Goal: Information Seeking & Learning: Find specific fact

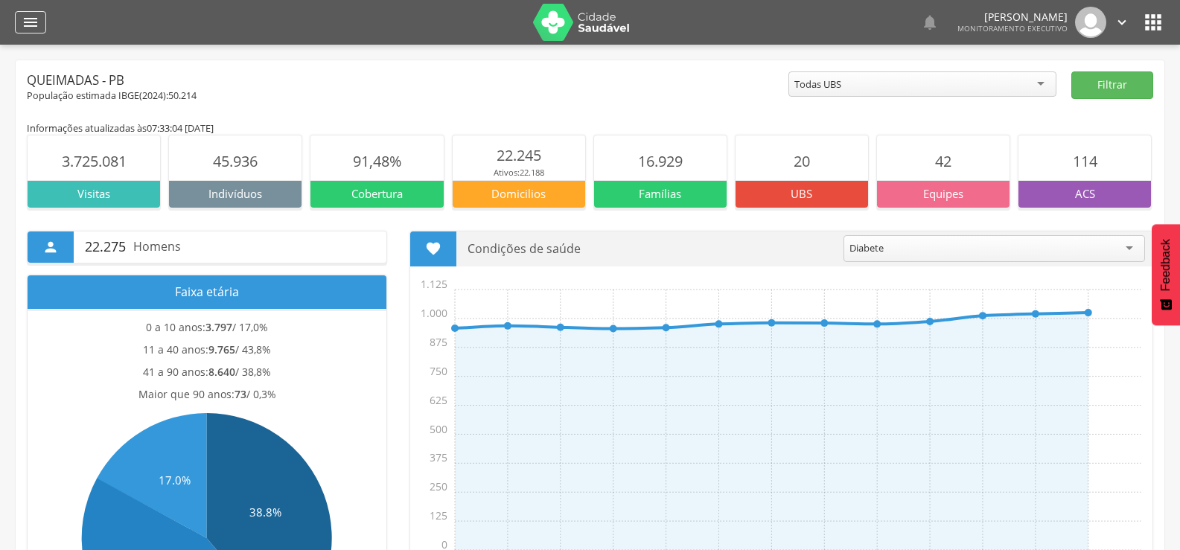
click at [28, 28] on icon "" at bounding box center [31, 22] width 18 height 18
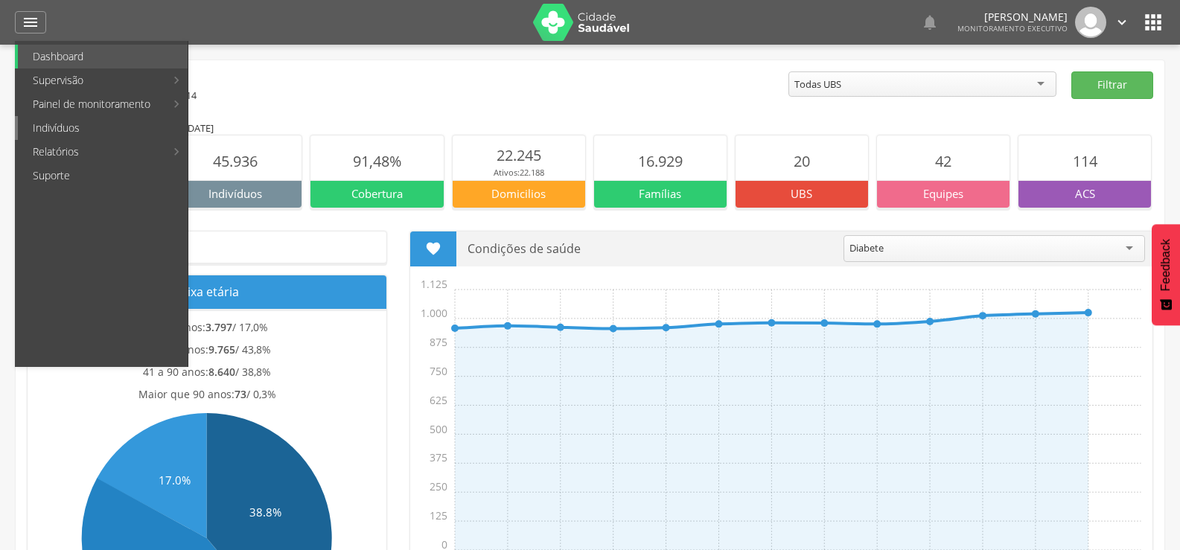
click at [61, 124] on link "Indivíduos" at bounding box center [103, 128] width 170 height 24
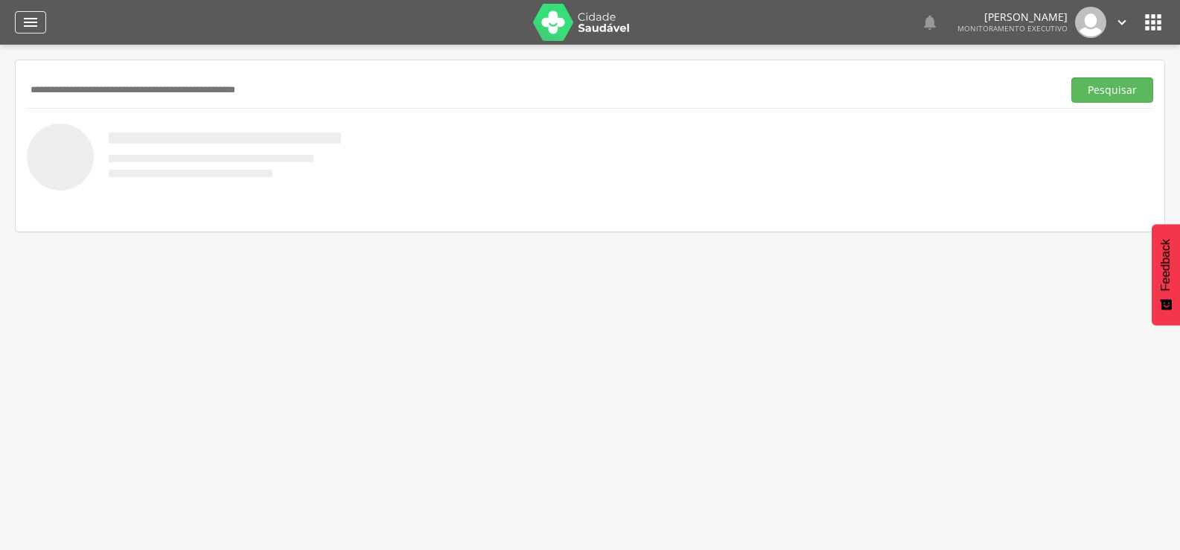
click at [28, 28] on icon "" at bounding box center [31, 22] width 18 height 18
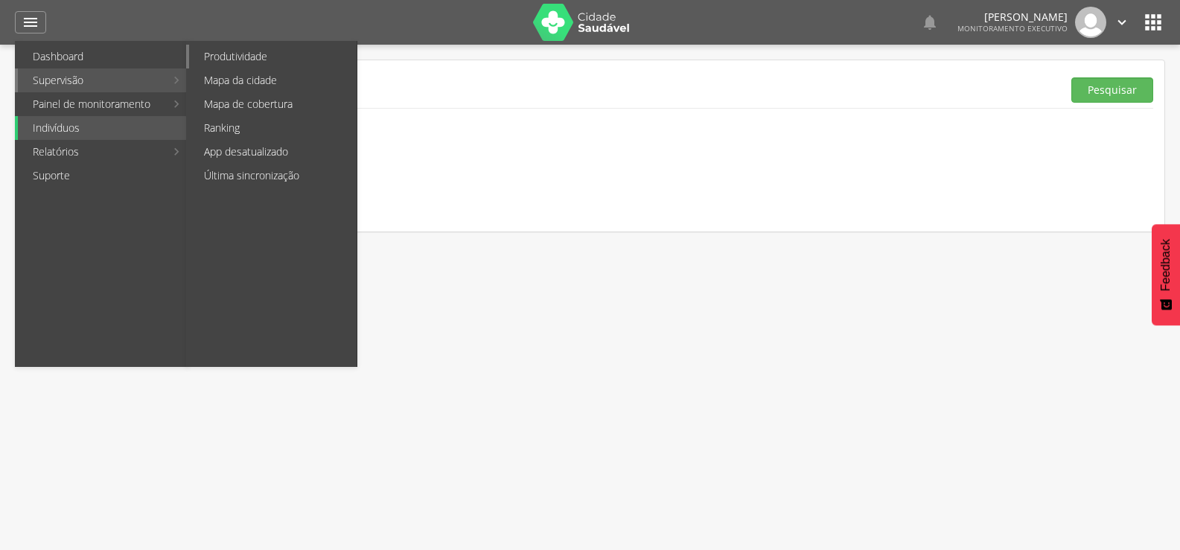
click at [243, 61] on link "Produtividade" at bounding box center [272, 57] width 167 height 24
type input "**********"
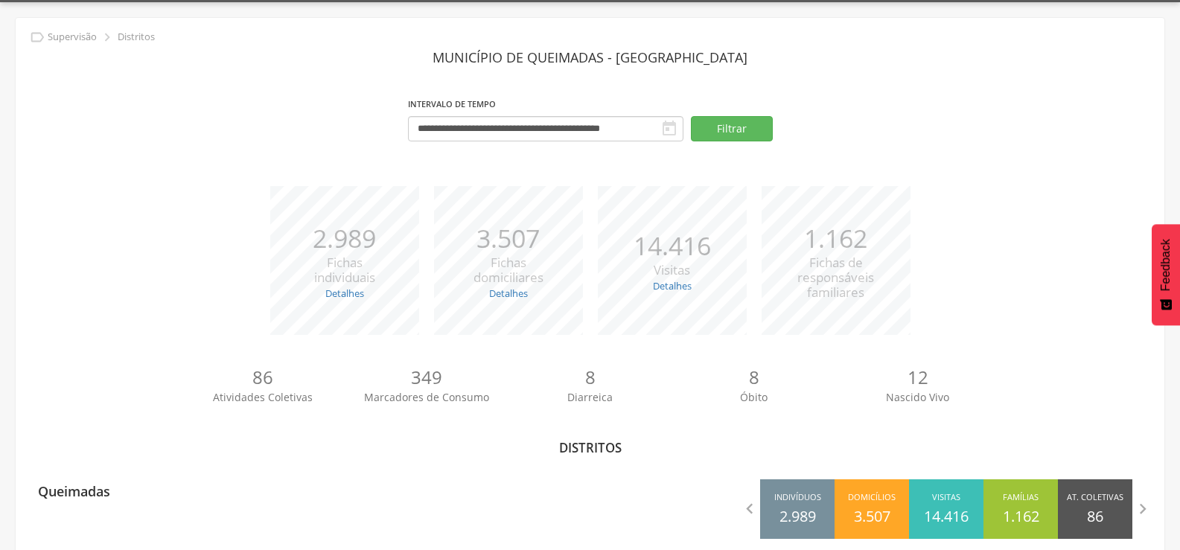
scroll to position [65, 0]
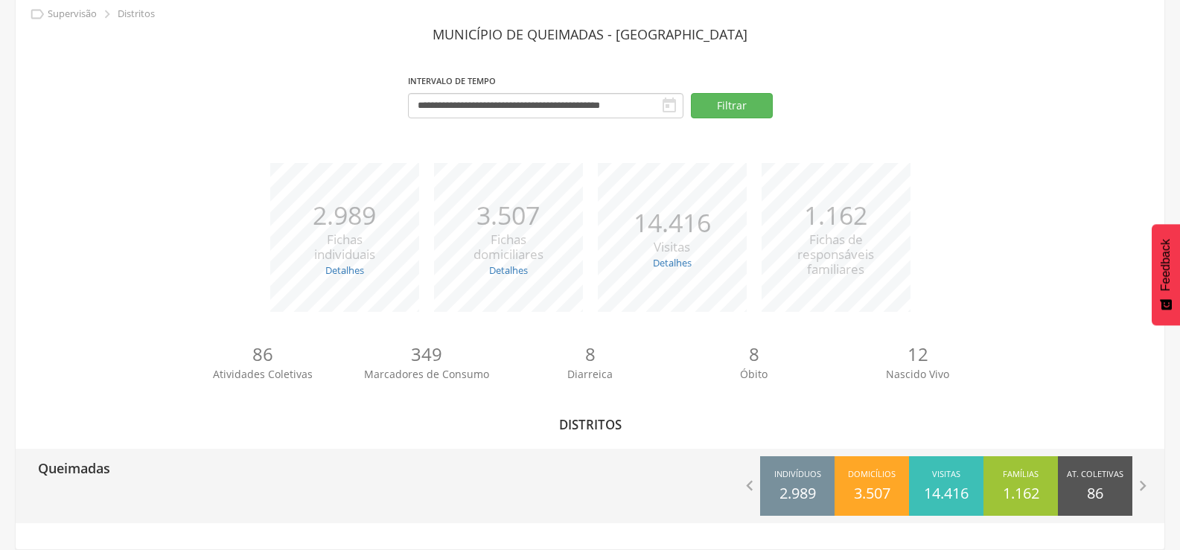
click at [219, 476] on div "Queimadas" at bounding box center [303, 467] width 575 height 37
type input "**********"
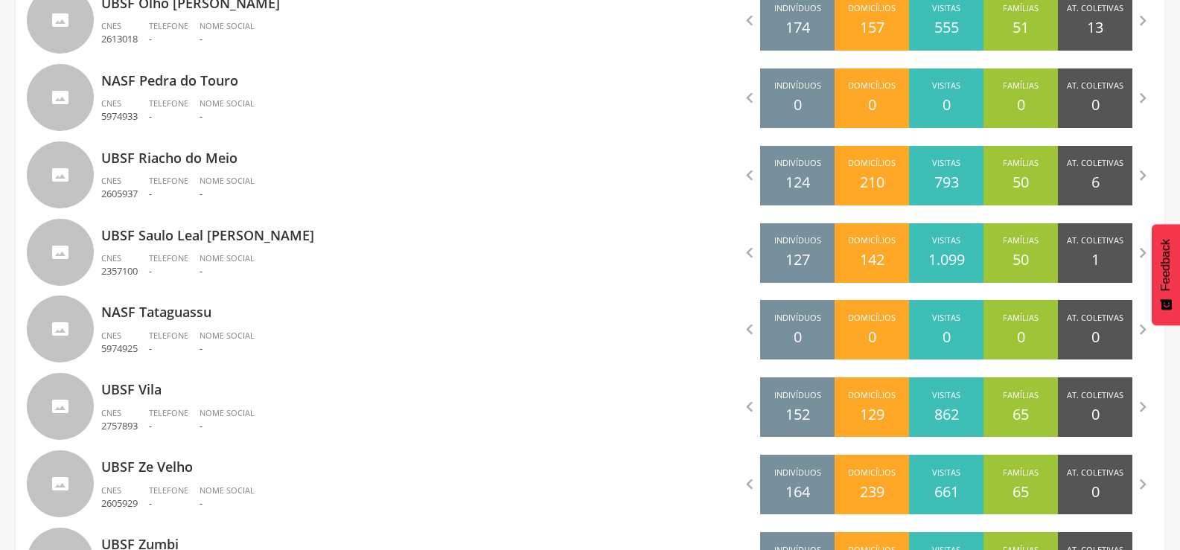
scroll to position [1544, 0]
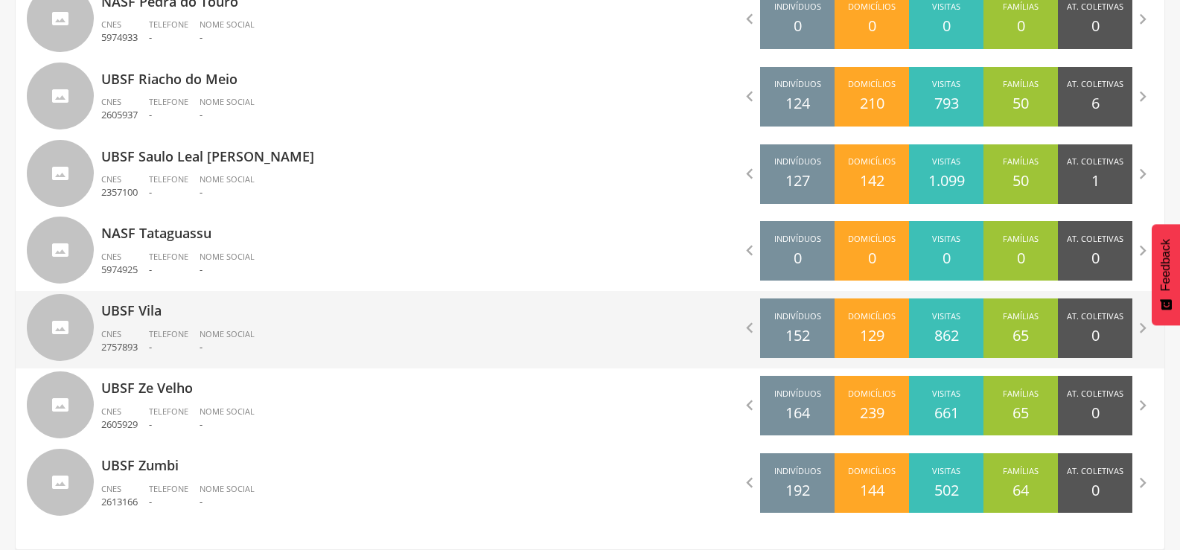
click at [226, 341] on p "-" at bounding box center [226, 347] width 55 height 14
type input "**********"
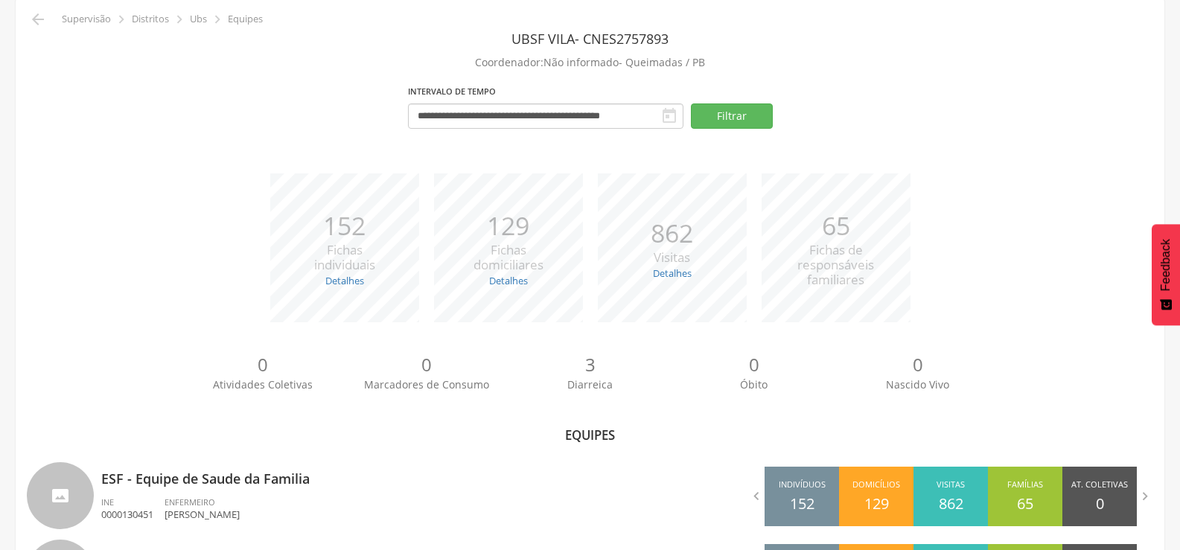
scroll to position [152, 0]
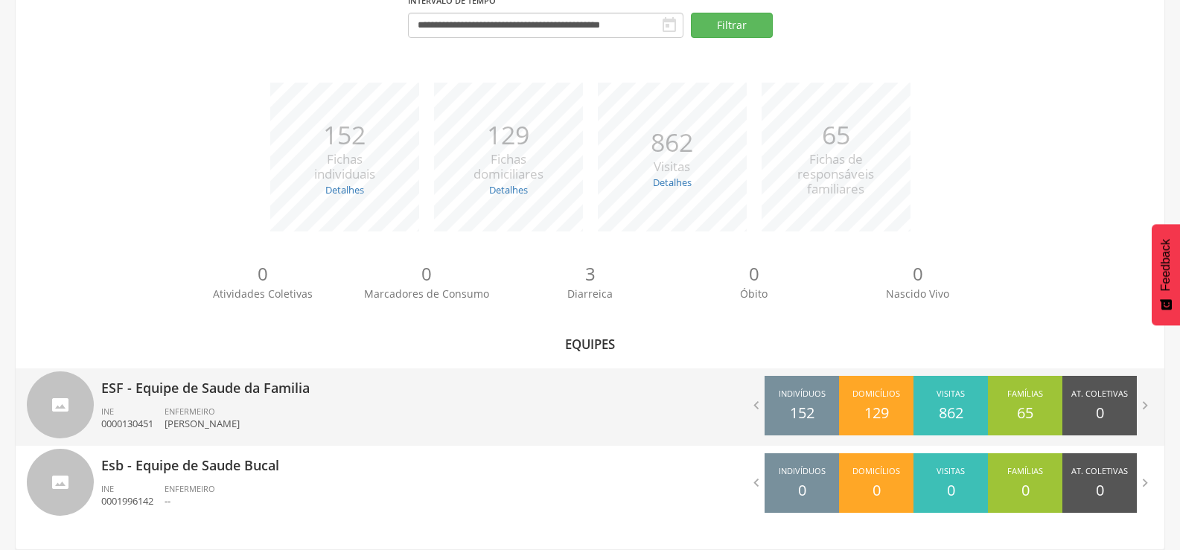
click at [260, 398] on div "ESF - Equipe de Saude da Familia INE 0000130451 ENFERMEIRO [PERSON_NAME]" at bounding box center [340, 406] width 478 height 77
type input "**********"
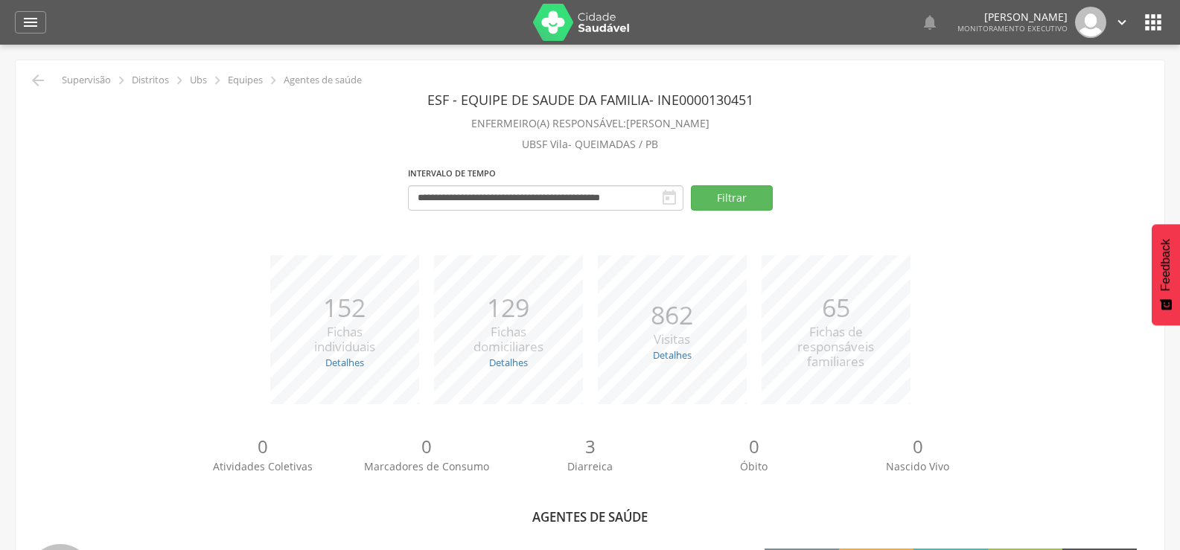
click at [30, 90] on header "ESF - Equipe de Saude da Familia - INE 0000130451" at bounding box center [590, 99] width 1126 height 27
click at [39, 86] on icon "" at bounding box center [38, 80] width 18 height 18
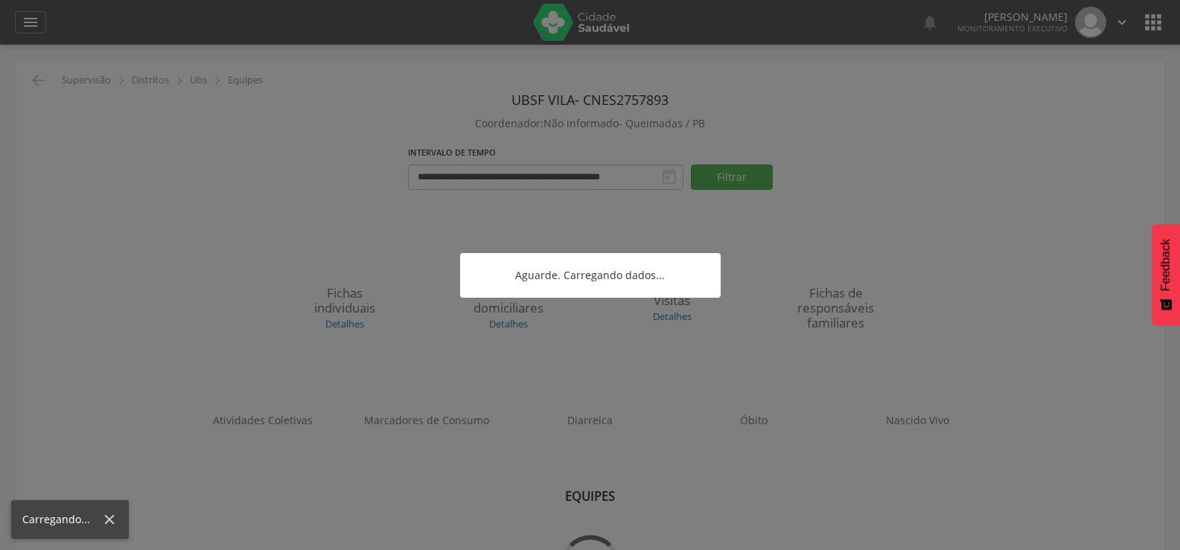
scroll to position [45, 0]
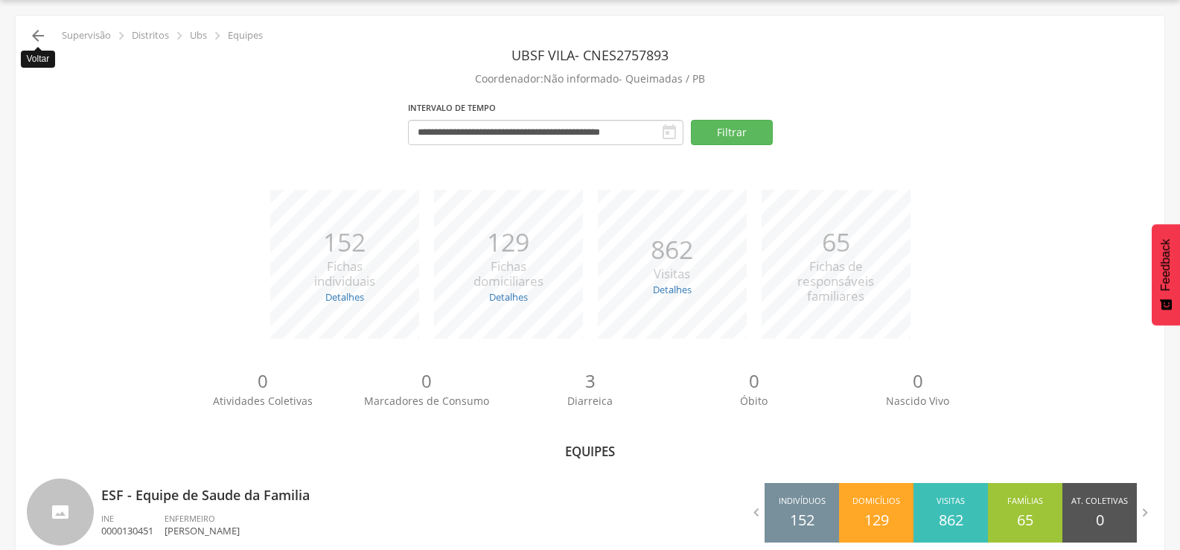
click at [45, 28] on icon "" at bounding box center [38, 36] width 18 height 18
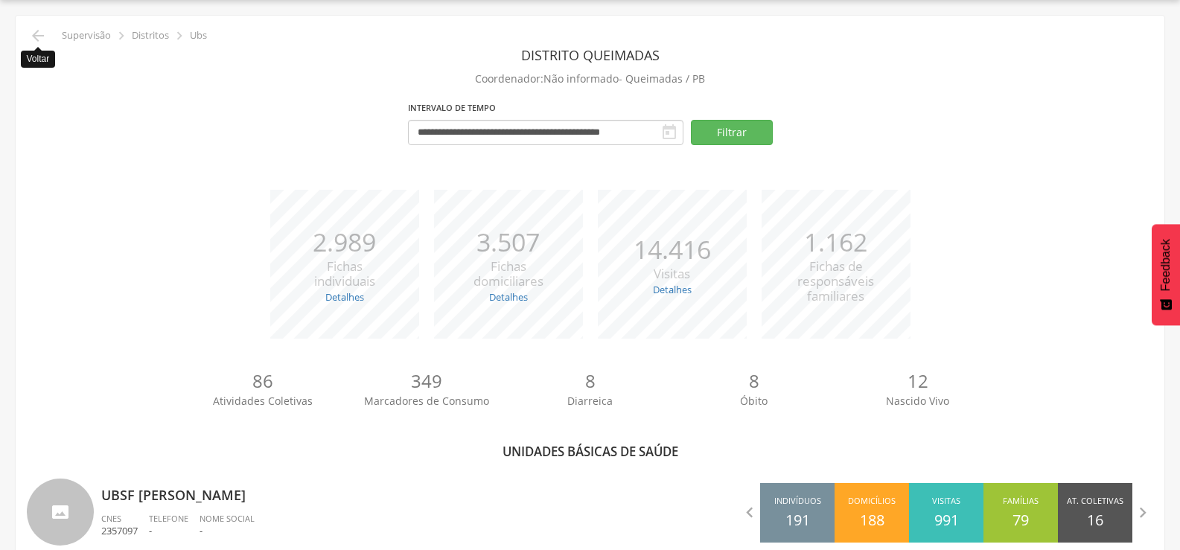
click at [45, 28] on icon "" at bounding box center [38, 36] width 18 height 18
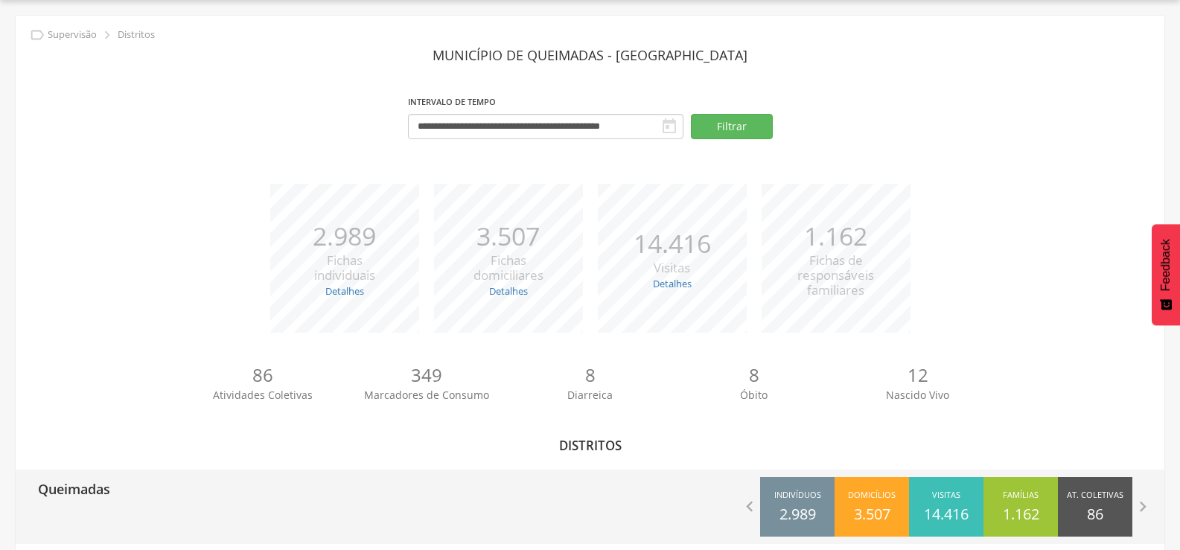
click at [90, 519] on div "Queimadas  Indivíduos 2.989 Domicílios 3.507 Visitas 14.416 Famílias 1.162 At.…" at bounding box center [590, 507] width 1148 height 74
click at [90, 493] on p "Queimadas" at bounding box center [74, 485] width 72 height 30
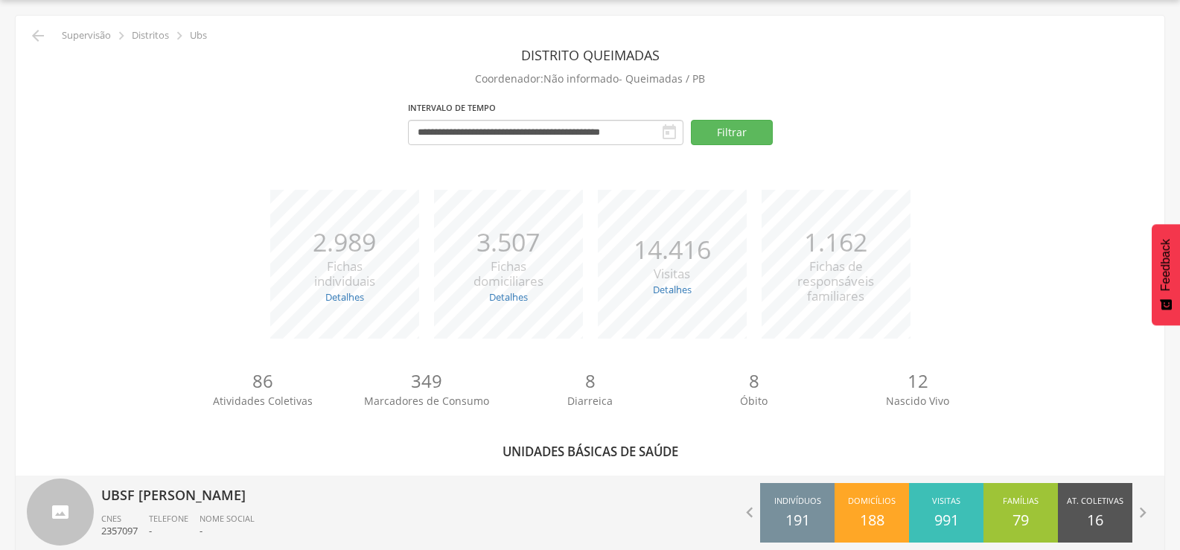
click at [95, 493] on div "UBSF [PERSON_NAME] CNES 2357097 Telefone - Nome Social -" at bounding box center [303, 514] width 575 height 77
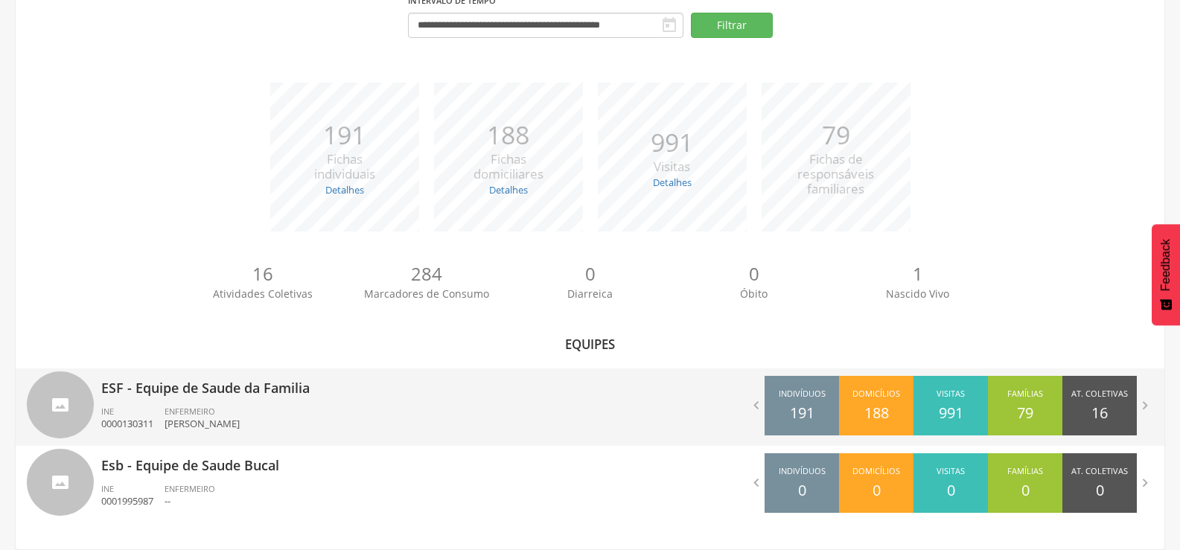
click at [118, 444] on div "ESF - Equipe de Saude da Familia INE 0000130311 ENFERMEIRO [PERSON_NAME]" at bounding box center [340, 406] width 478 height 77
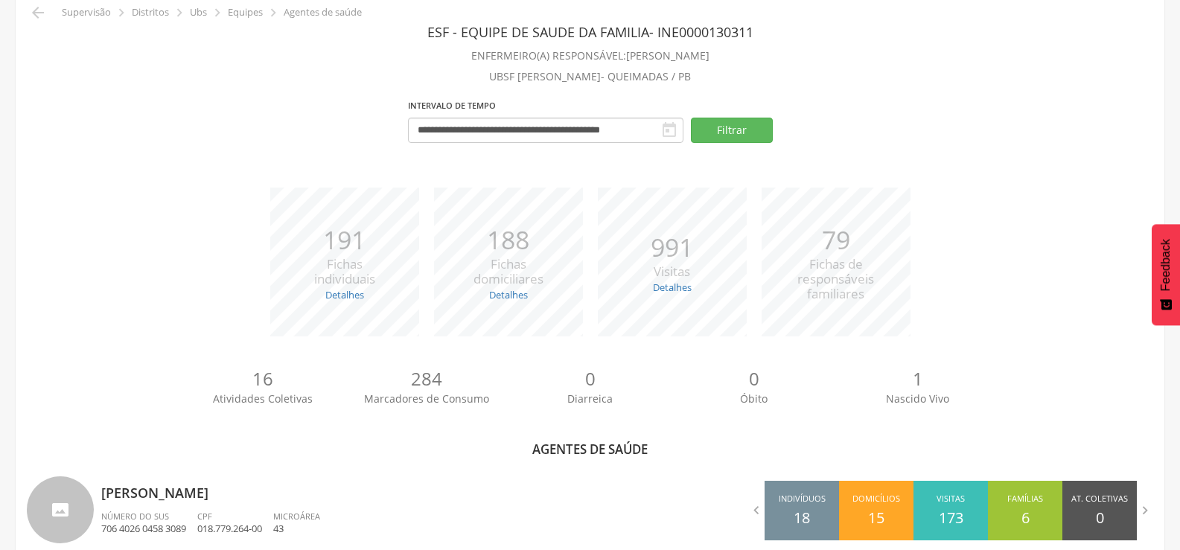
scroll to position [67, 0]
click at [46, 13] on icon "" at bounding box center [38, 13] width 18 height 18
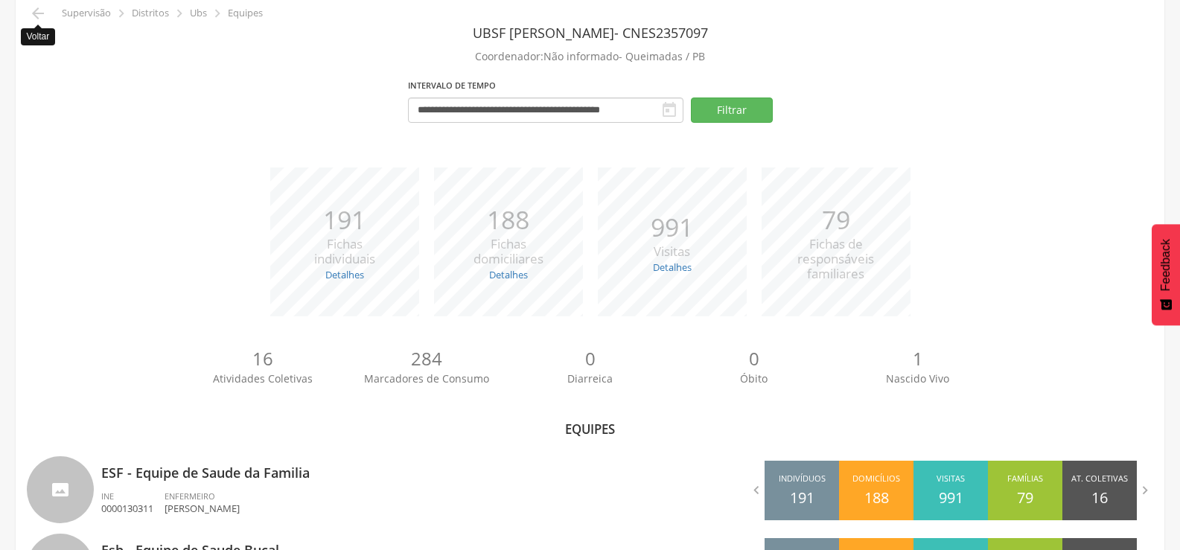
click at [46, 13] on icon "" at bounding box center [38, 13] width 18 height 18
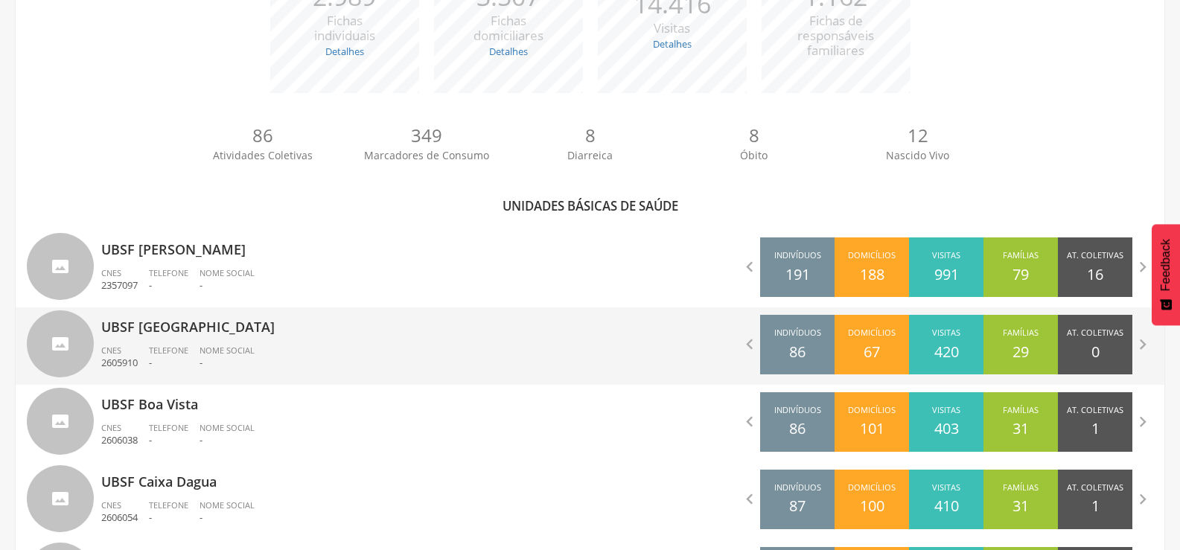
click at [172, 355] on span "Telefone" at bounding box center [168, 350] width 39 height 11
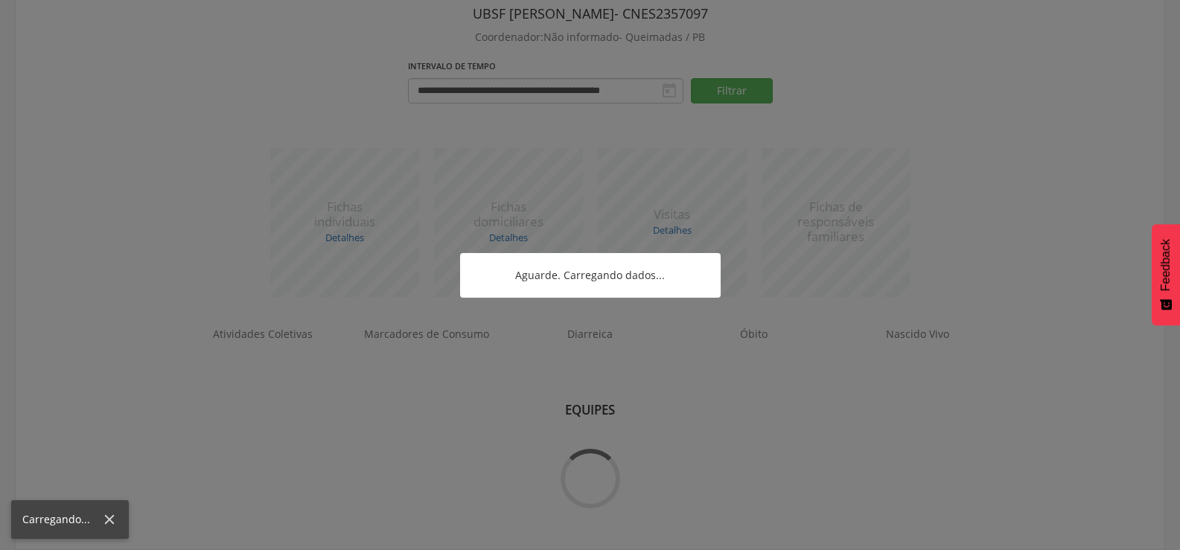
scroll to position [229, 0]
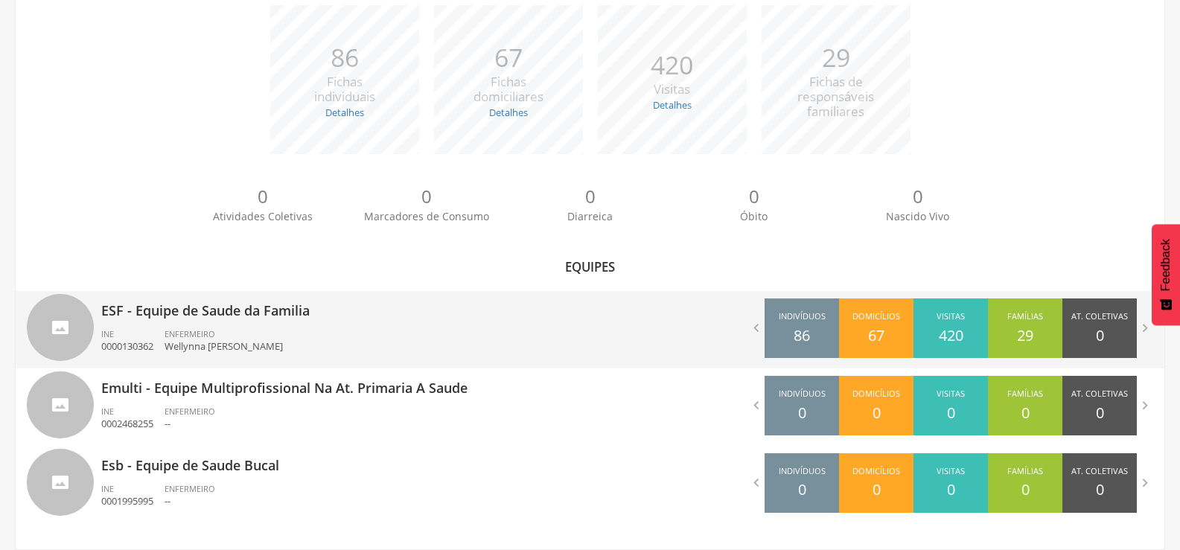
click at [172, 348] on p "Wellynna [PERSON_NAME]" at bounding box center [223, 346] width 118 height 14
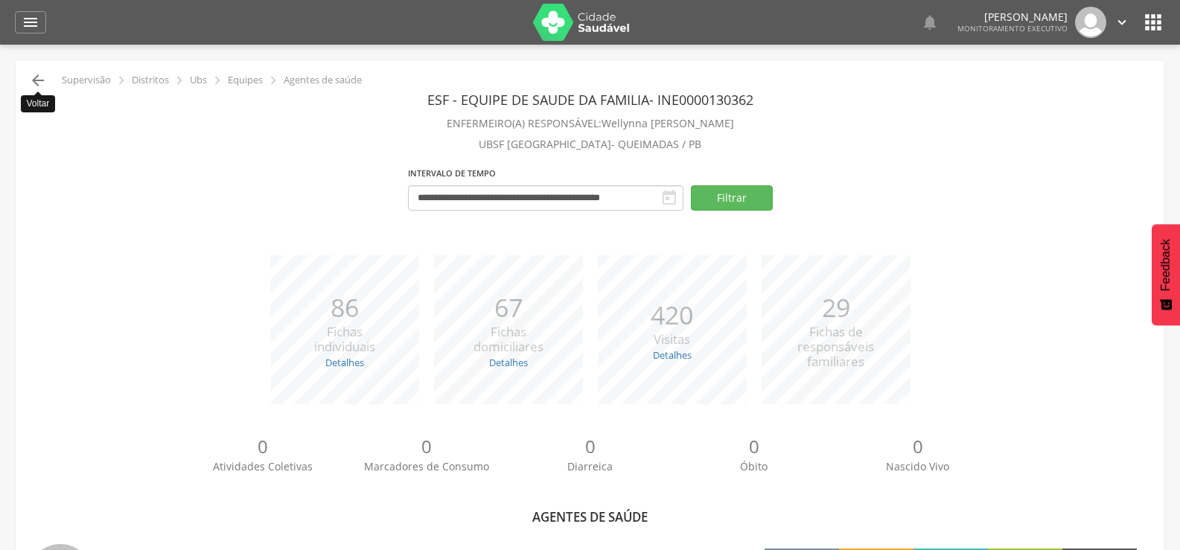
click at [29, 71] on icon "" at bounding box center [38, 80] width 18 height 18
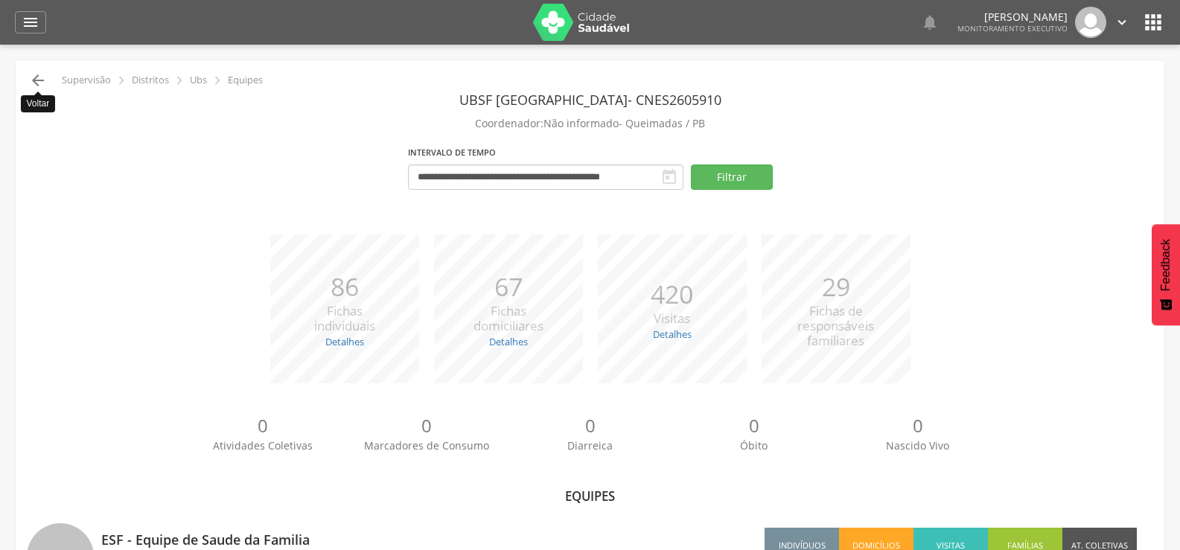
click at [40, 88] on icon "" at bounding box center [38, 80] width 18 height 18
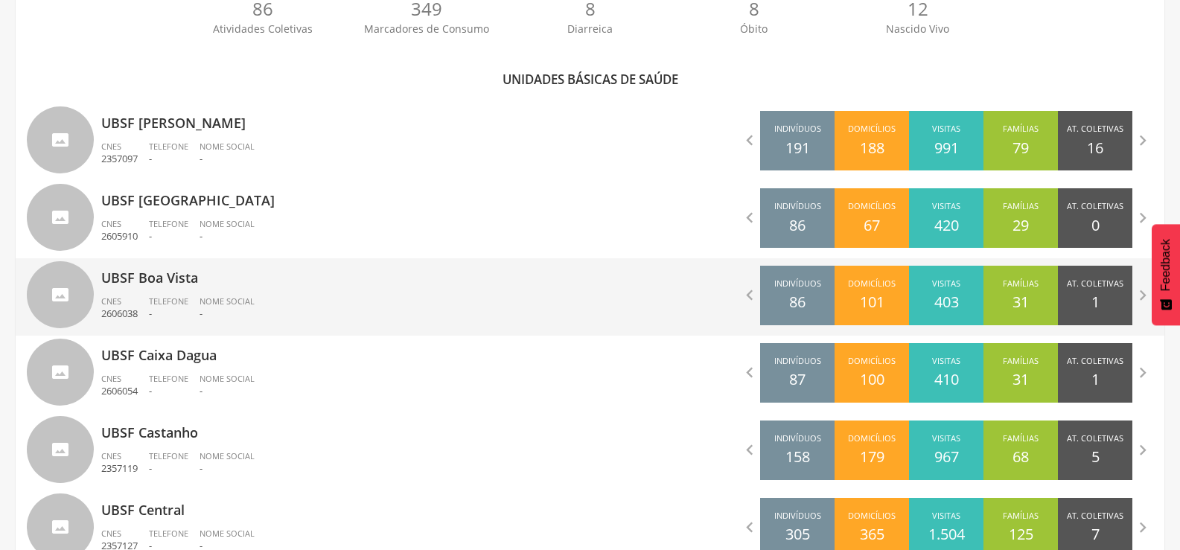
click at [114, 282] on p "UBSF Boa Vista" at bounding box center [340, 273] width 478 height 30
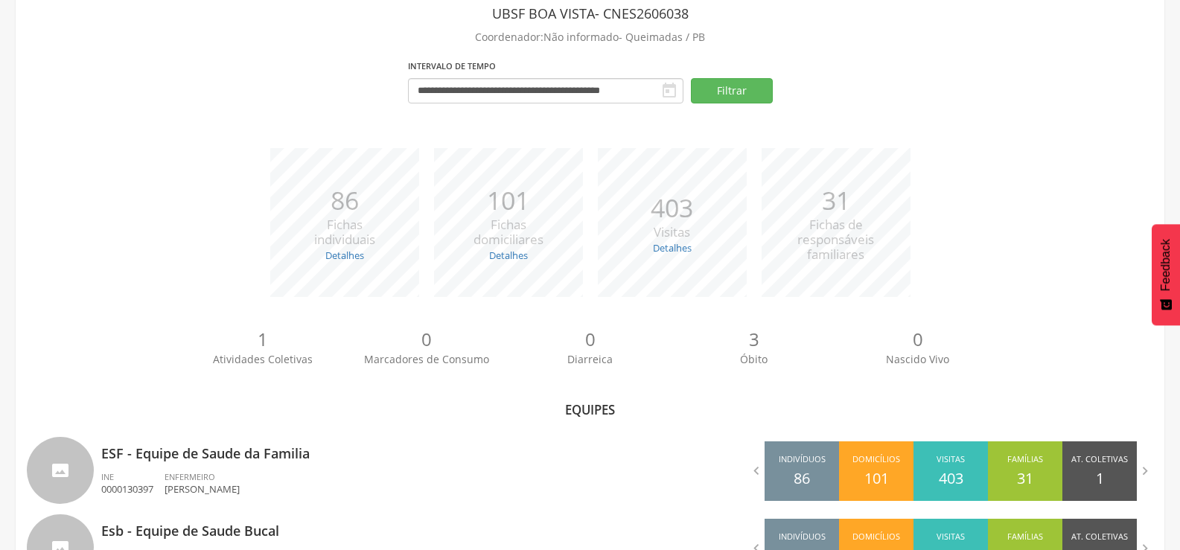
scroll to position [152, 0]
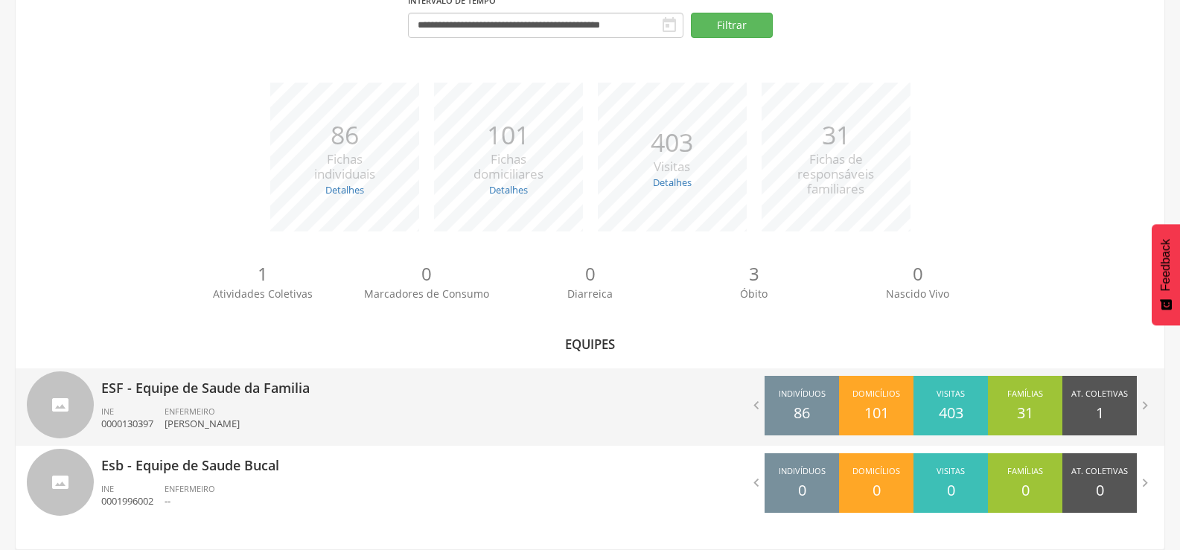
click at [251, 406] on div "ENFERMEIRO [PERSON_NAME]" at bounding box center [207, 418] width 86 height 25
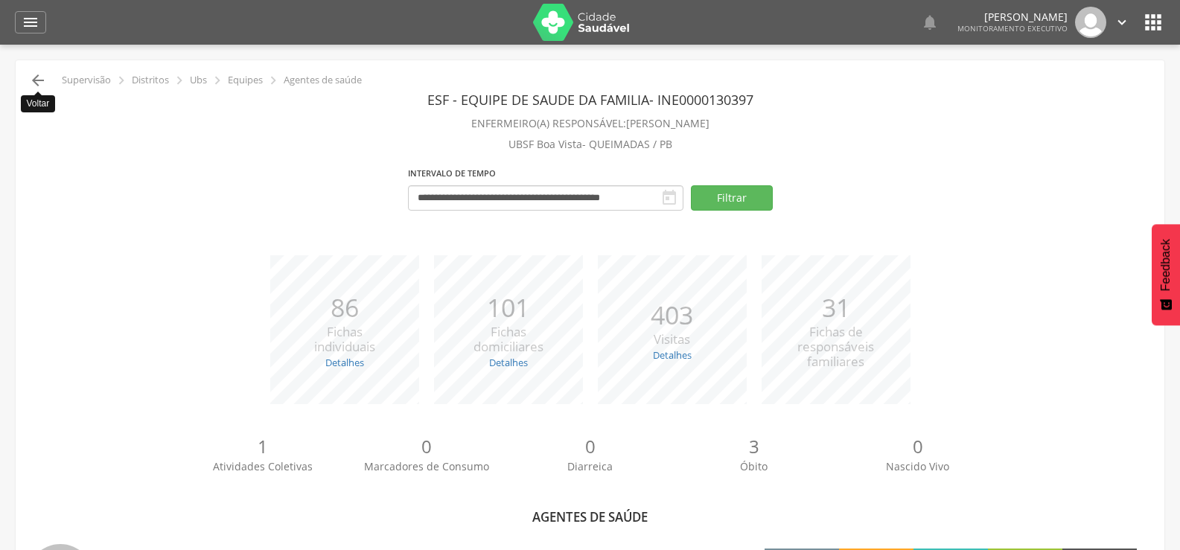
click at [39, 80] on icon "" at bounding box center [38, 80] width 18 height 18
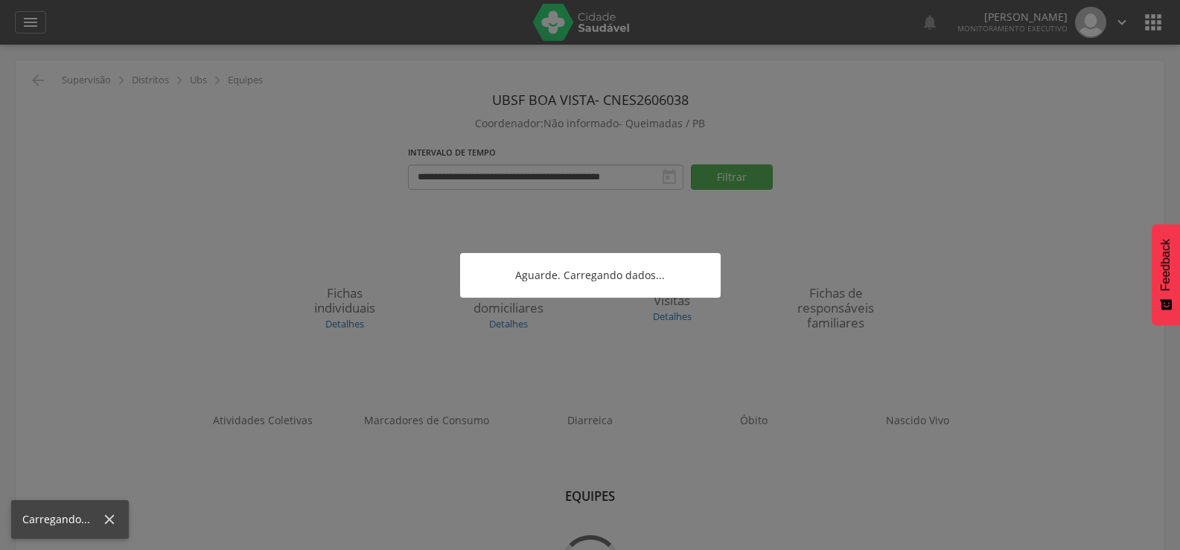
scroll to position [45, 0]
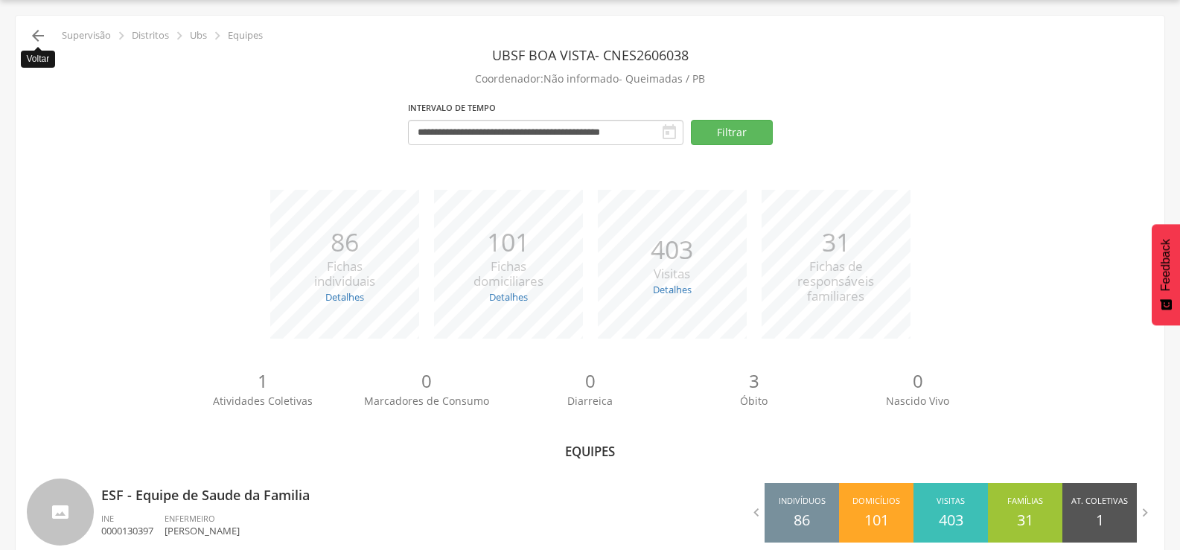
click at [40, 34] on icon "" at bounding box center [38, 36] width 18 height 18
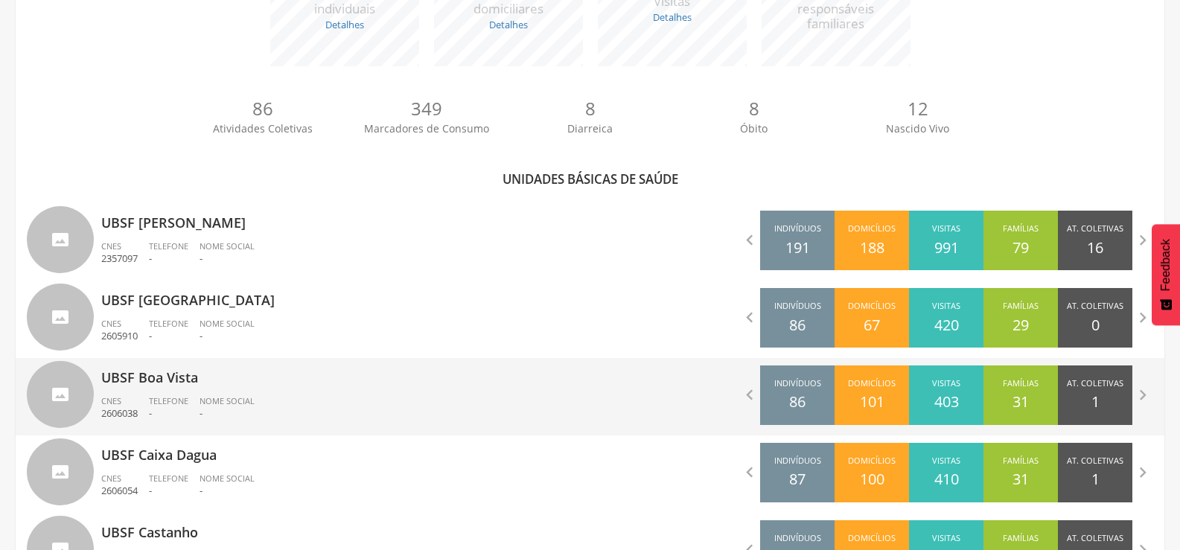
scroll to position [342, 0]
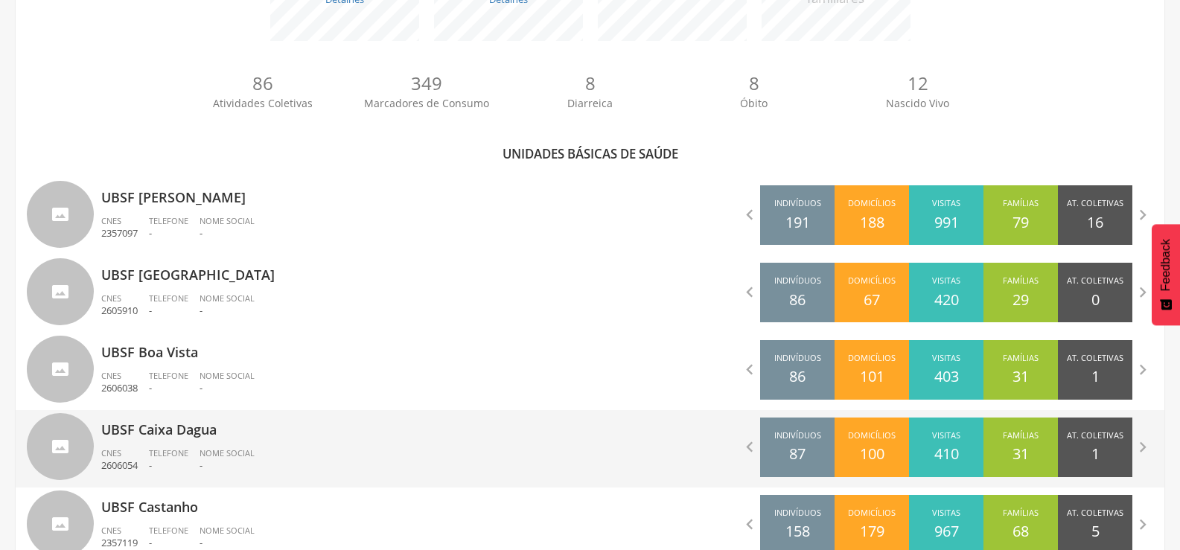
click at [168, 422] on p "UBSF Caixa Dagua" at bounding box center [340, 425] width 478 height 30
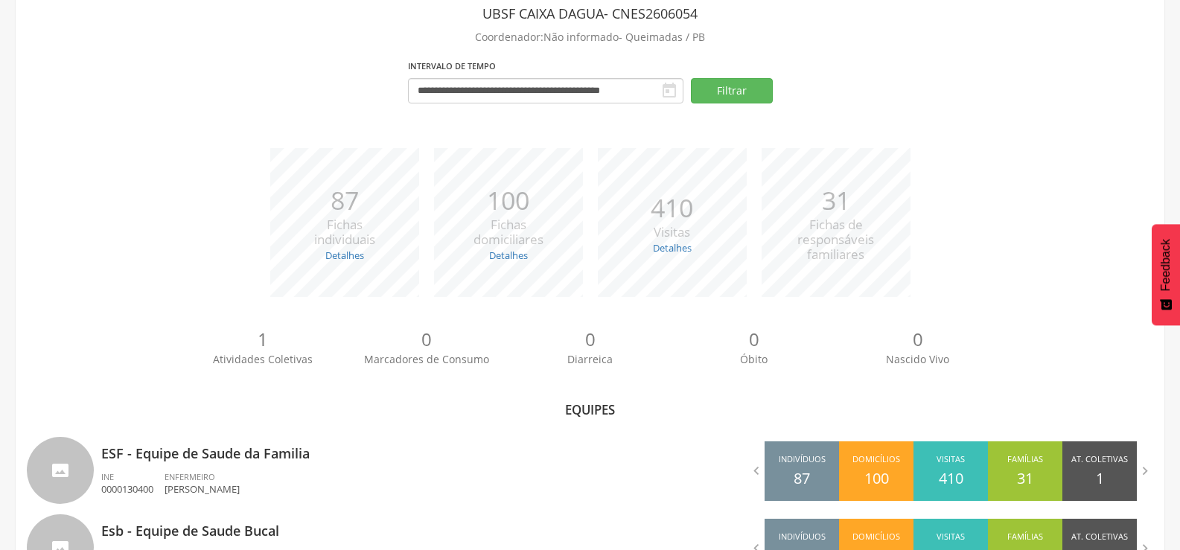
scroll to position [152, 0]
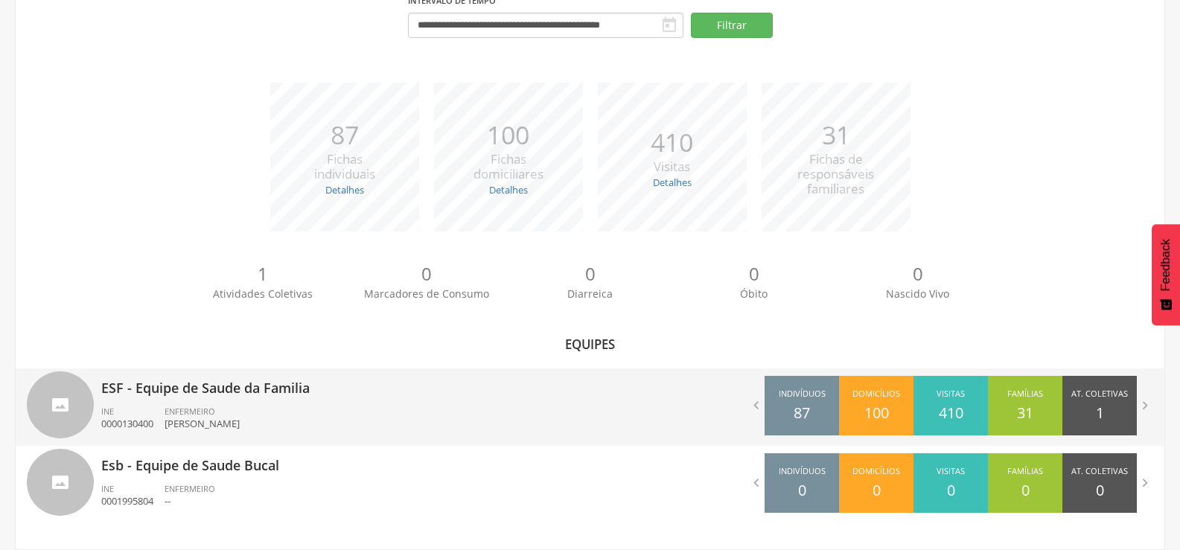
click at [168, 417] on p "[PERSON_NAME]" at bounding box center [201, 424] width 75 height 14
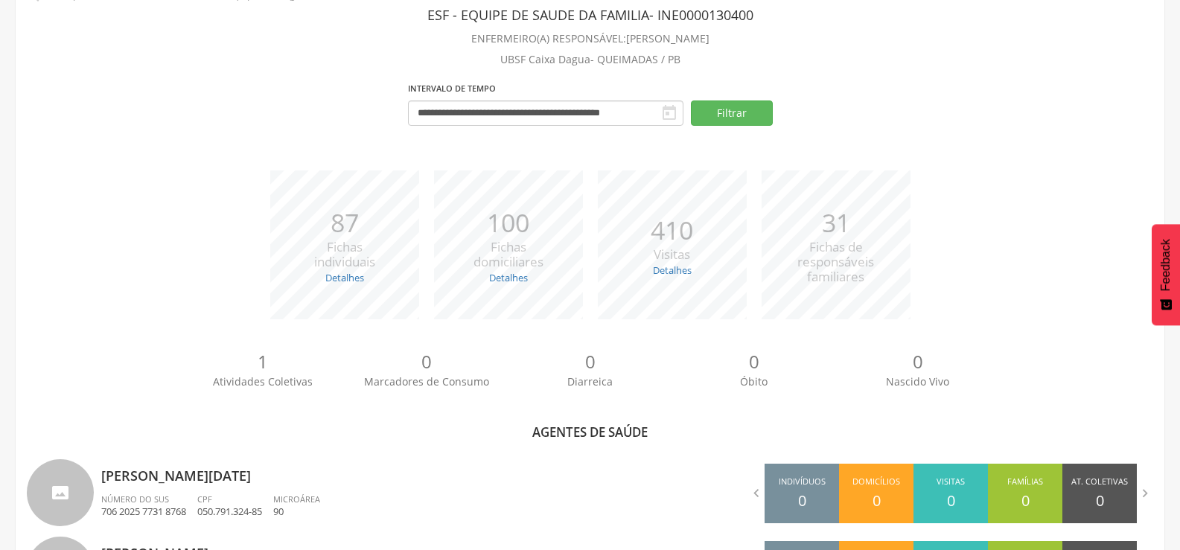
scroll to position [57, 0]
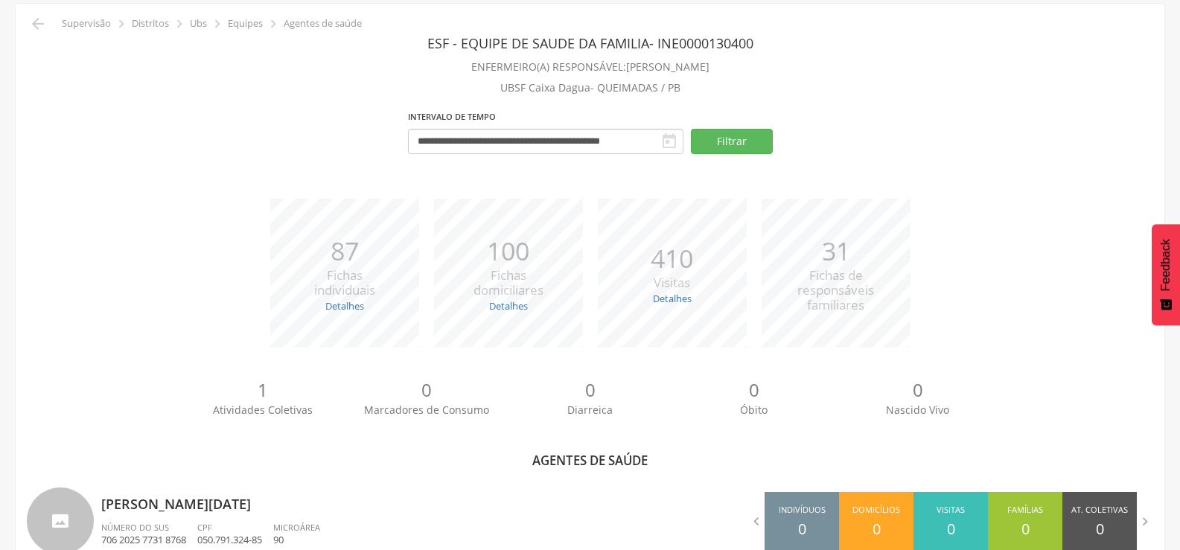
click at [47, 25] on div " Supervisão  Distritos  Ubs  Equipes  Agentes de saúde" at bounding box center [194, 24] width 335 height 18
click at [32, 16] on icon "" at bounding box center [38, 24] width 18 height 18
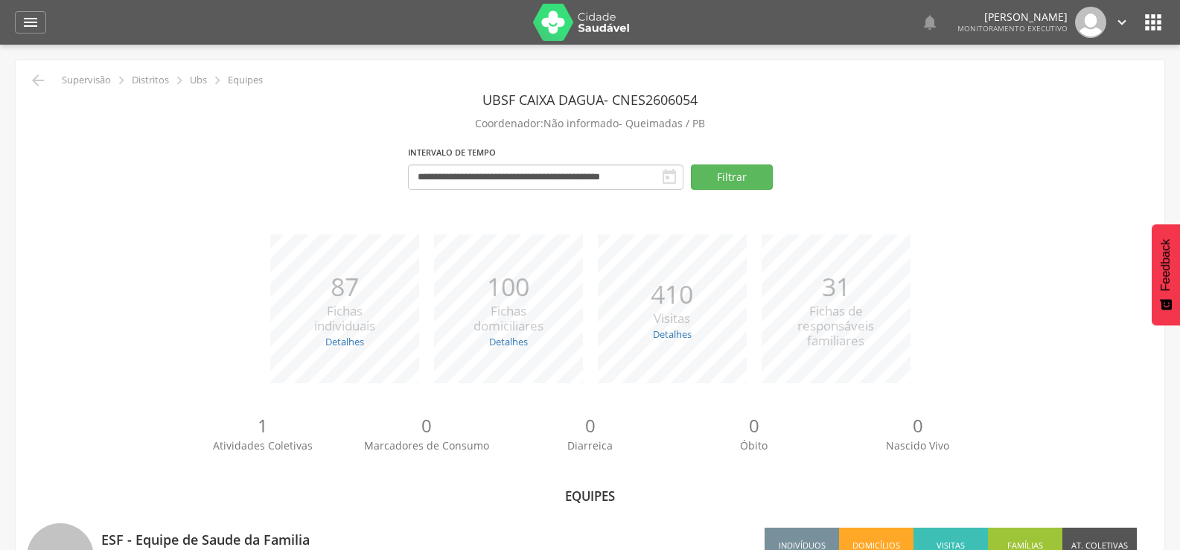
click at [46, 93] on header "UBSF Caixa Dagua - CNES 2606054" at bounding box center [590, 99] width 1126 height 27
click at [39, 81] on icon "" at bounding box center [38, 80] width 18 height 18
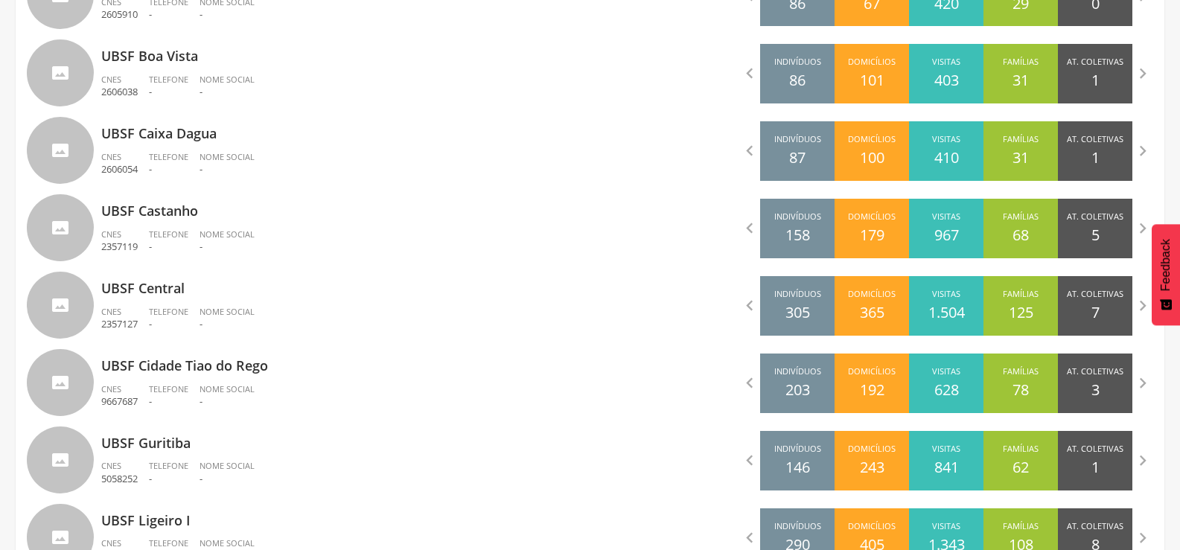
scroll to position [640, 0]
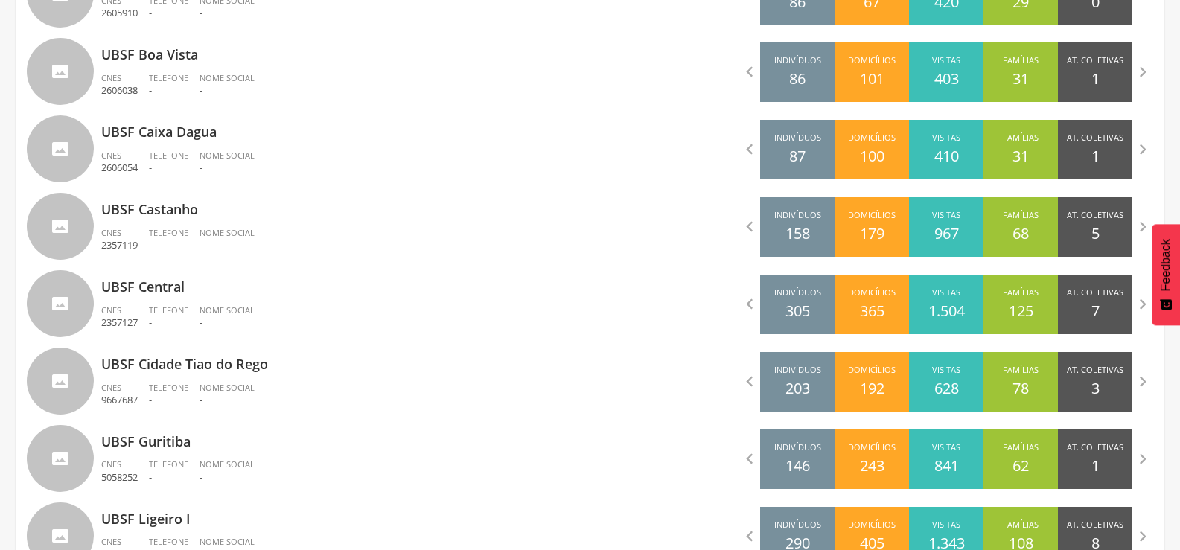
click at [220, 260] on div "UBSF Castanho CNES 2357119 Telefone - Nome Social -" at bounding box center [340, 228] width 478 height 77
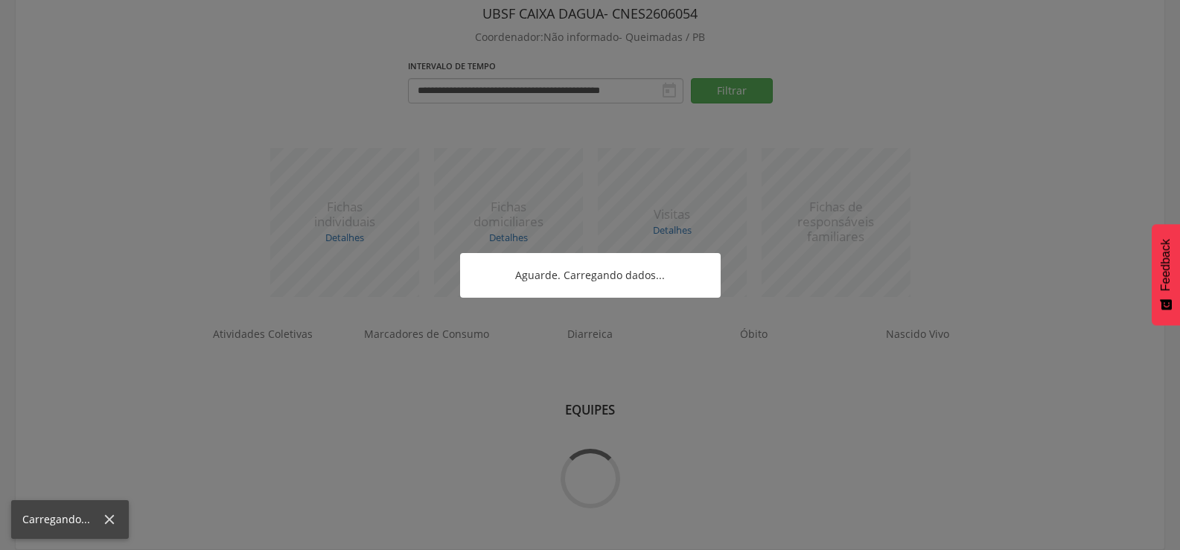
scroll to position [152, 0]
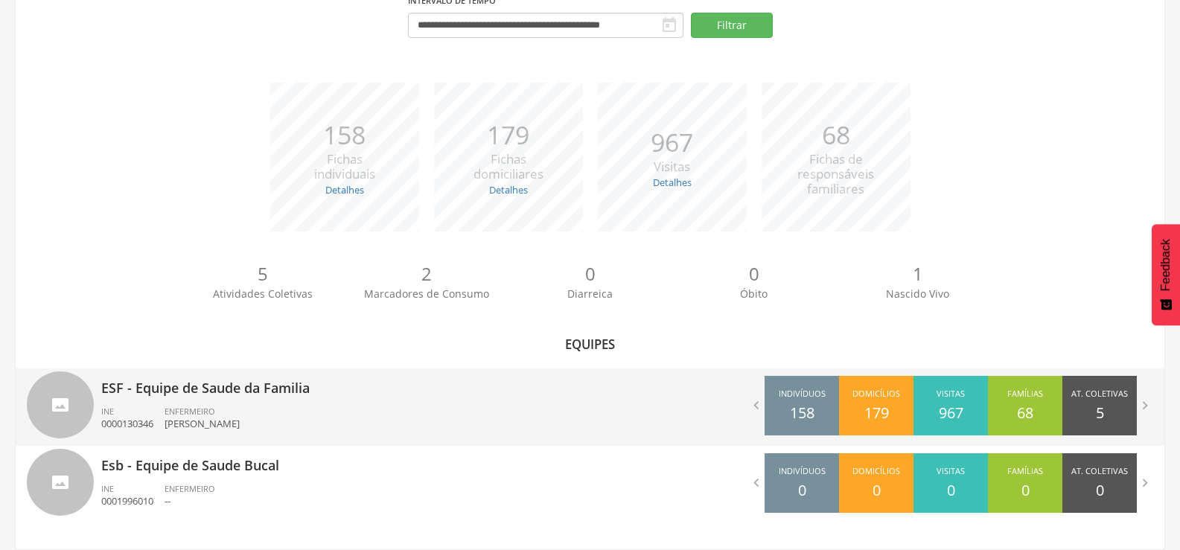
click at [190, 386] on p "ESF - Equipe de Saude da Familia" at bounding box center [340, 383] width 478 height 30
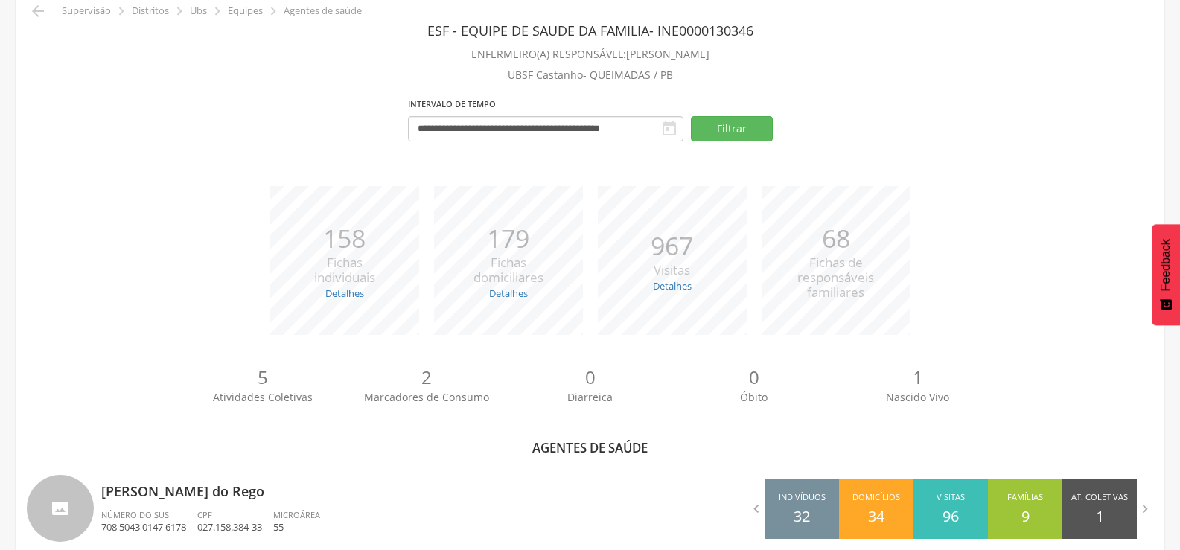
scroll to position [46, 0]
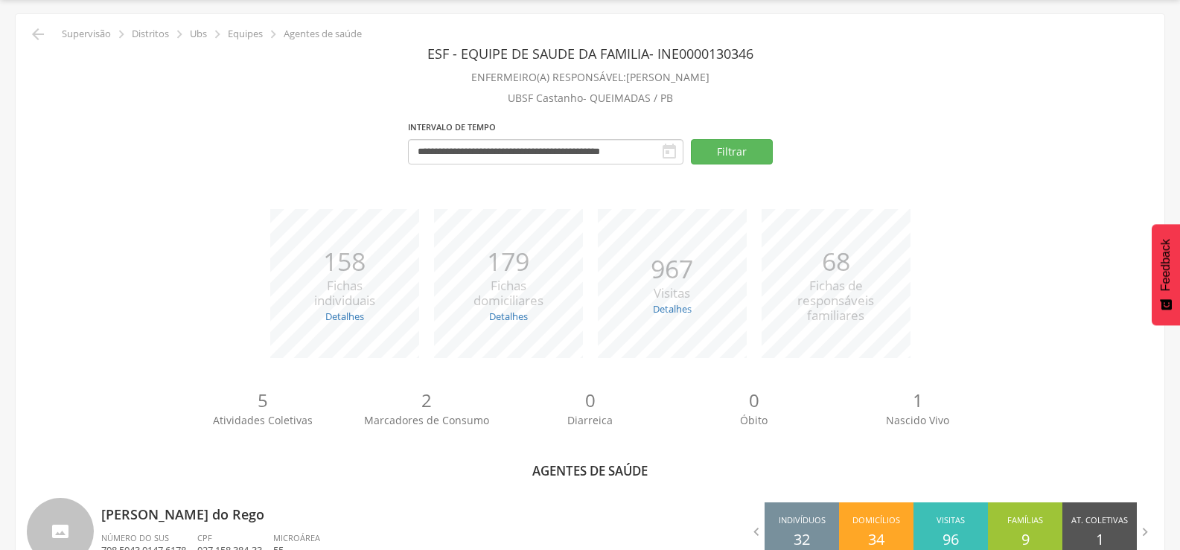
click at [48, 36] on div " Supervisão  Distritos  Ubs  Equipes  Agentes de saúde" at bounding box center [194, 34] width 335 height 18
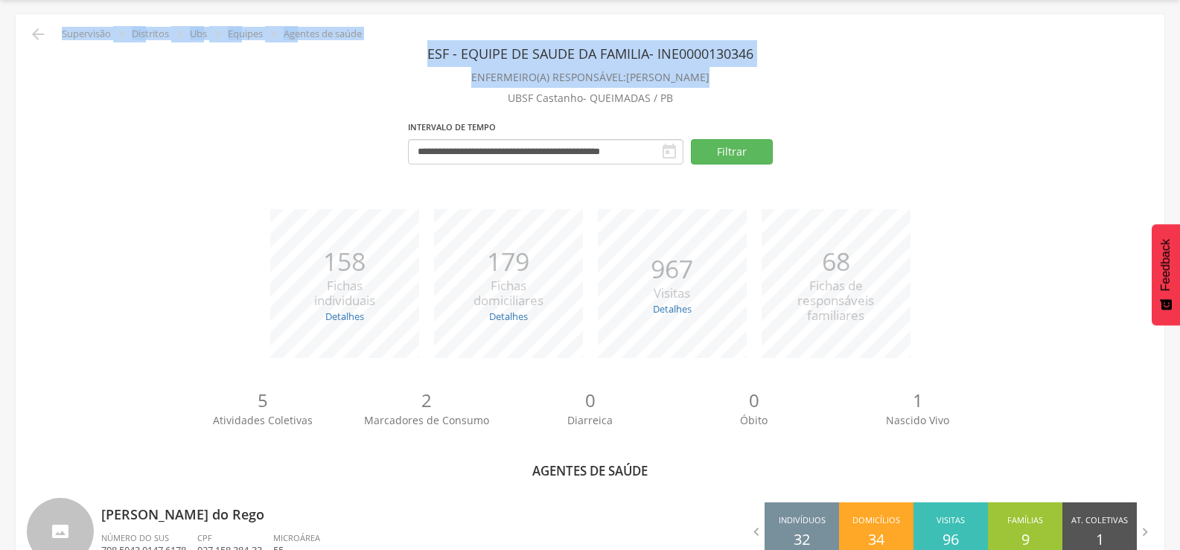
drag, startPoint x: 41, startPoint y: 36, endPoint x: 41, endPoint y: 101, distance: 65.5
click at [41, 101] on p "UBSF Castanho - QUEIMADAS / PB" at bounding box center [590, 98] width 1126 height 21
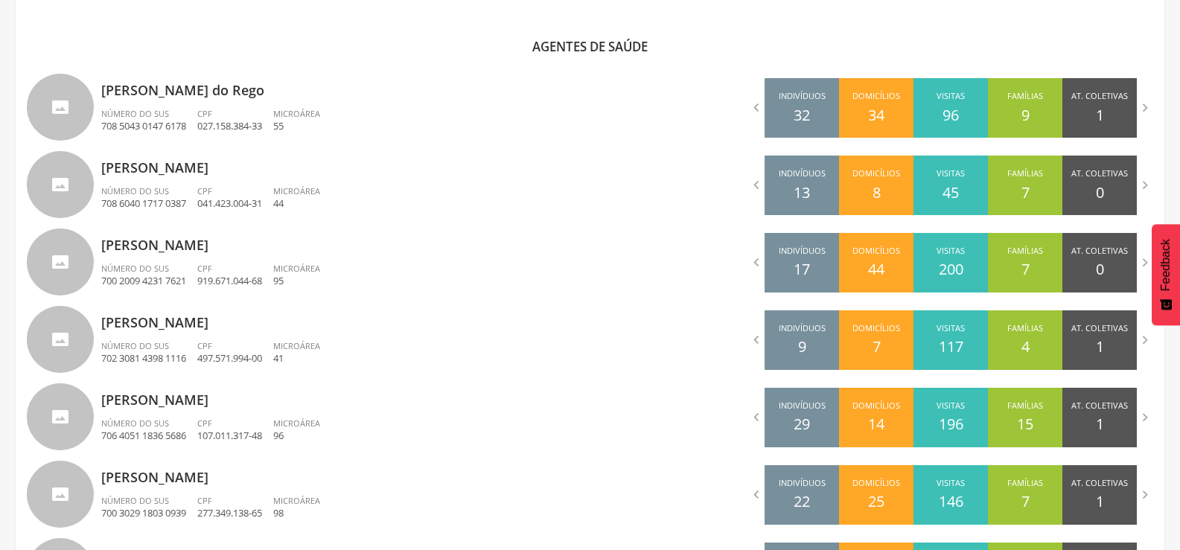
scroll to position [642, 0]
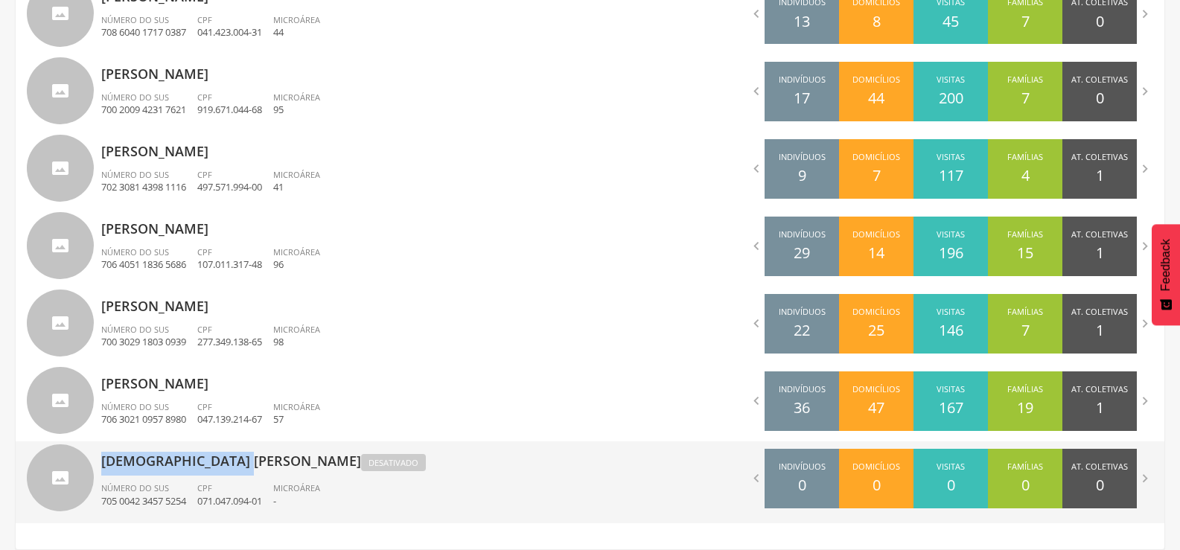
drag, startPoint x: 99, startPoint y: 457, endPoint x: 237, endPoint y: 460, distance: 138.5
click at [237, 460] on div "[DEMOGRAPHIC_DATA] [PERSON_NAME] Desativado Número do SUS 705 0042 3457 5254 CP…" at bounding box center [303, 482] width 575 height 82
type input "**********"
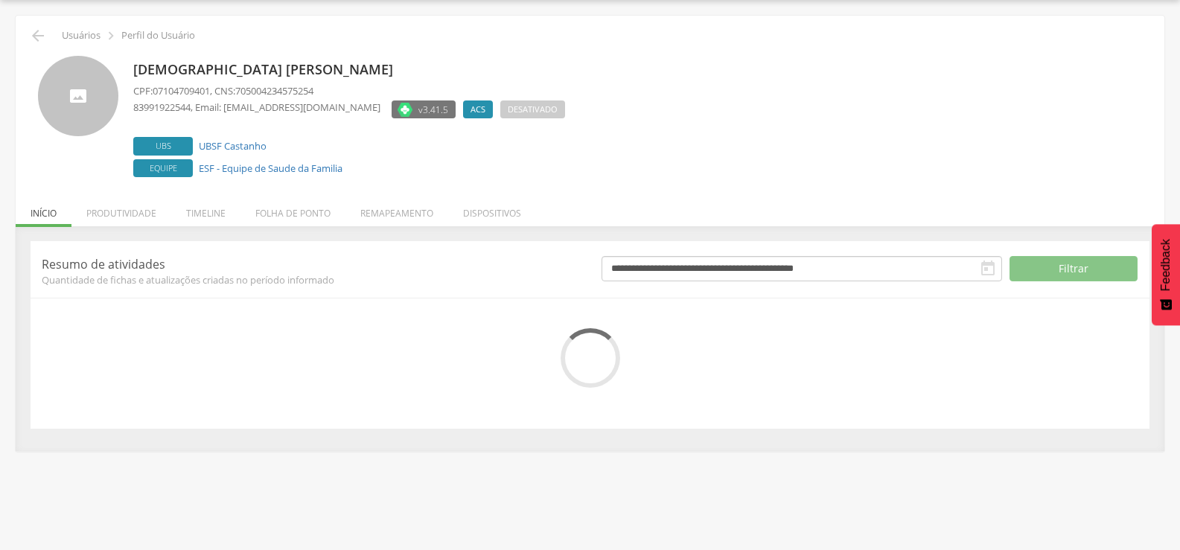
scroll to position [84, 0]
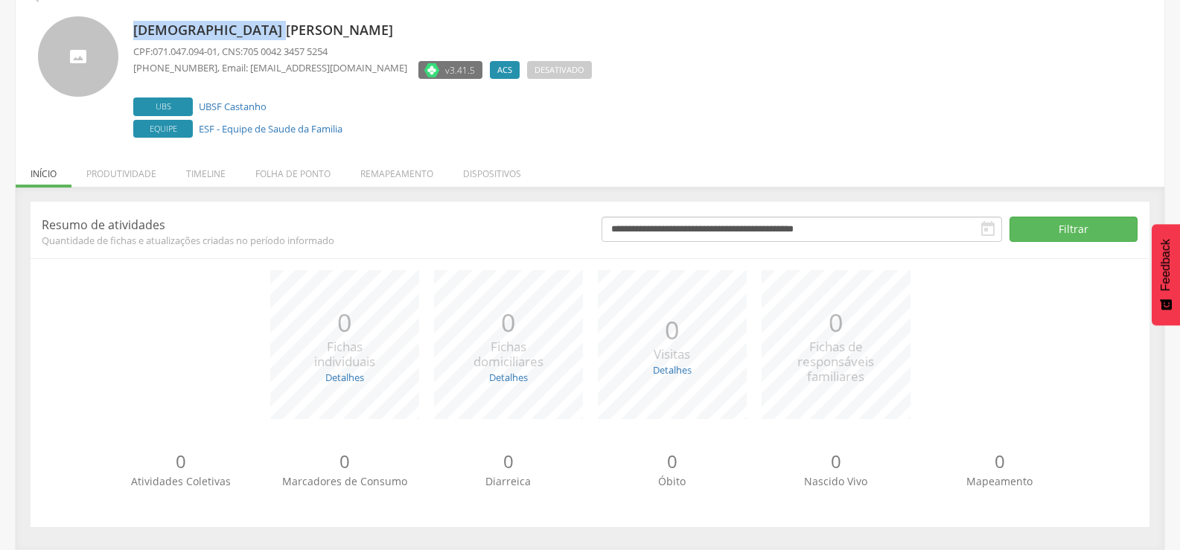
drag, startPoint x: 290, startPoint y: 17, endPoint x: 136, endPoint y: 24, distance: 153.5
click at [136, 24] on div "[DEMOGRAPHIC_DATA] [PERSON_NAME] CPF: 071.047.094-01 , CNS: 705 0042 3457 5254 …" at bounding box center [362, 78] width 458 height 125
copy p "[DEMOGRAPHIC_DATA] [PERSON_NAME]"
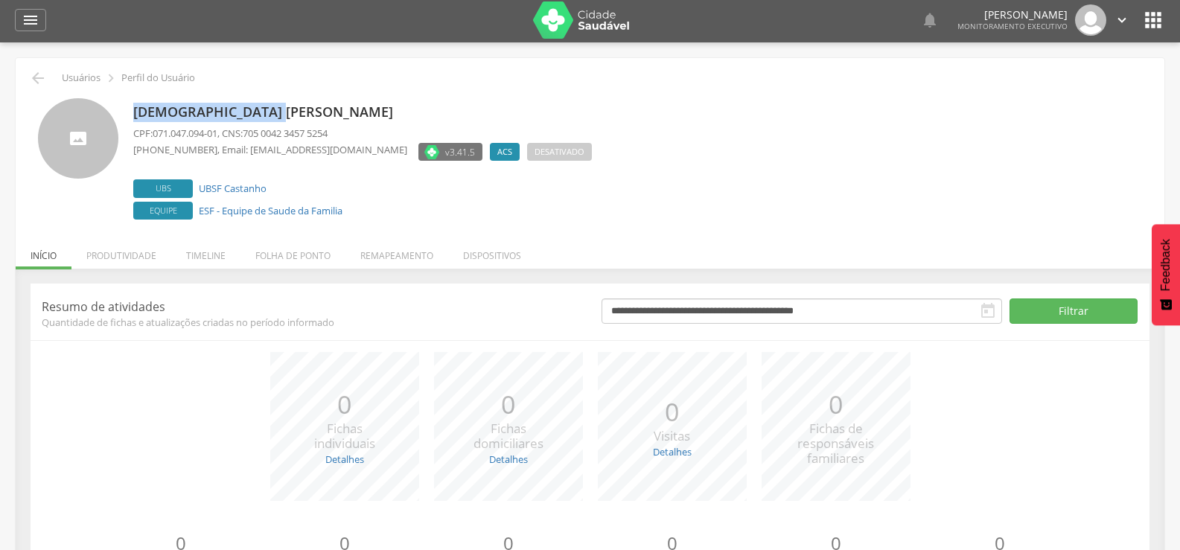
scroll to position [0, 0]
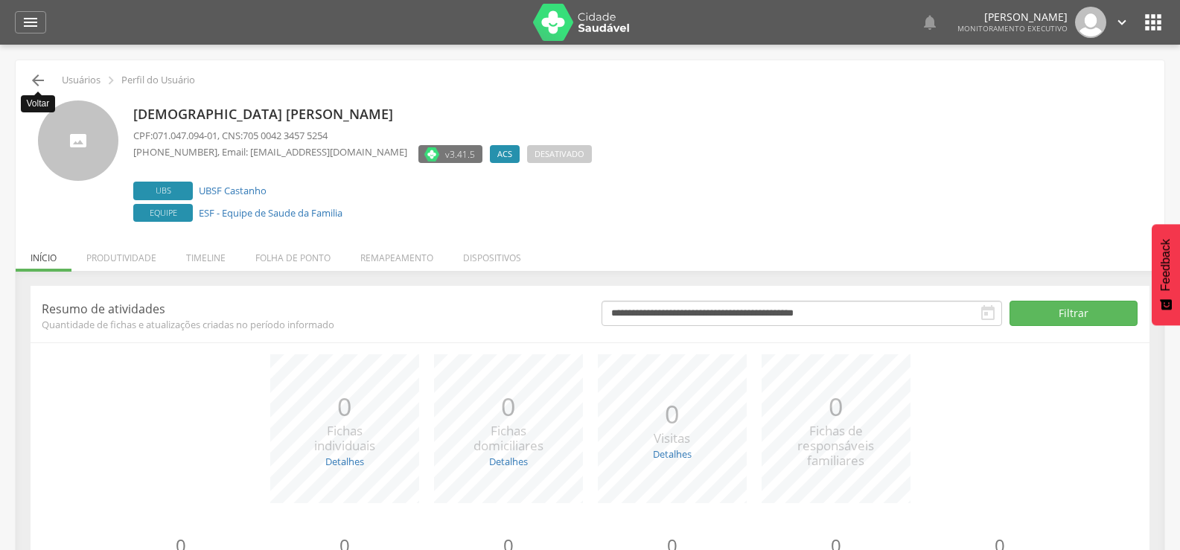
click at [40, 86] on icon "" at bounding box center [38, 80] width 18 height 18
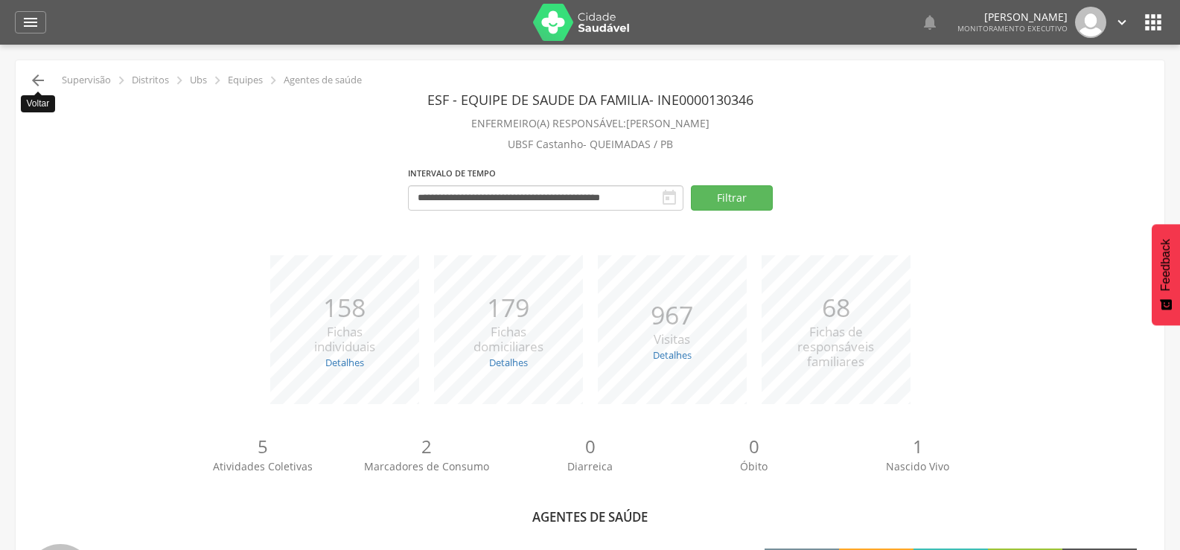
click at [41, 74] on icon "" at bounding box center [38, 80] width 18 height 18
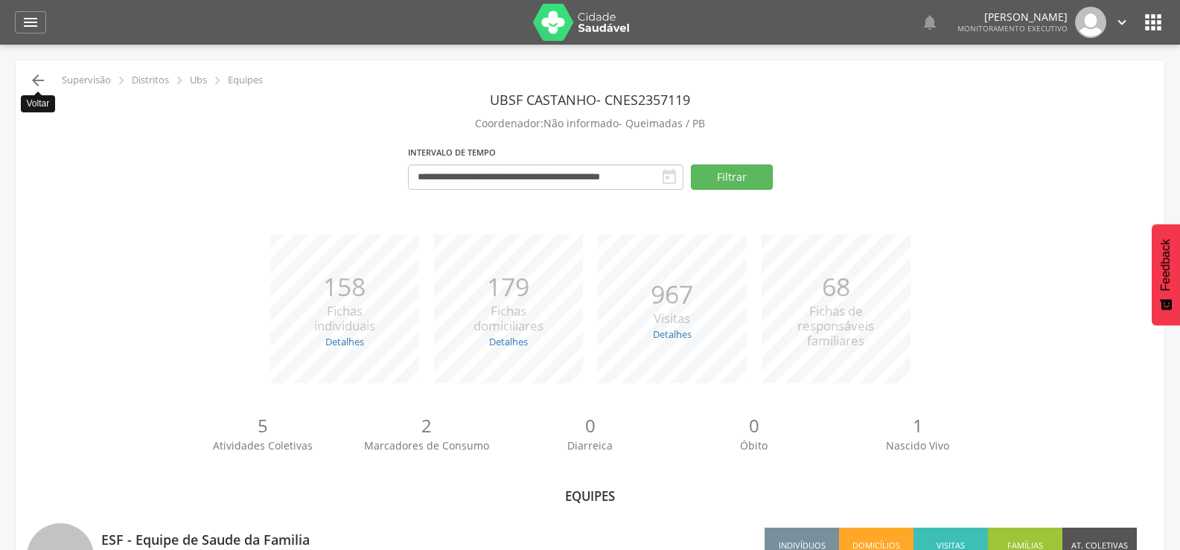
click at [44, 78] on icon "" at bounding box center [38, 80] width 18 height 18
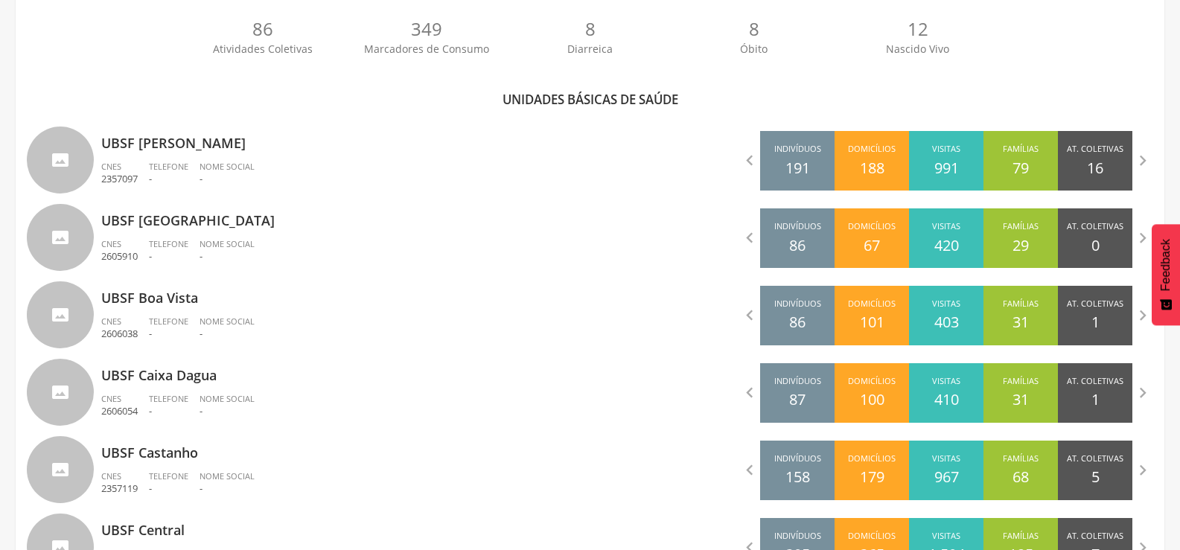
scroll to position [491, 0]
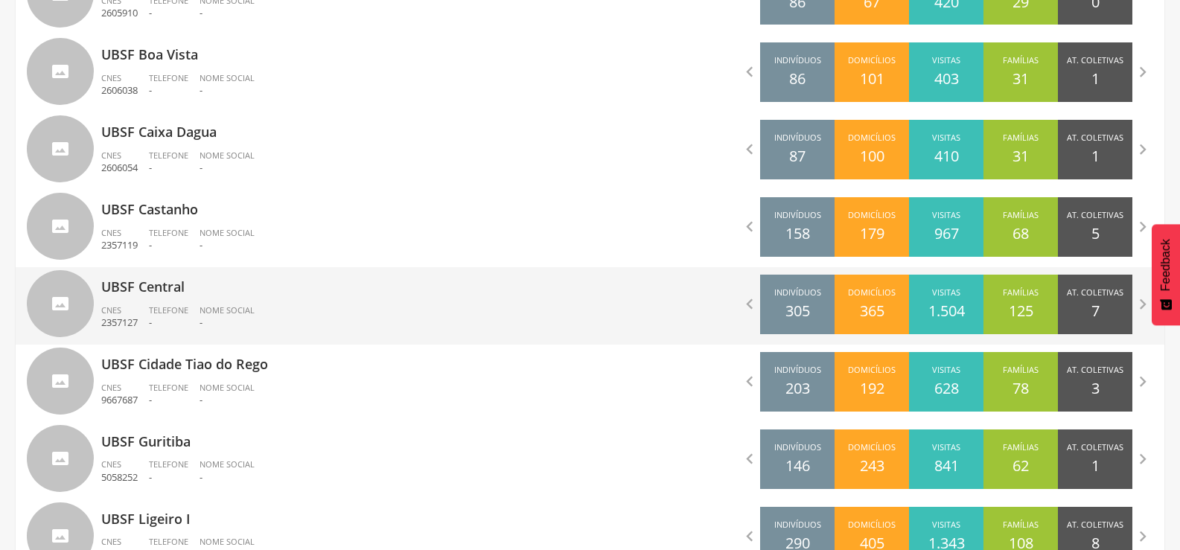
click at [144, 283] on p "UBSF Central" at bounding box center [340, 282] width 478 height 30
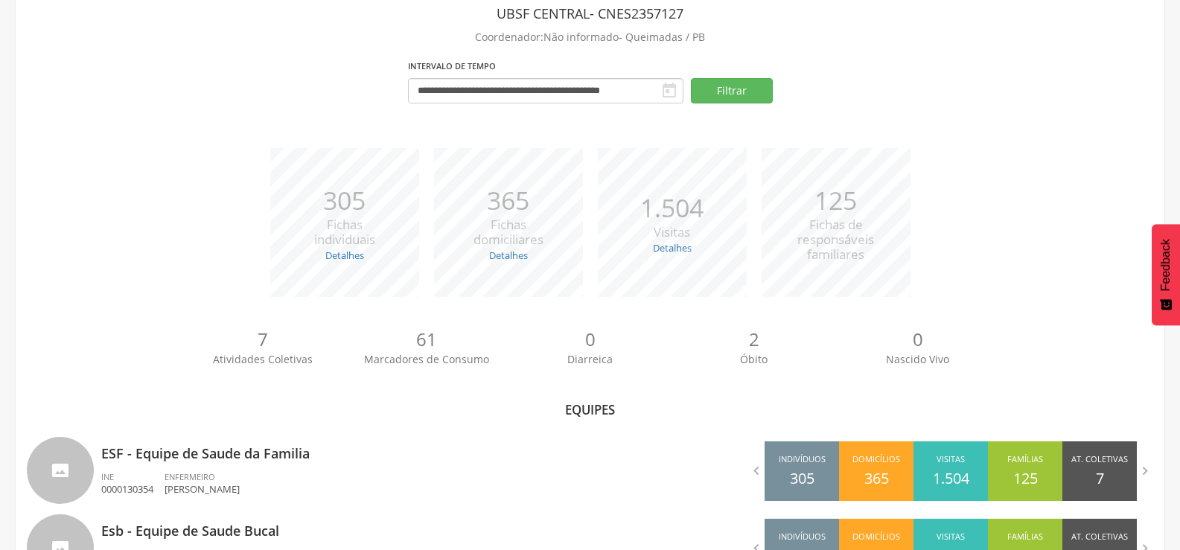
scroll to position [152, 0]
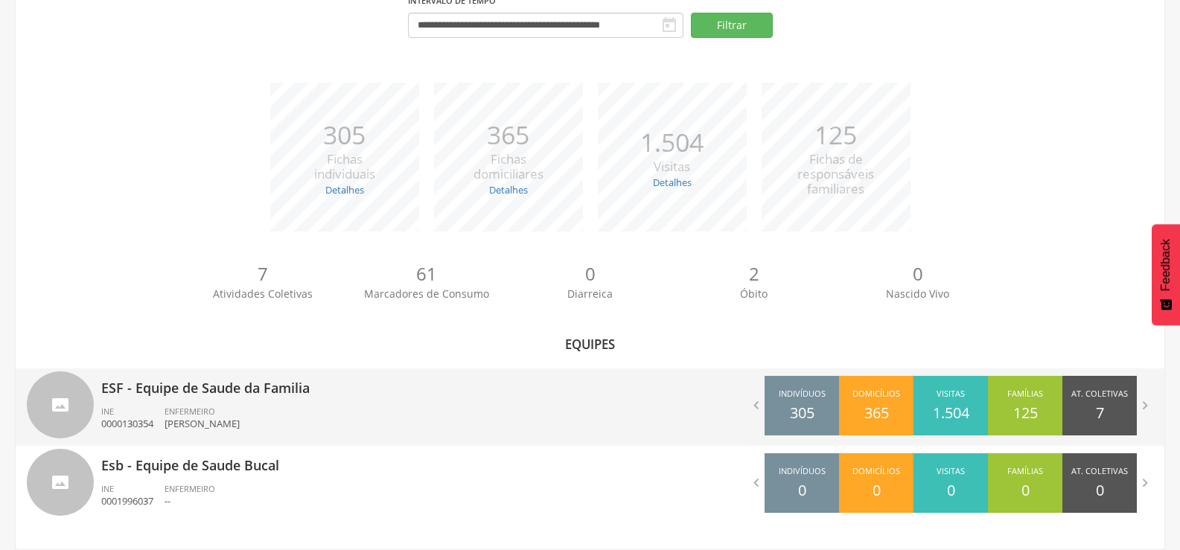
click at [240, 429] on p "[PERSON_NAME]" at bounding box center [201, 424] width 75 height 14
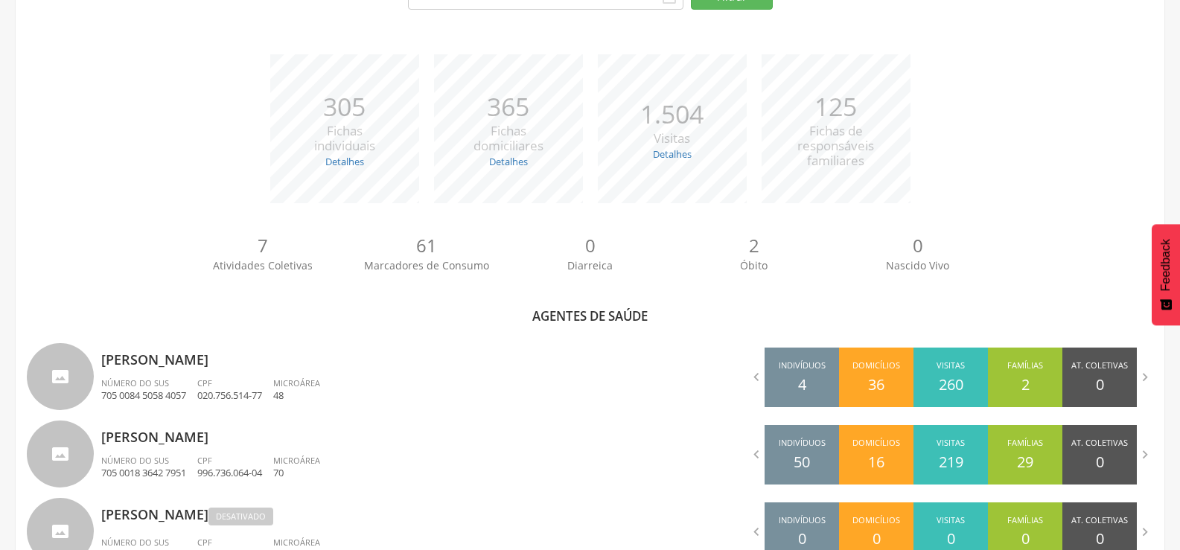
scroll to position [64, 0]
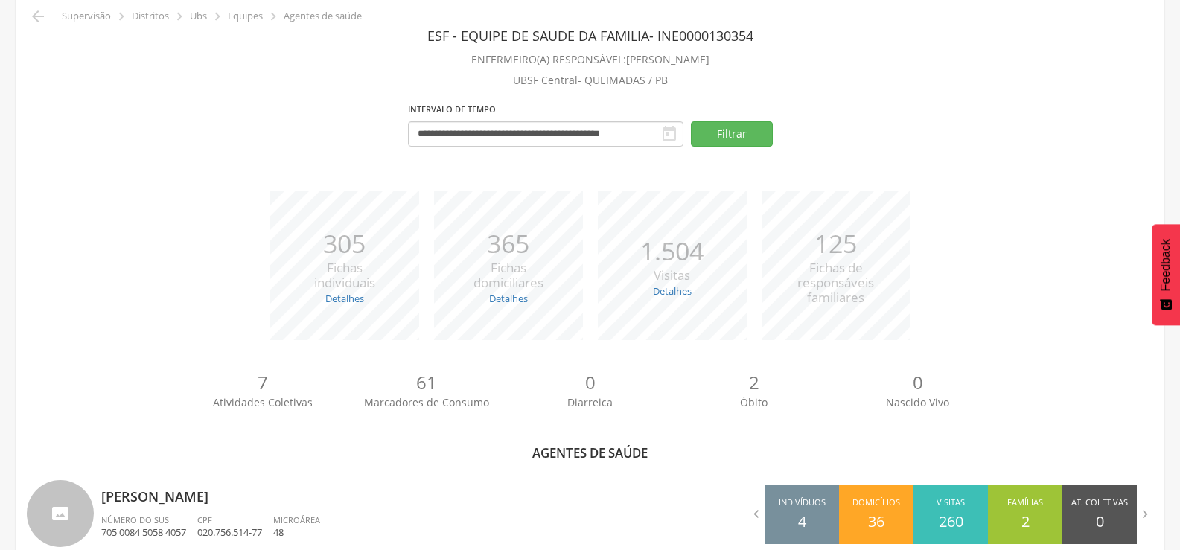
click at [48, 10] on div " Voltar Supervisão  Distritos  Ubs  Equipes  Agentes de saúde" at bounding box center [194, 16] width 335 height 18
click at [36, 13] on icon "" at bounding box center [38, 16] width 18 height 18
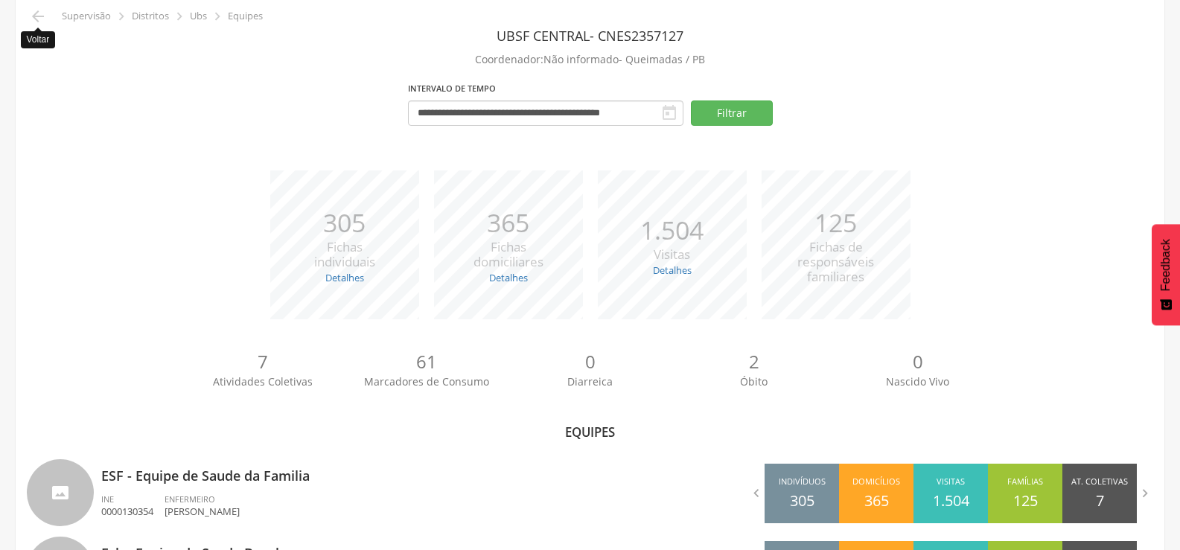
click at [36, 13] on icon "" at bounding box center [38, 16] width 18 height 18
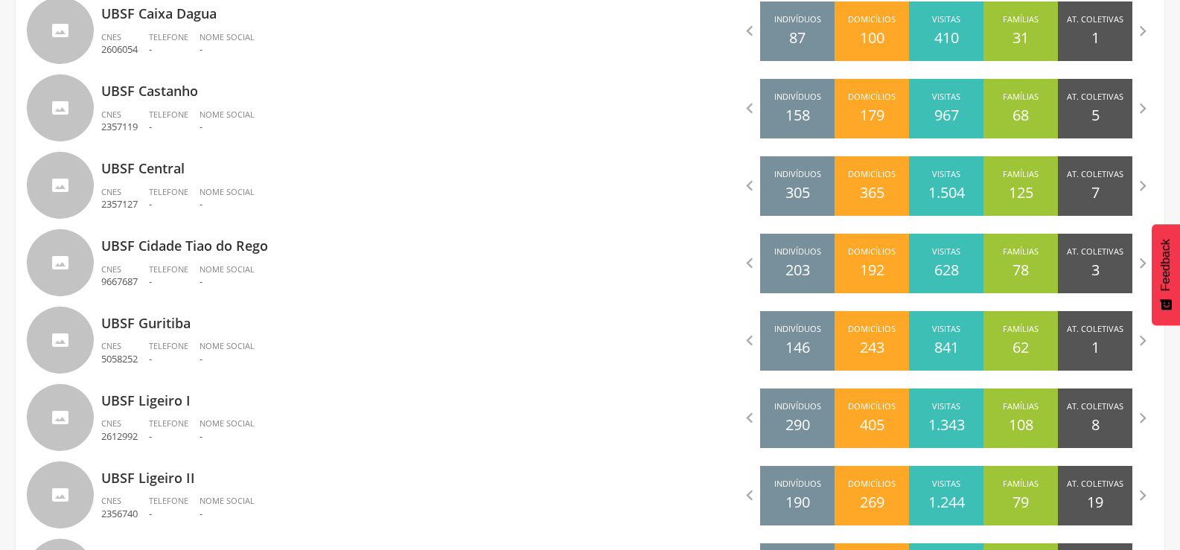
scroll to position [845, 0]
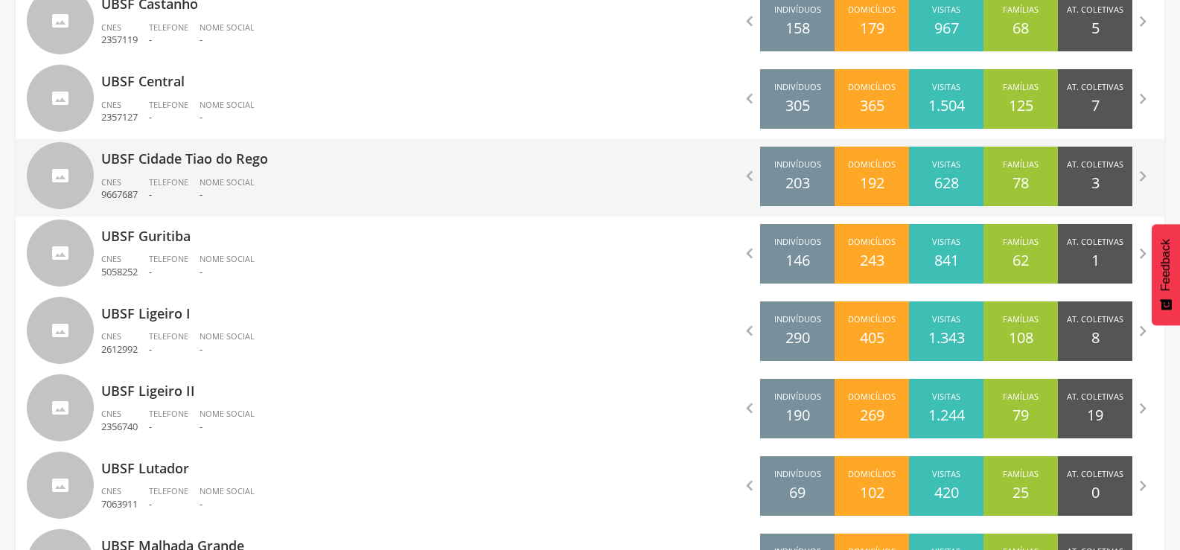
click at [243, 179] on span "Nome Social" at bounding box center [226, 181] width 55 height 11
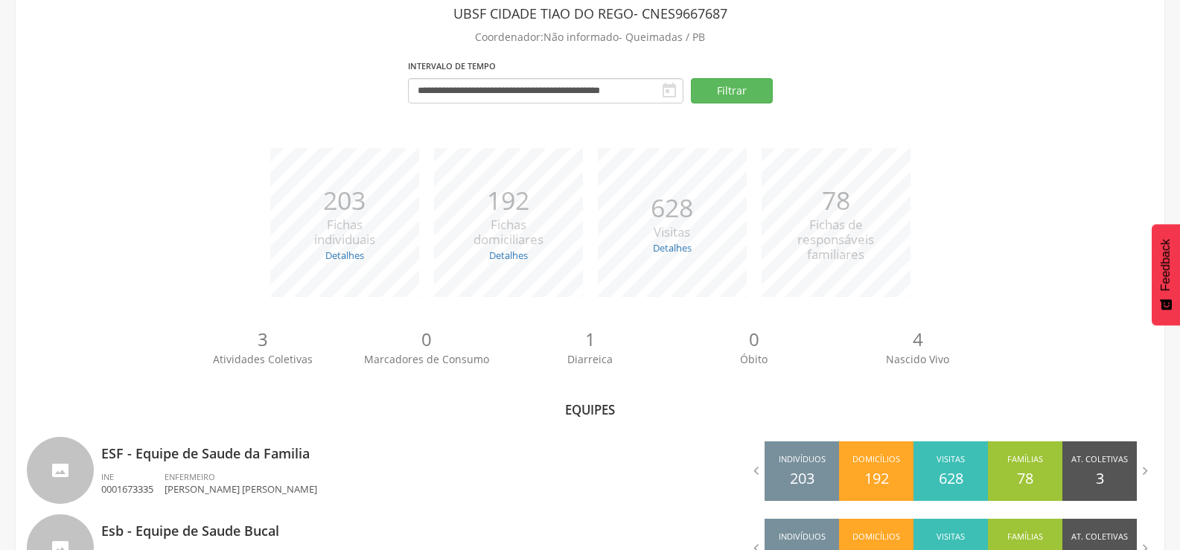
scroll to position [152, 0]
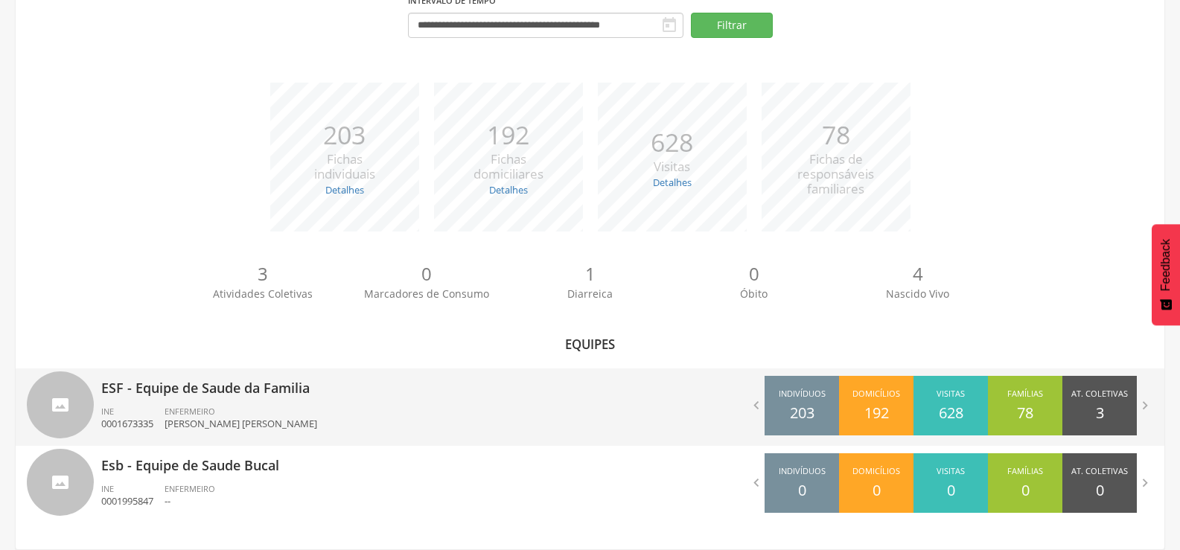
click at [246, 417] on p "[PERSON_NAME] [PERSON_NAME]" at bounding box center [240, 424] width 153 height 14
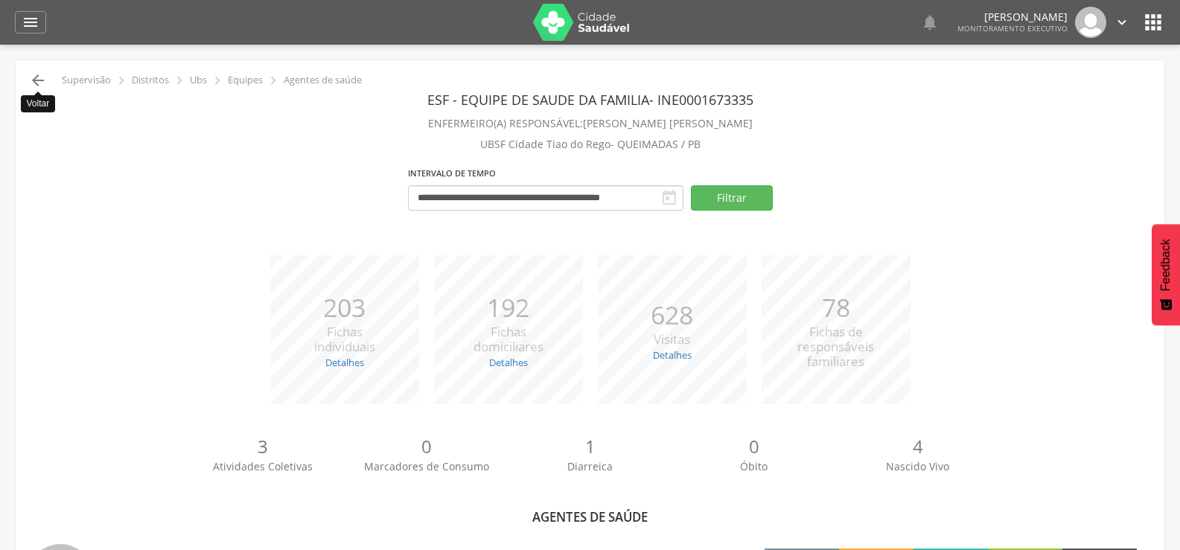
click at [31, 86] on icon "" at bounding box center [38, 80] width 18 height 18
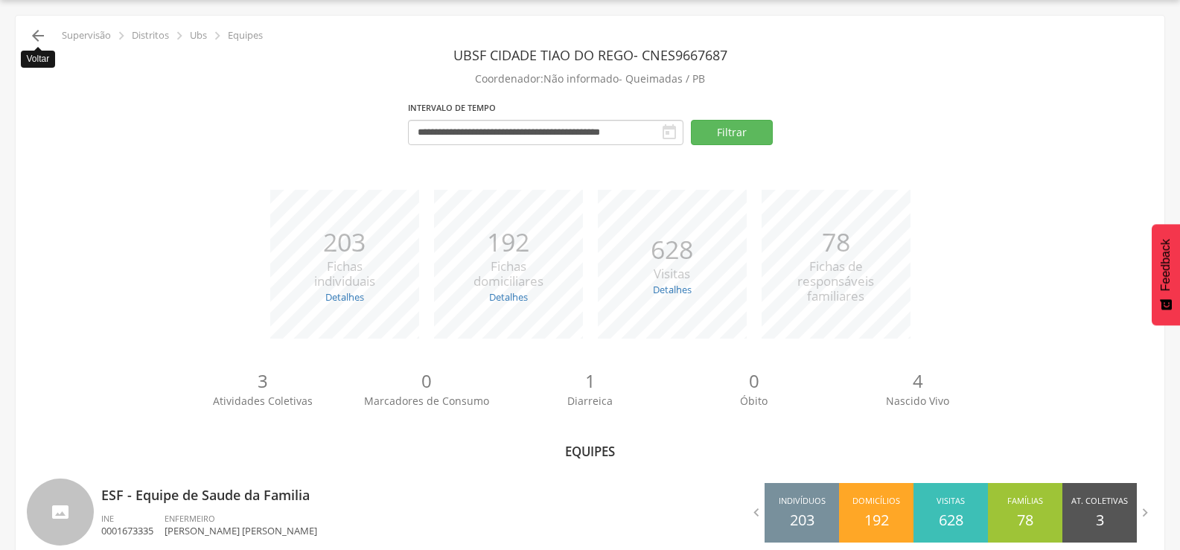
click at [37, 32] on icon "" at bounding box center [38, 36] width 18 height 18
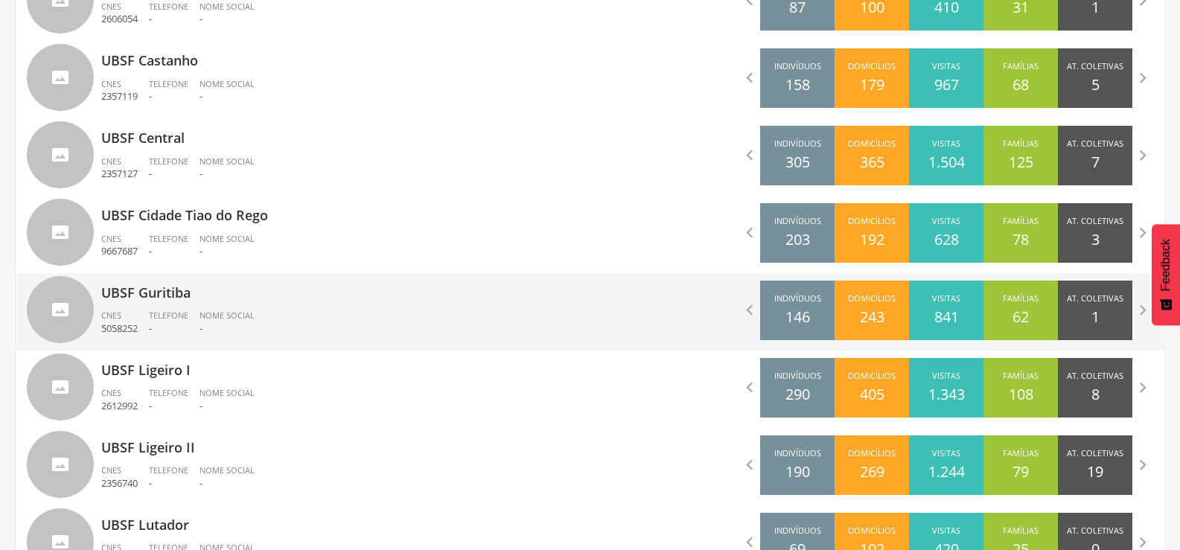
click at [151, 303] on div "UBSF Guritiba CNES 5058252 Telefone - Nome Social -" at bounding box center [340, 311] width 478 height 77
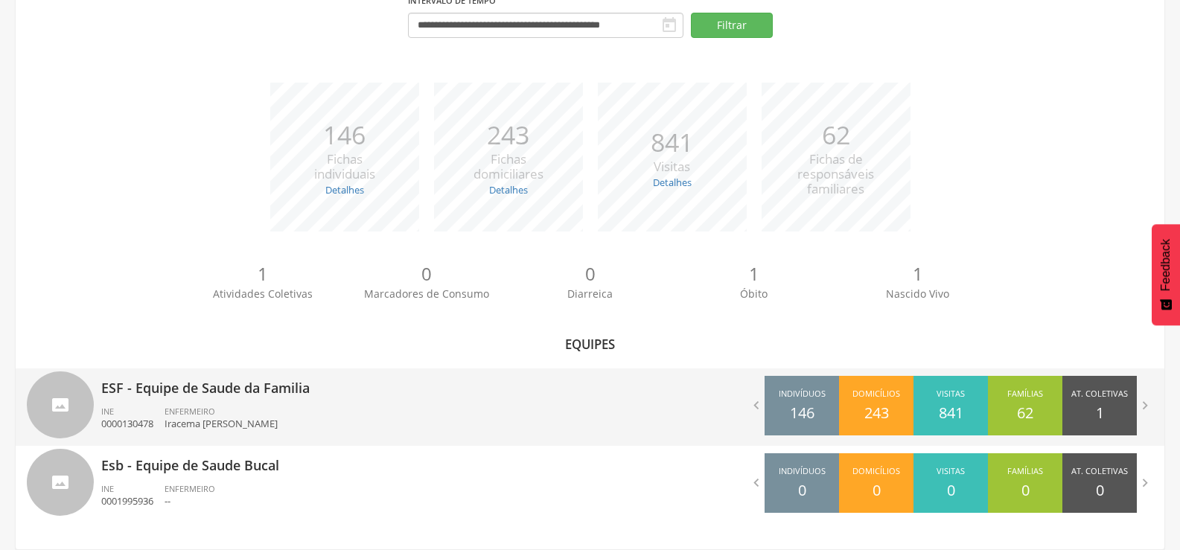
click at [194, 383] on p "ESF - Equipe de Saude da Familia" at bounding box center [340, 383] width 478 height 30
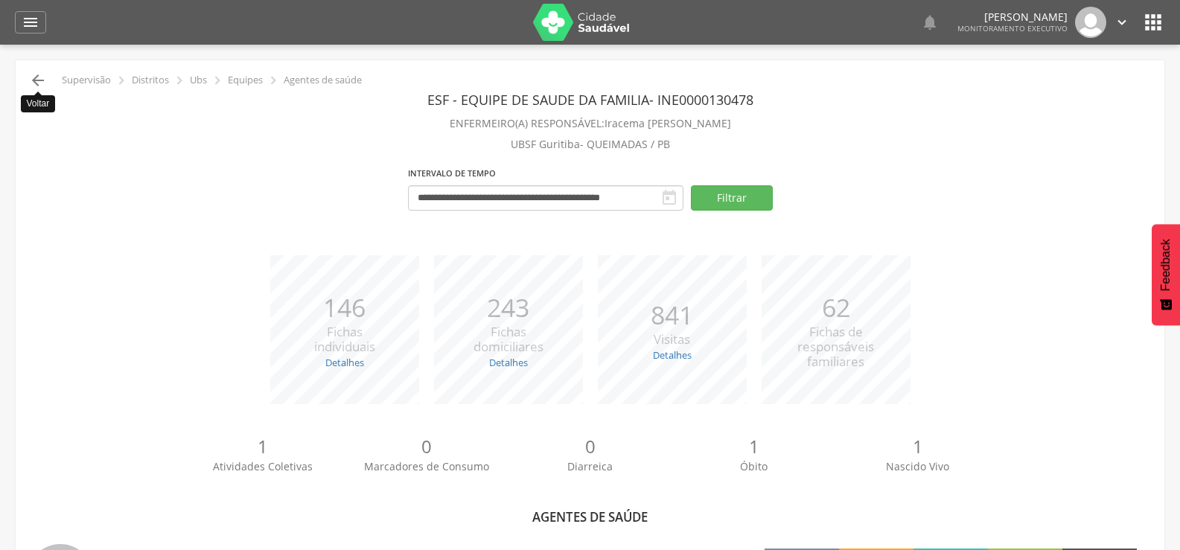
click at [42, 85] on icon "" at bounding box center [38, 80] width 18 height 18
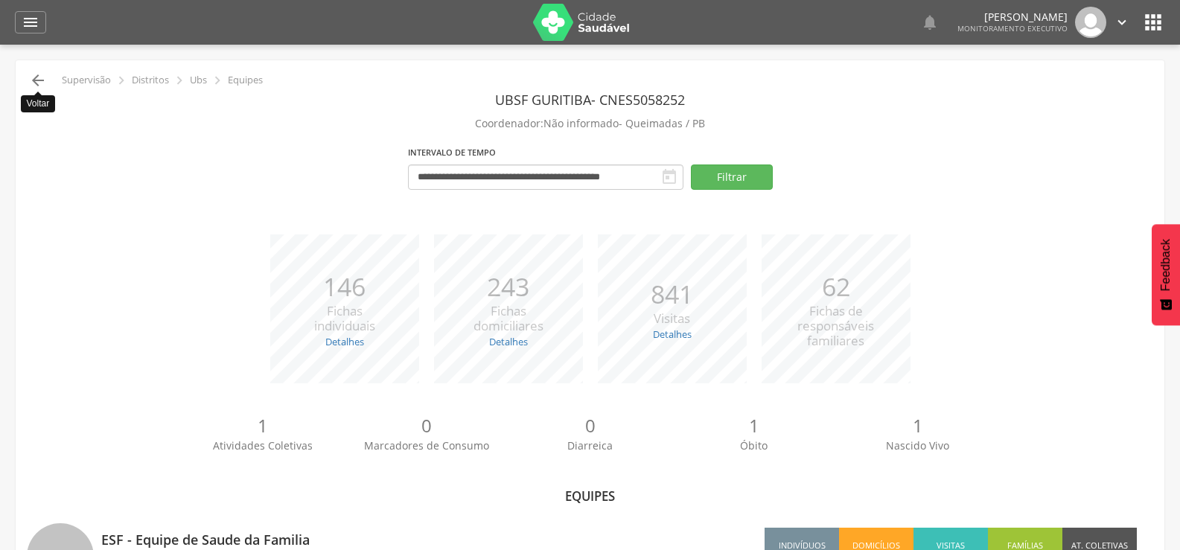
click at [35, 72] on icon "" at bounding box center [38, 80] width 18 height 18
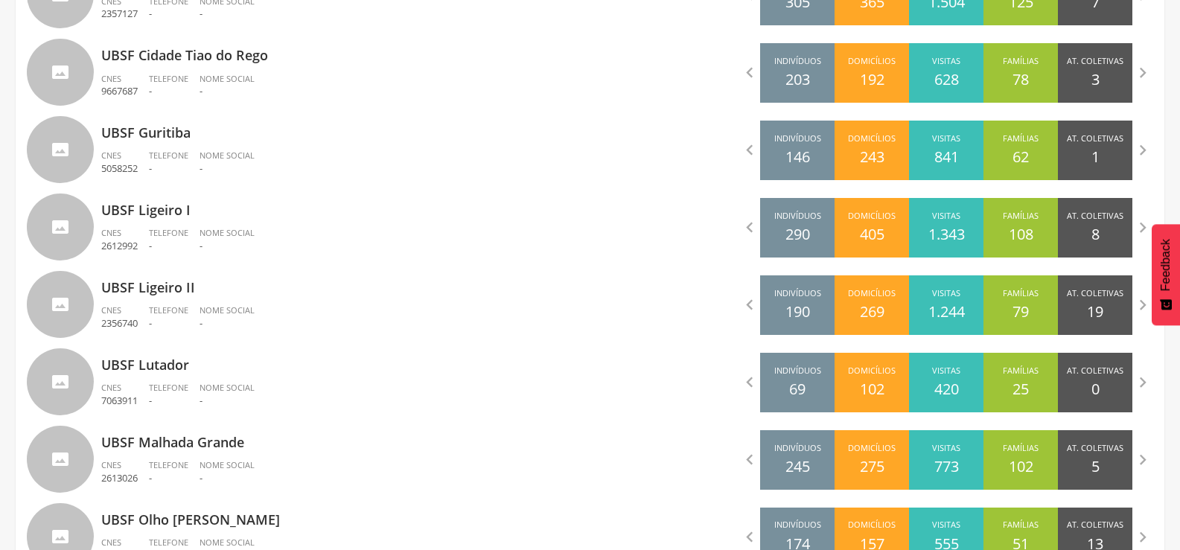
scroll to position [938, 0]
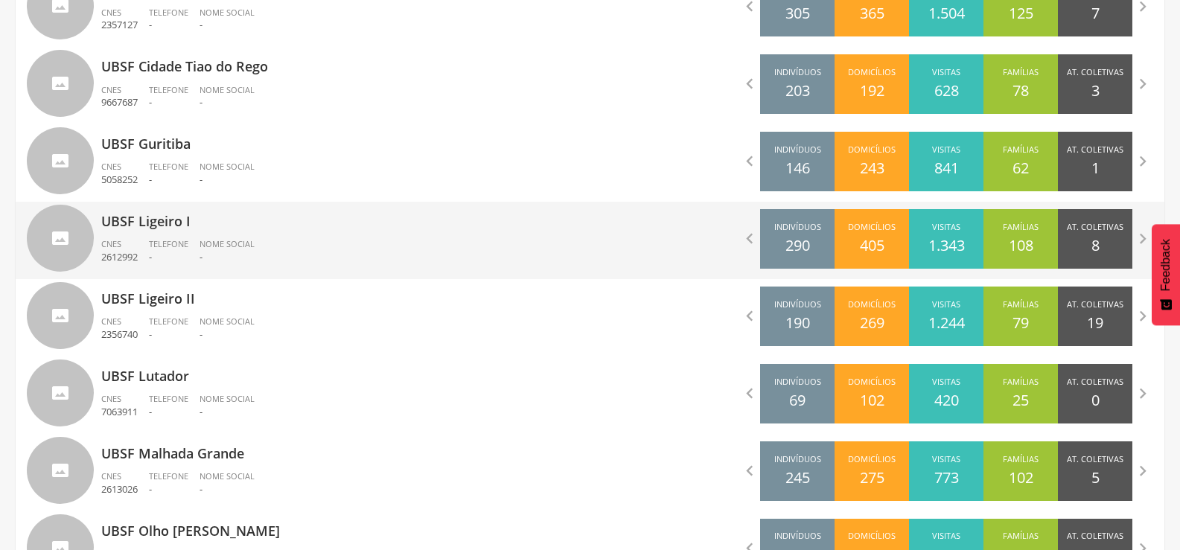
click at [114, 216] on p "UBSF Ligeiro I" at bounding box center [340, 217] width 478 height 30
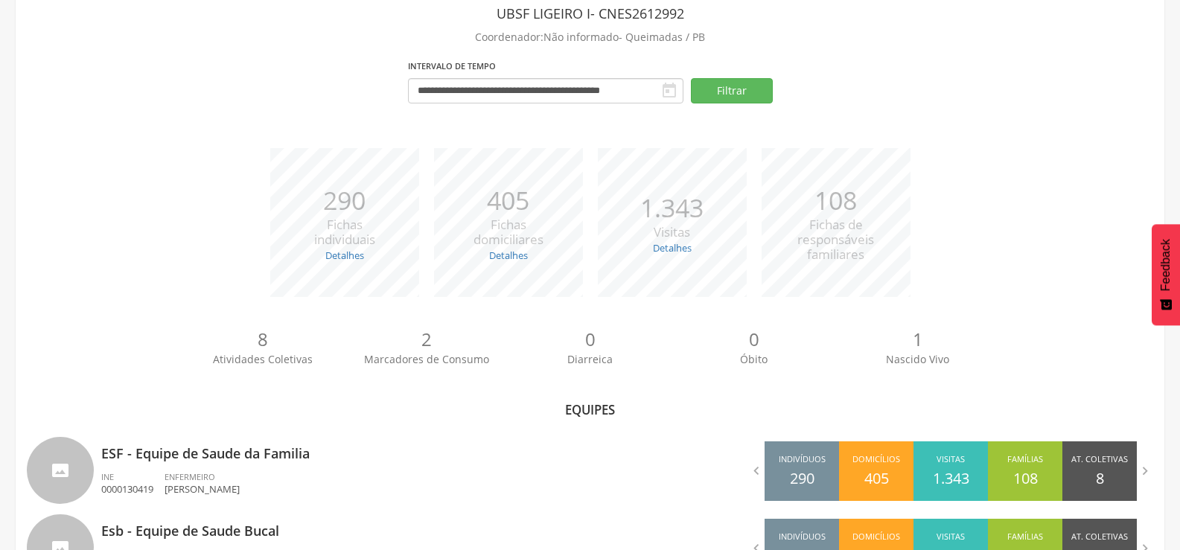
scroll to position [152, 0]
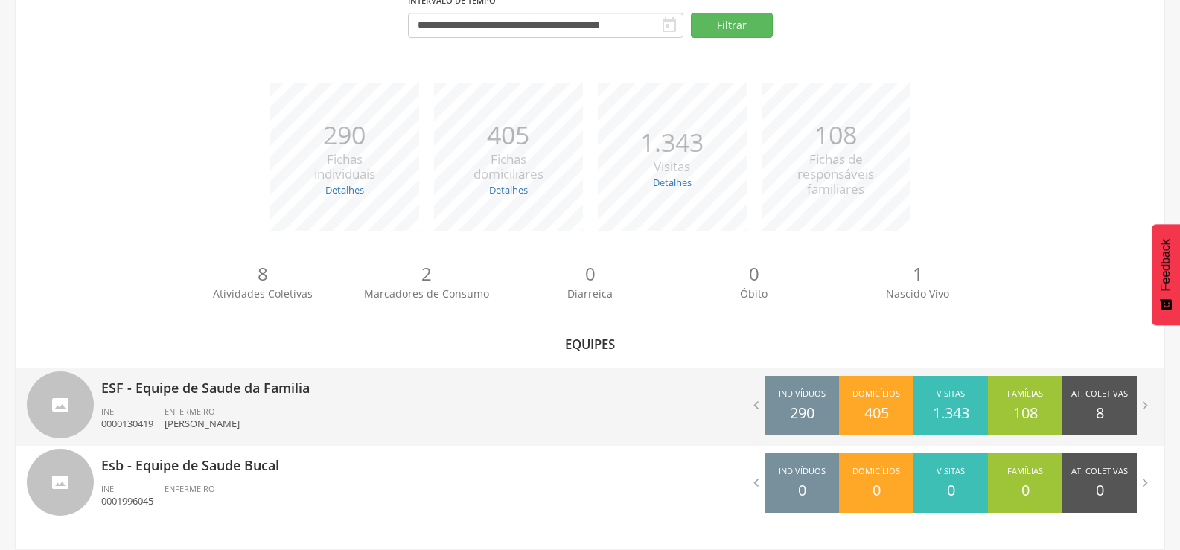
click at [202, 384] on p "ESF - Equipe de Saude da Familia" at bounding box center [340, 383] width 478 height 30
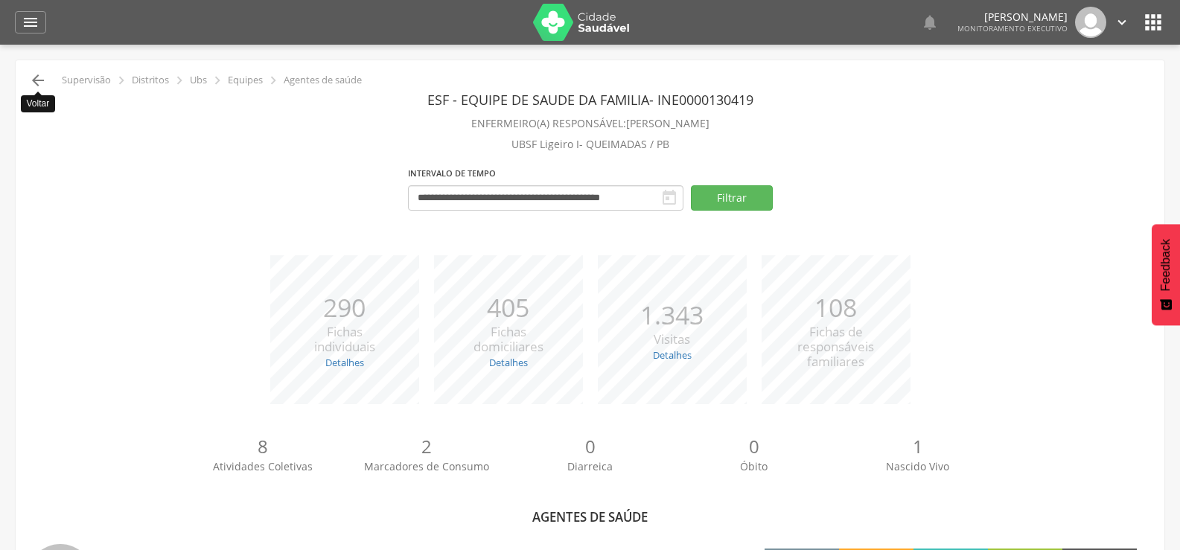
click at [43, 72] on icon "" at bounding box center [38, 80] width 18 height 18
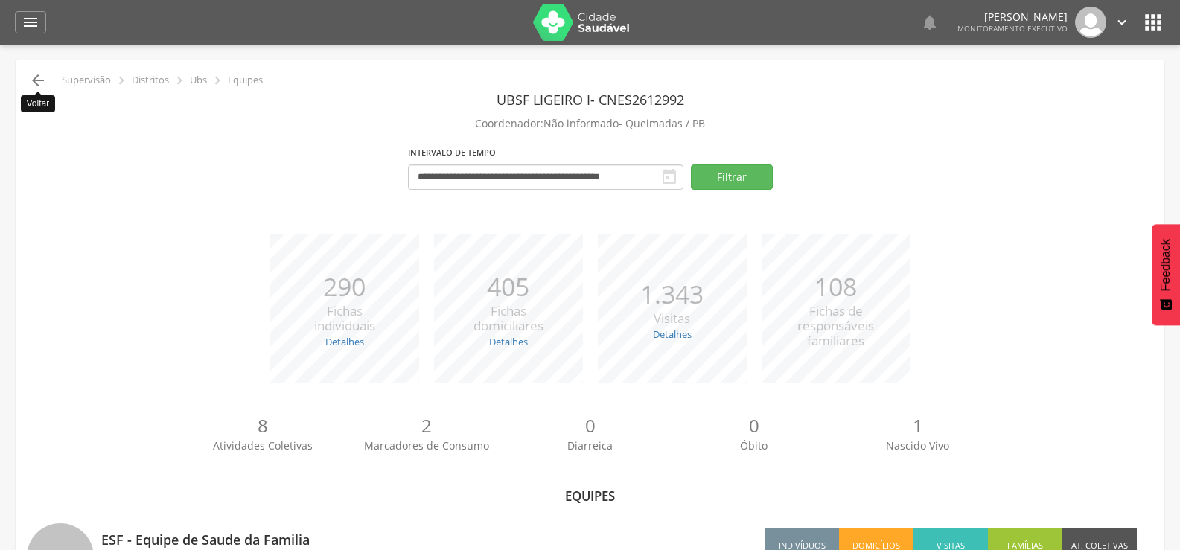
click at [43, 81] on icon "" at bounding box center [38, 80] width 18 height 18
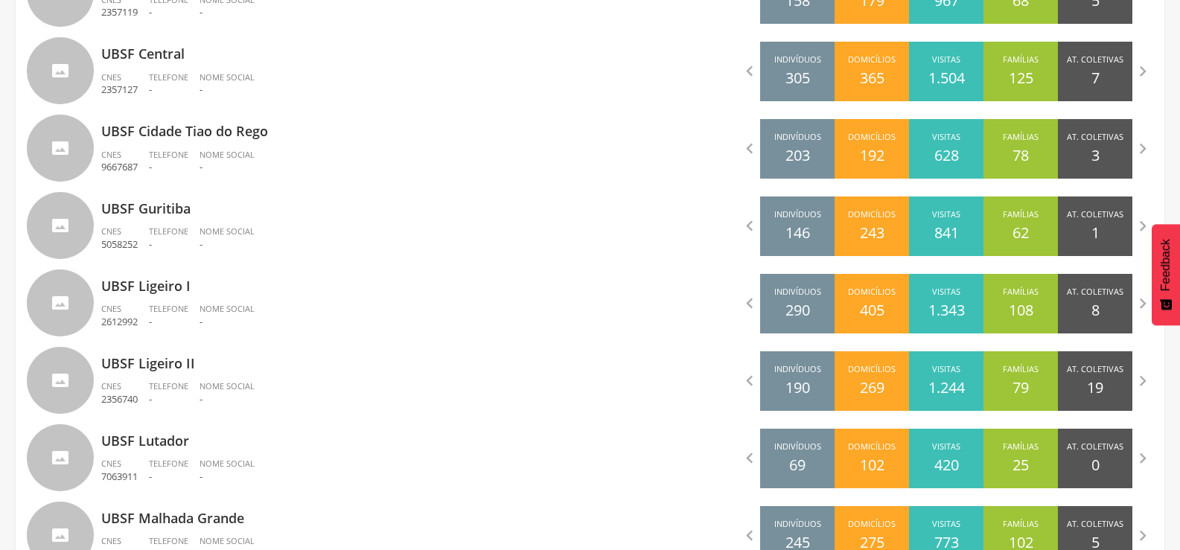
scroll to position [938, 0]
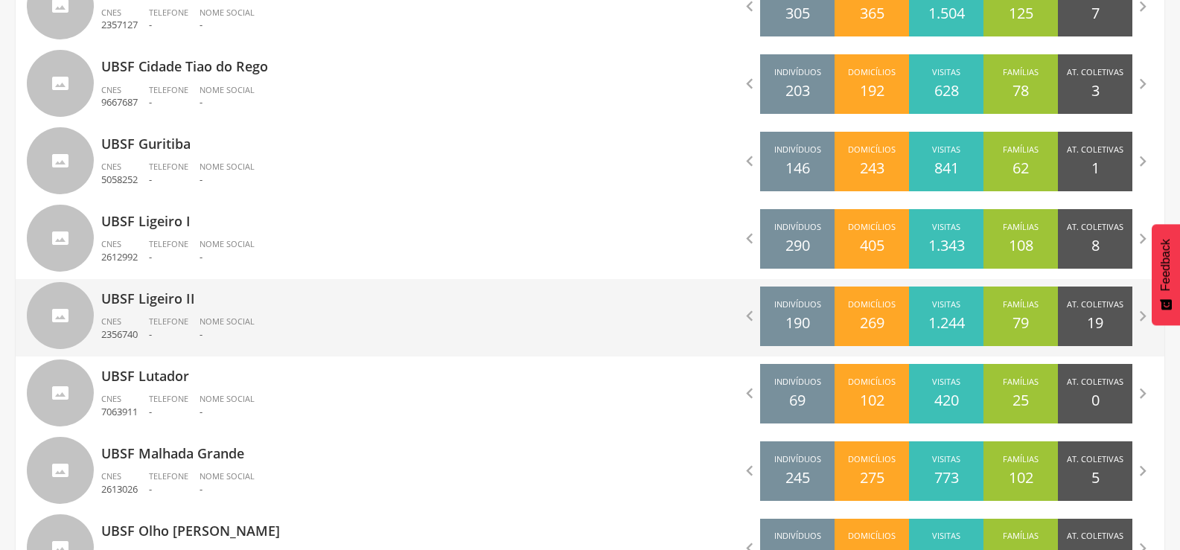
click at [124, 283] on p "UBSF Ligeiro II" at bounding box center [340, 294] width 478 height 30
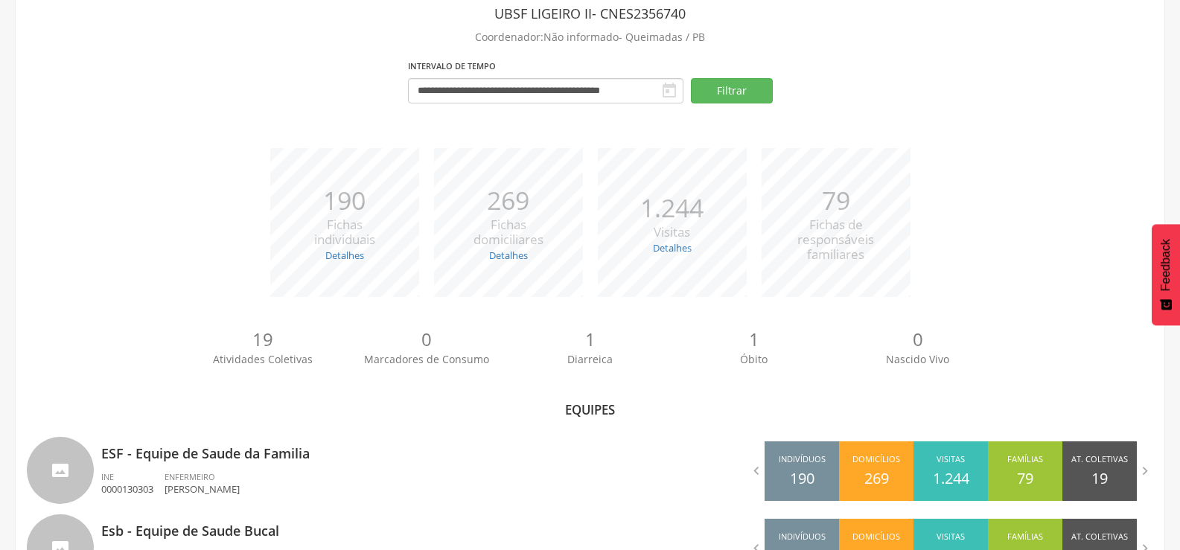
scroll to position [152, 0]
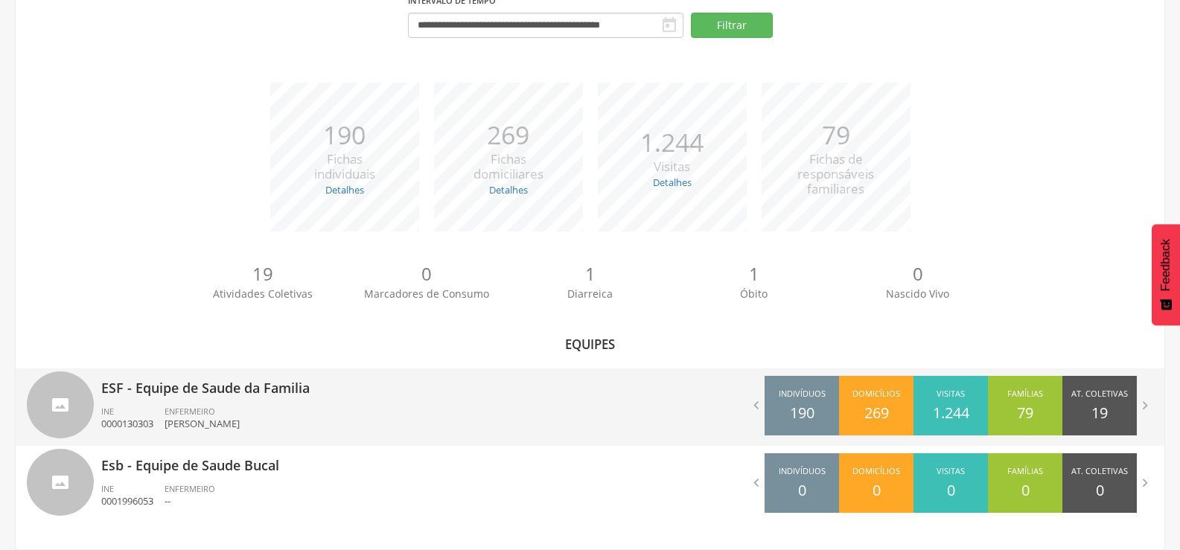
click at [221, 387] on p "ESF - Equipe de Saude da Familia" at bounding box center [340, 383] width 478 height 30
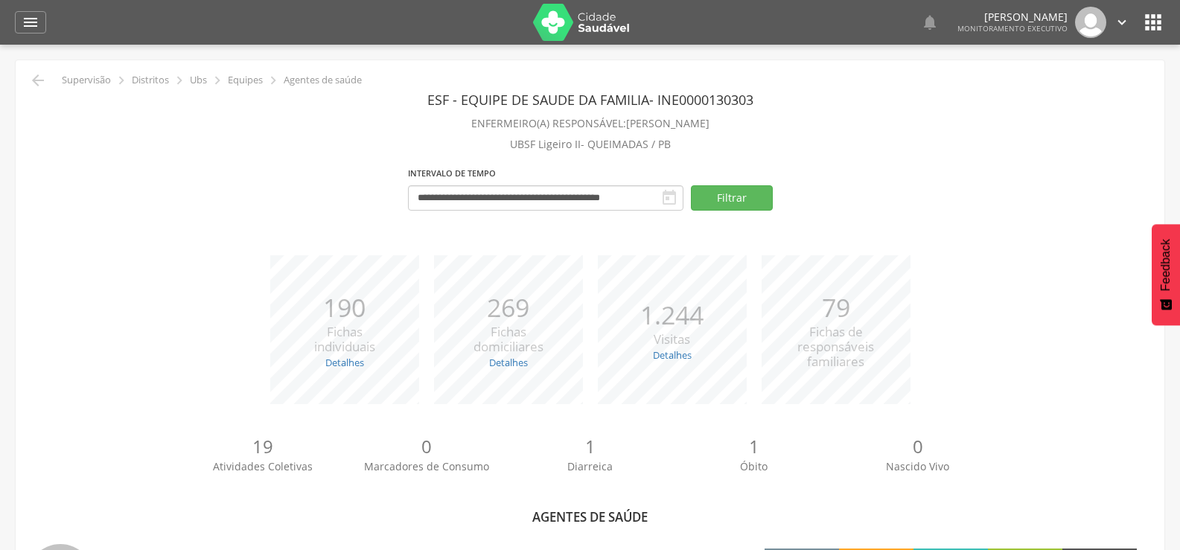
click at [34, 89] on header "ESF - Equipe de Saude da Familia - INE 0000130303" at bounding box center [590, 99] width 1126 height 27
click at [43, 83] on icon "" at bounding box center [38, 80] width 18 height 18
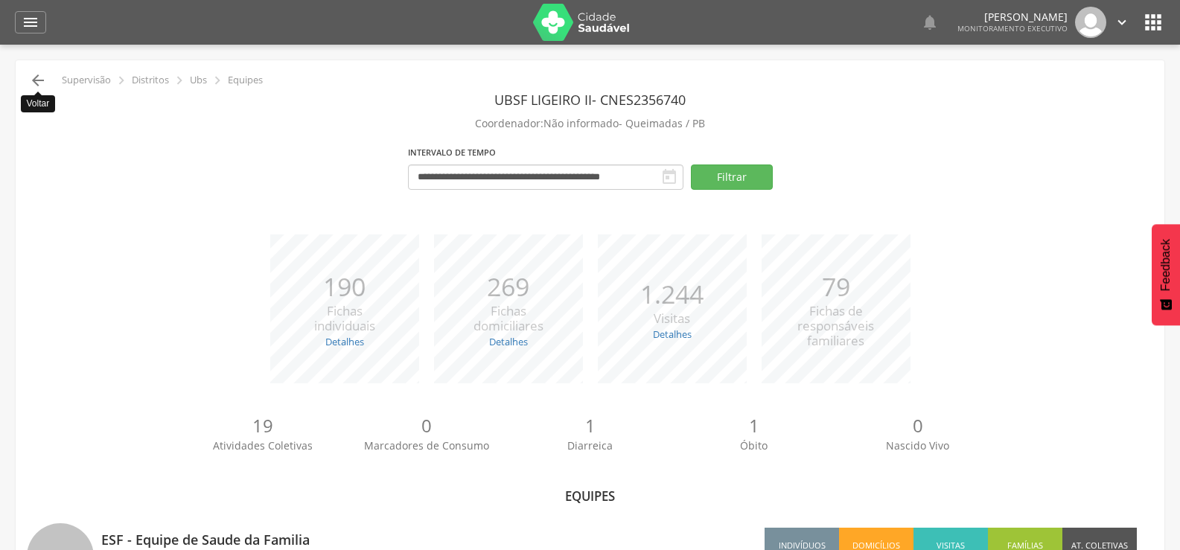
click at [35, 76] on icon "" at bounding box center [38, 80] width 18 height 18
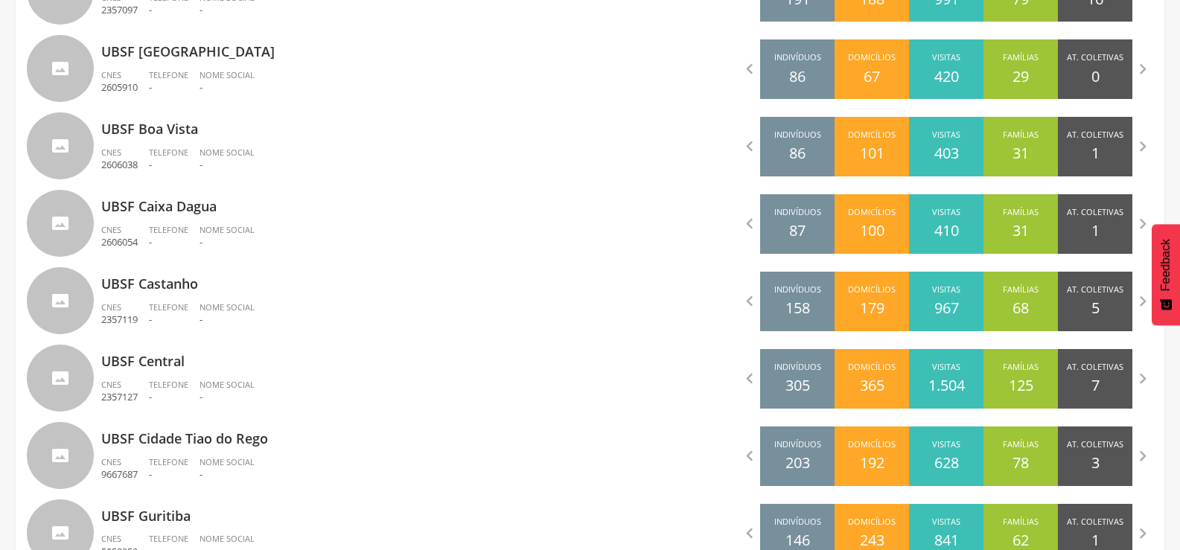
scroll to position [789, 0]
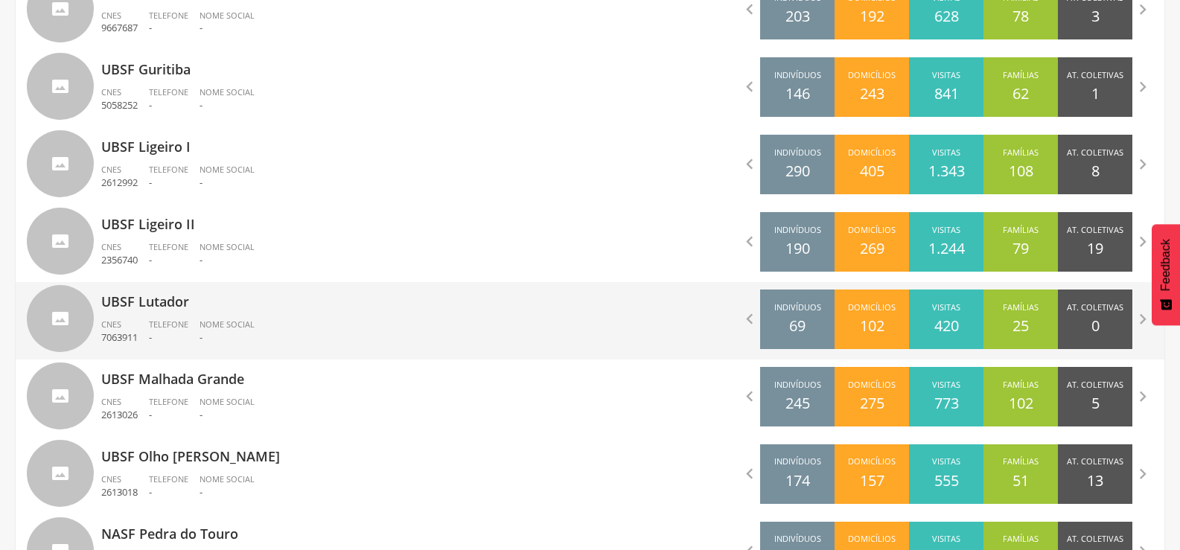
click at [199, 329] on div "Telefone -" at bounding box center [174, 331] width 51 height 25
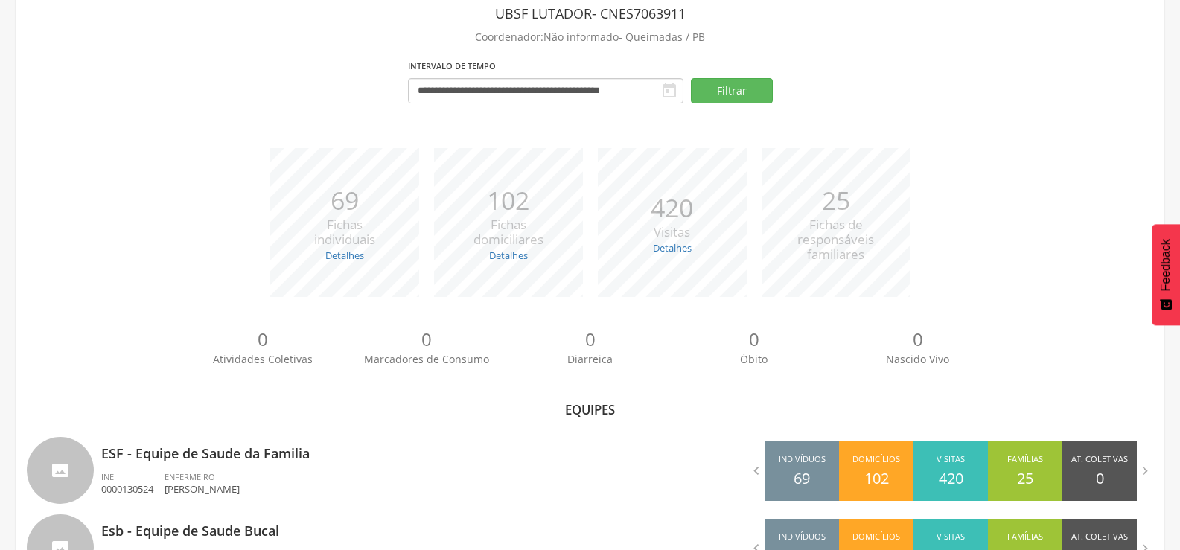
scroll to position [152, 0]
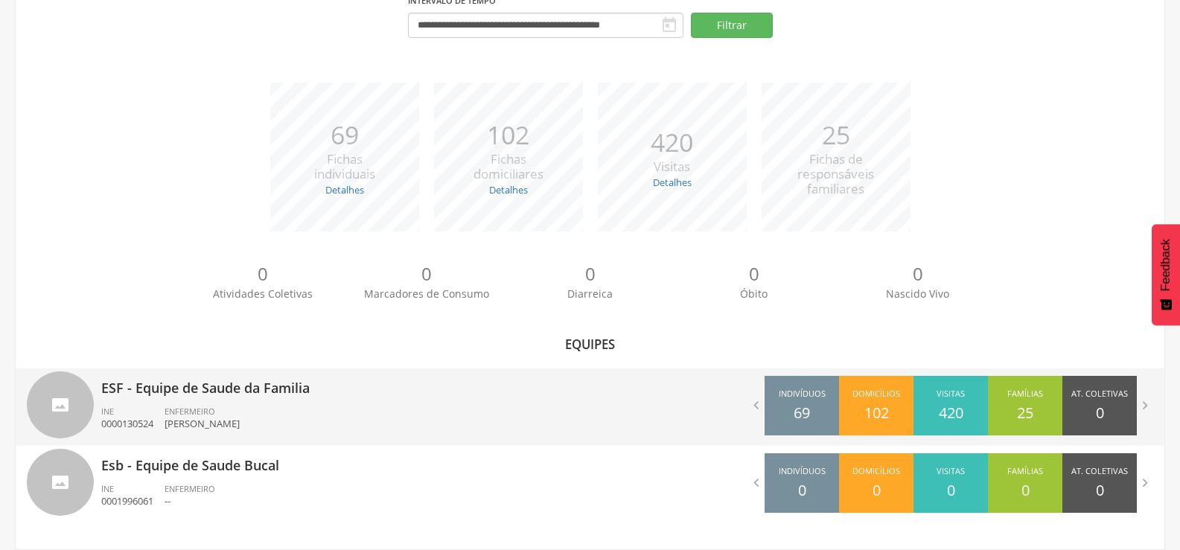
click at [234, 387] on p "ESF - Equipe de Saude da Familia" at bounding box center [340, 383] width 478 height 30
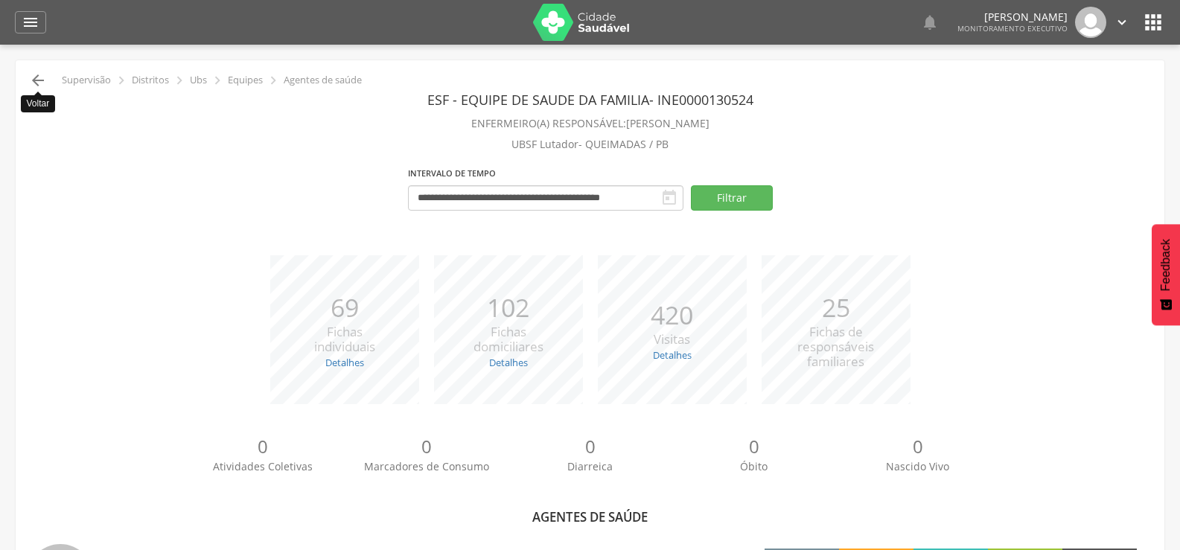
click at [46, 84] on icon "" at bounding box center [38, 80] width 18 height 18
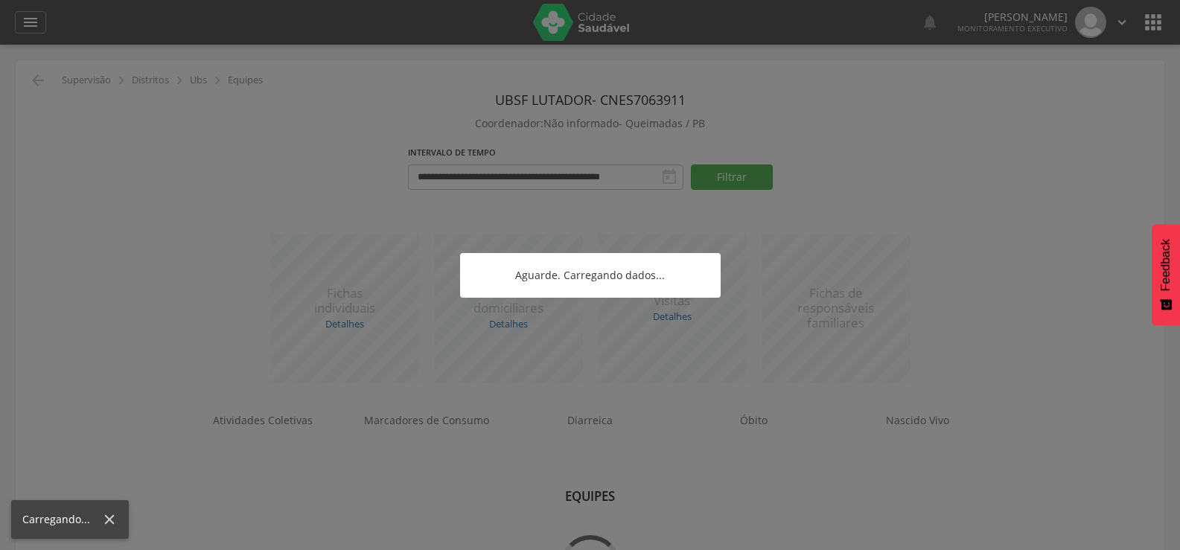
scroll to position [45, 0]
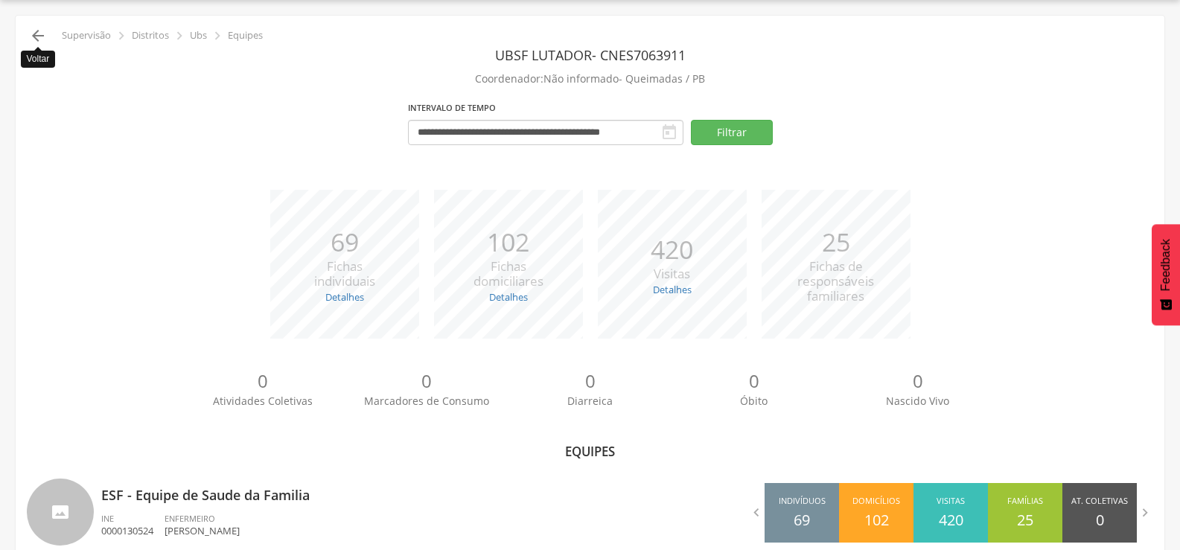
click at [37, 30] on icon "" at bounding box center [38, 36] width 18 height 18
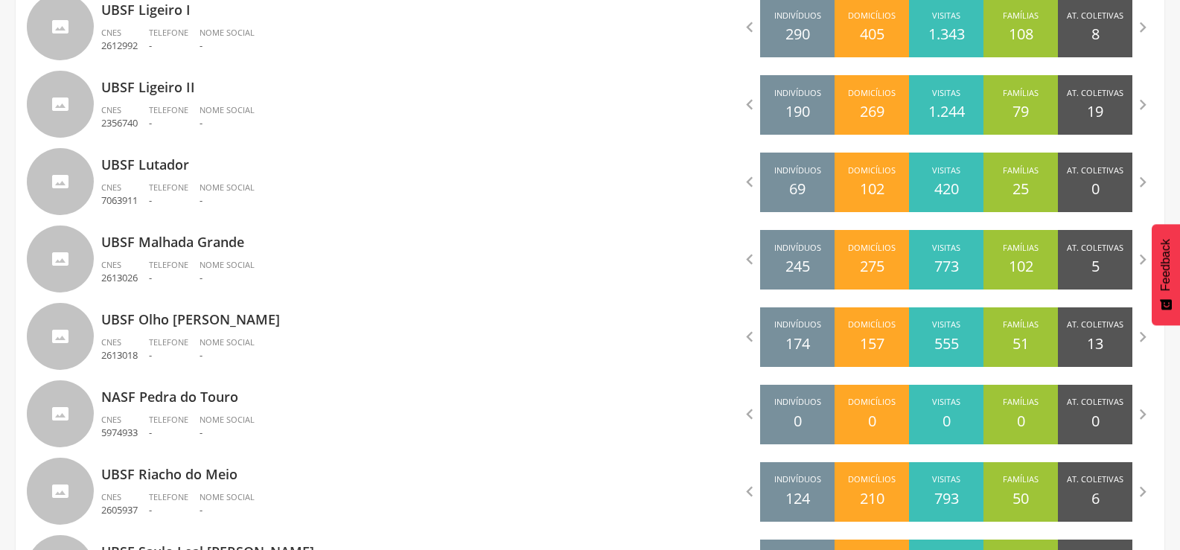
scroll to position [1161, 0]
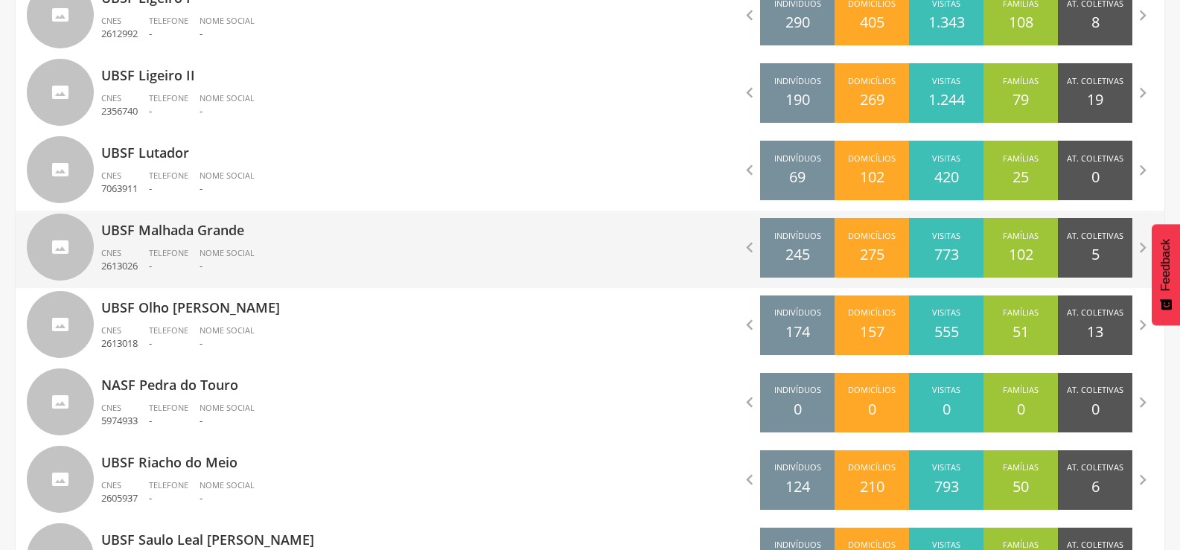
click at [218, 211] on p "UBSF Malhada Grande" at bounding box center [340, 226] width 478 height 30
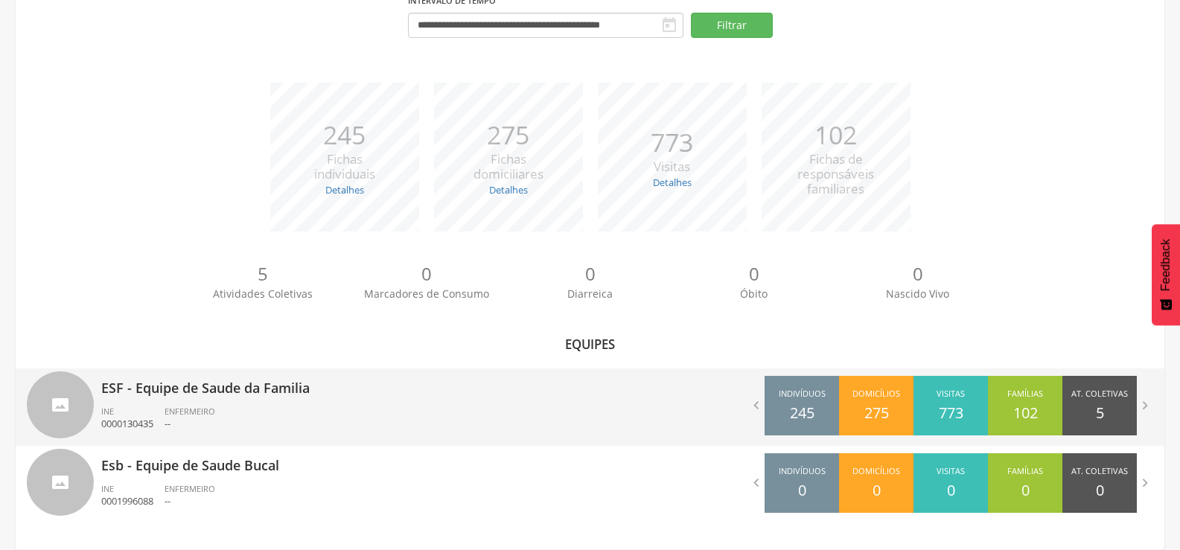
click at [228, 391] on p "ESF - Equipe de Saude da Familia" at bounding box center [340, 383] width 478 height 30
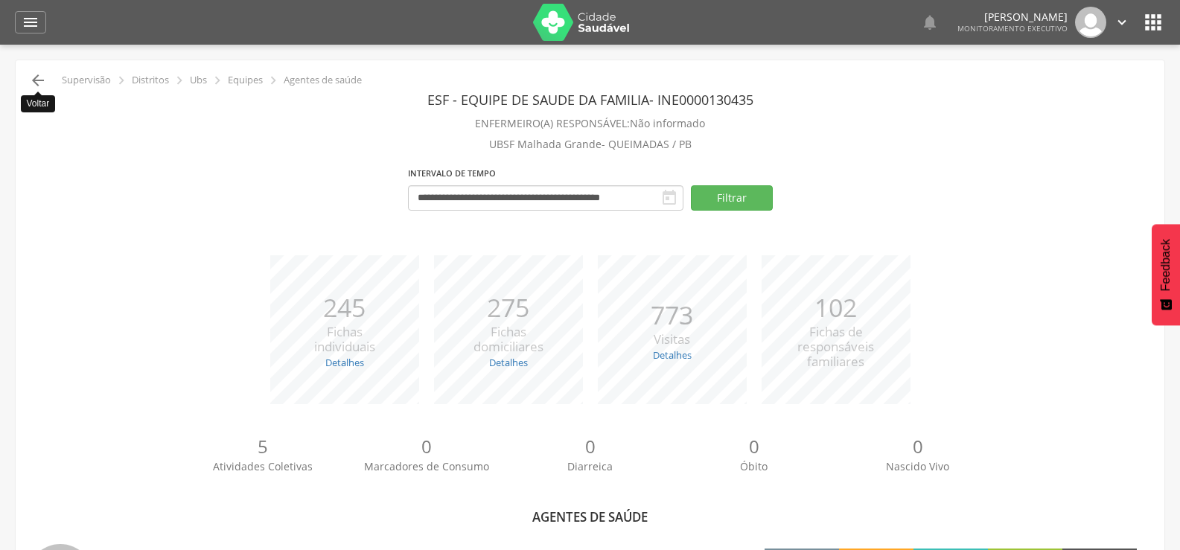
click at [32, 86] on icon "" at bounding box center [38, 80] width 18 height 18
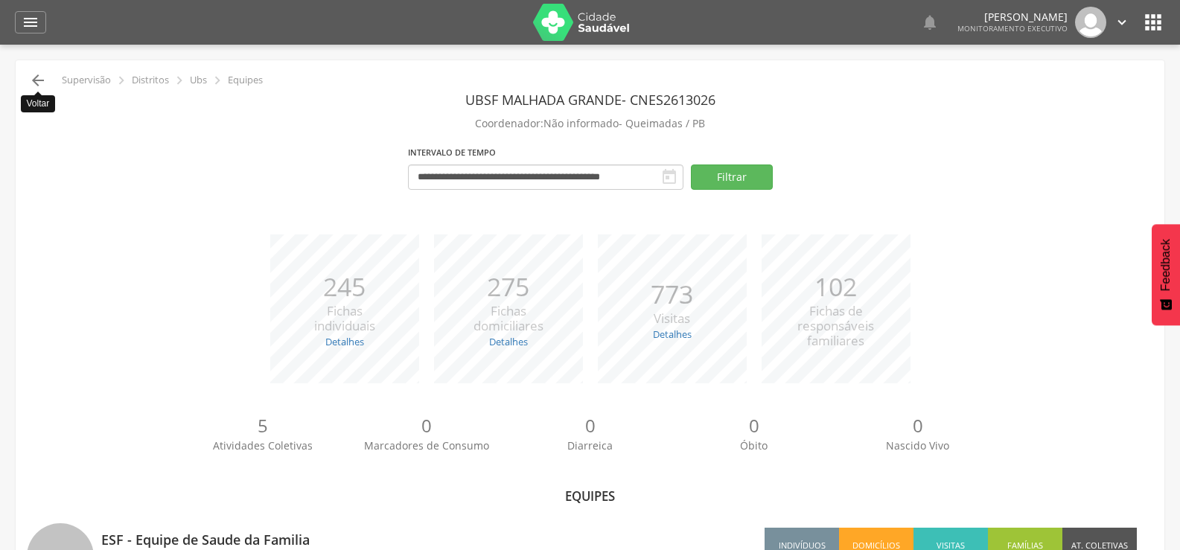
click at [36, 86] on icon "" at bounding box center [38, 80] width 18 height 18
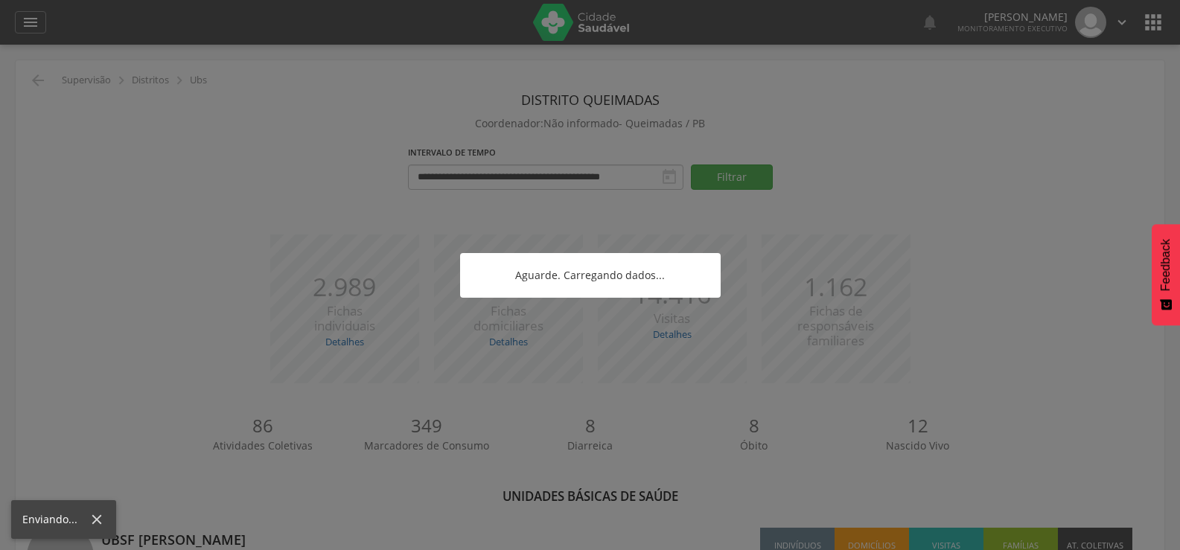
scroll to position [45, 0]
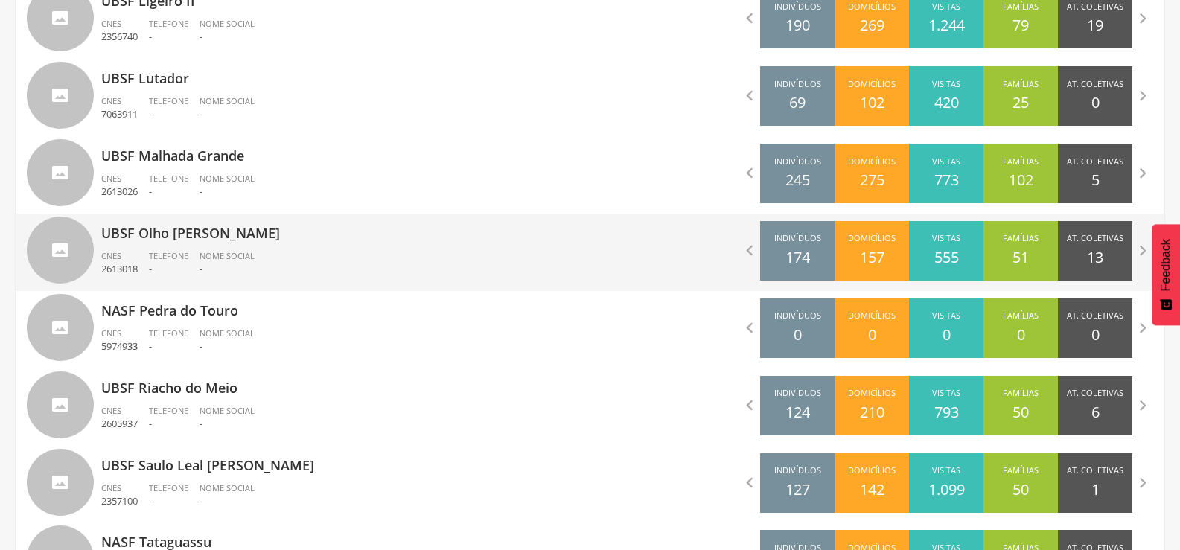
click at [115, 256] on span "CNES" at bounding box center [111, 255] width 20 height 11
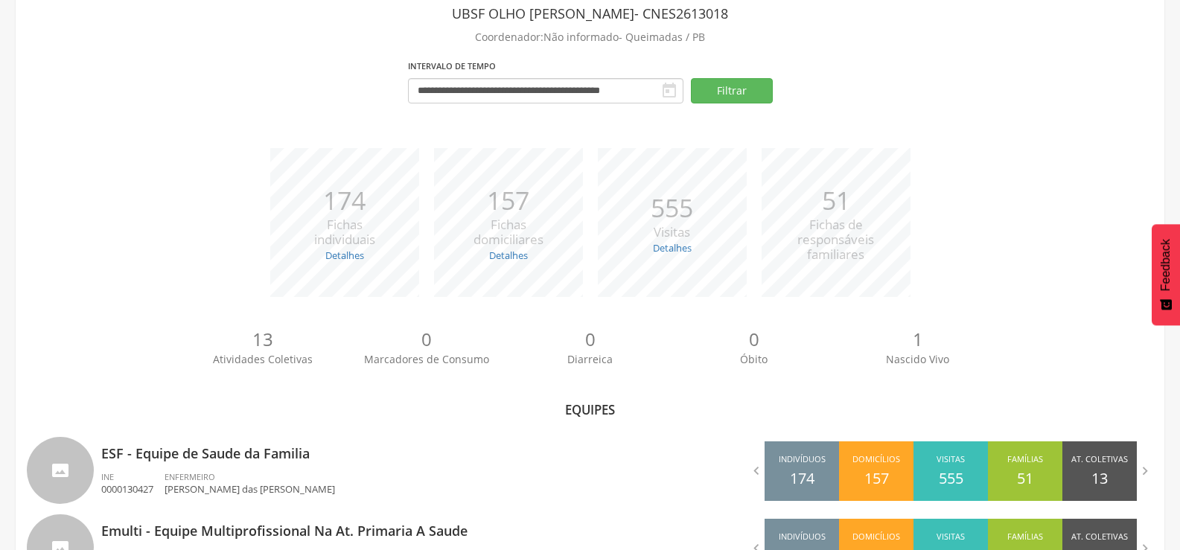
scroll to position [229, 0]
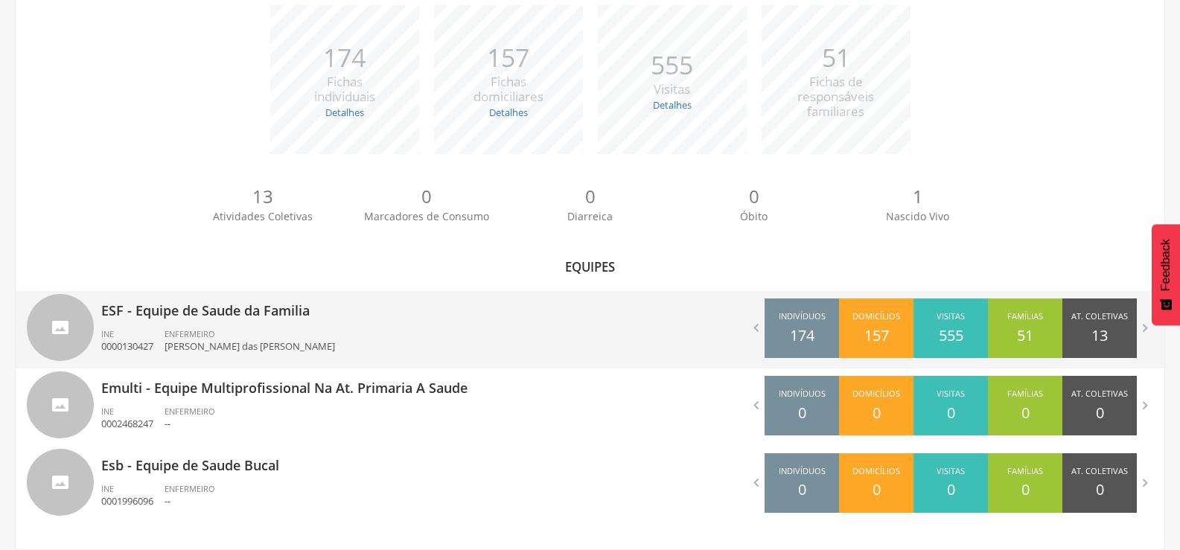
click at [138, 313] on p "ESF - Equipe de Saude da Familia" at bounding box center [340, 306] width 478 height 30
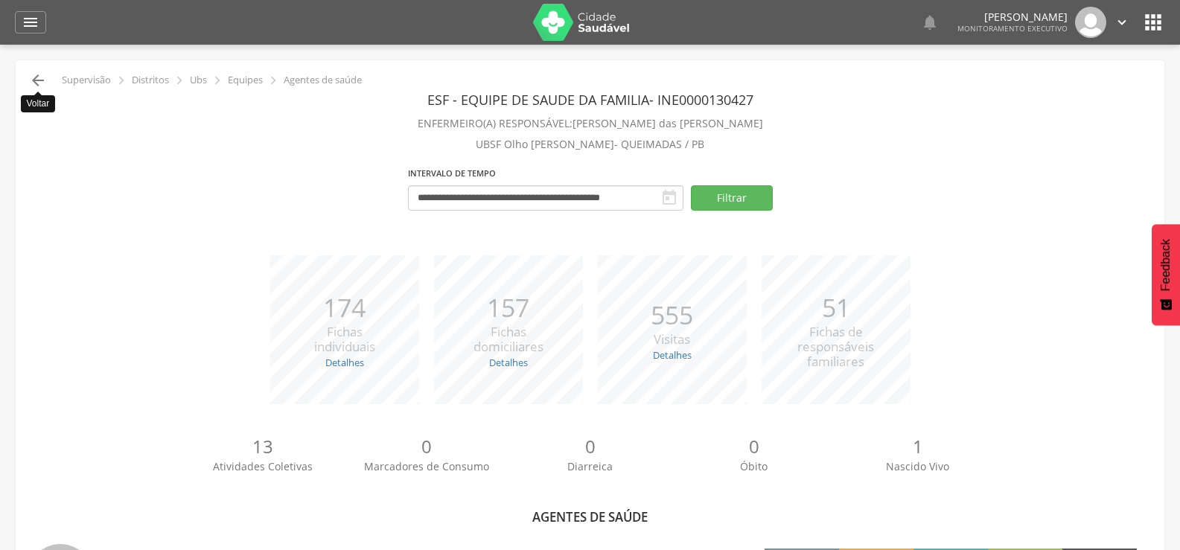
click at [41, 75] on icon "" at bounding box center [38, 80] width 18 height 18
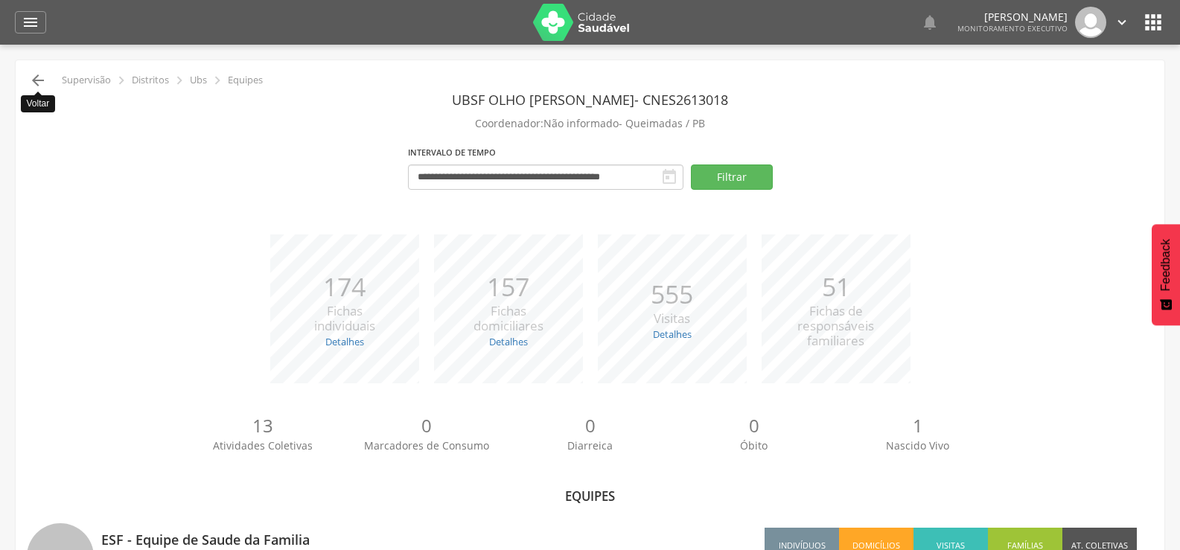
click at [46, 77] on icon "" at bounding box center [38, 80] width 18 height 18
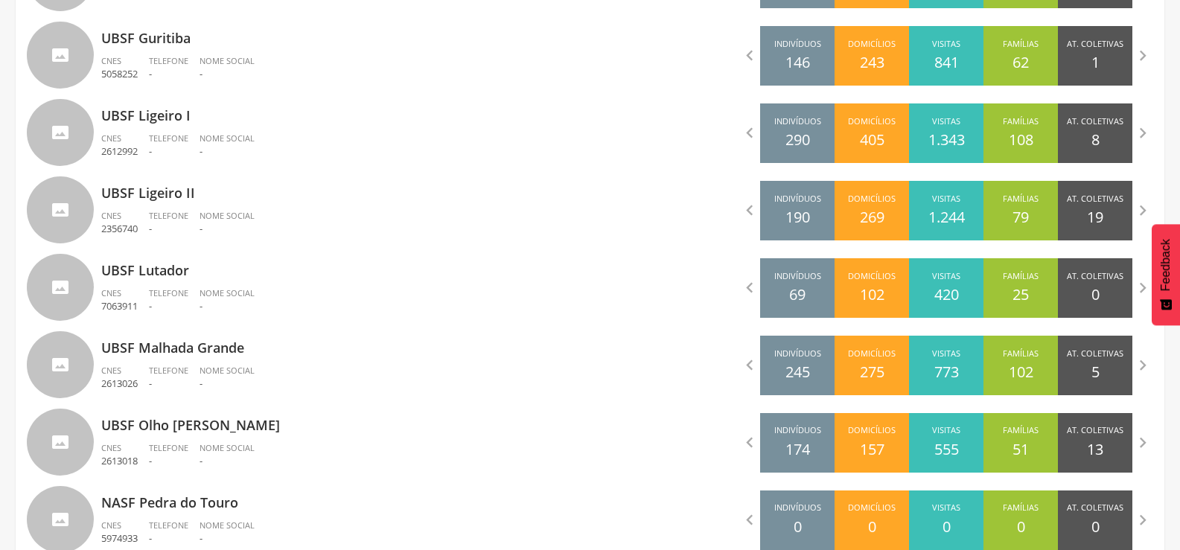
scroll to position [1048, 0]
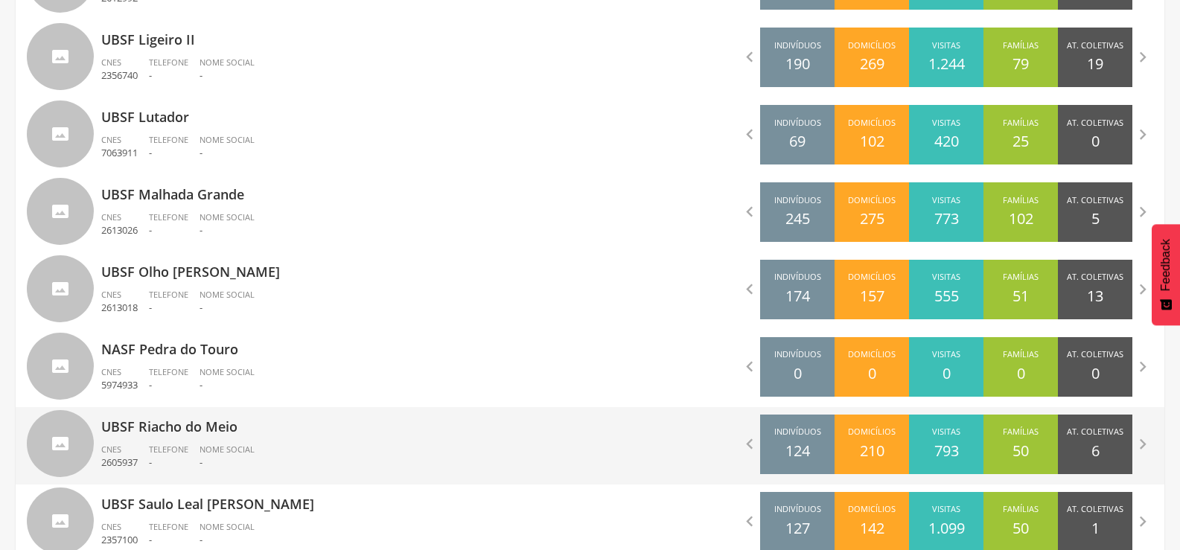
click at [304, 451] on ul "CNES 2605937 Telefone - Nome Social -" at bounding box center [340, 460] width 478 height 33
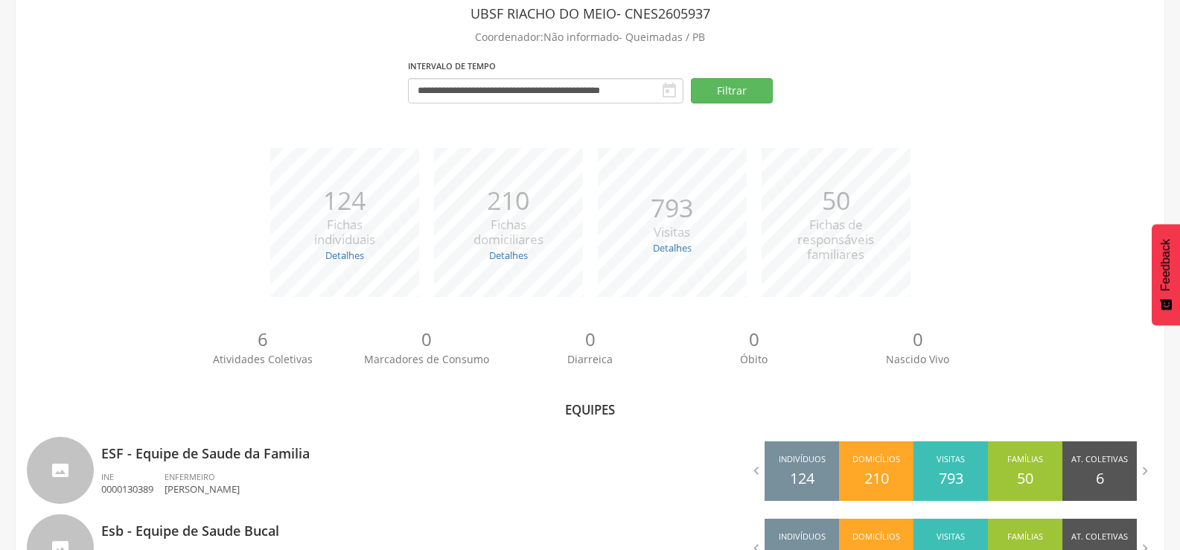
scroll to position [152, 0]
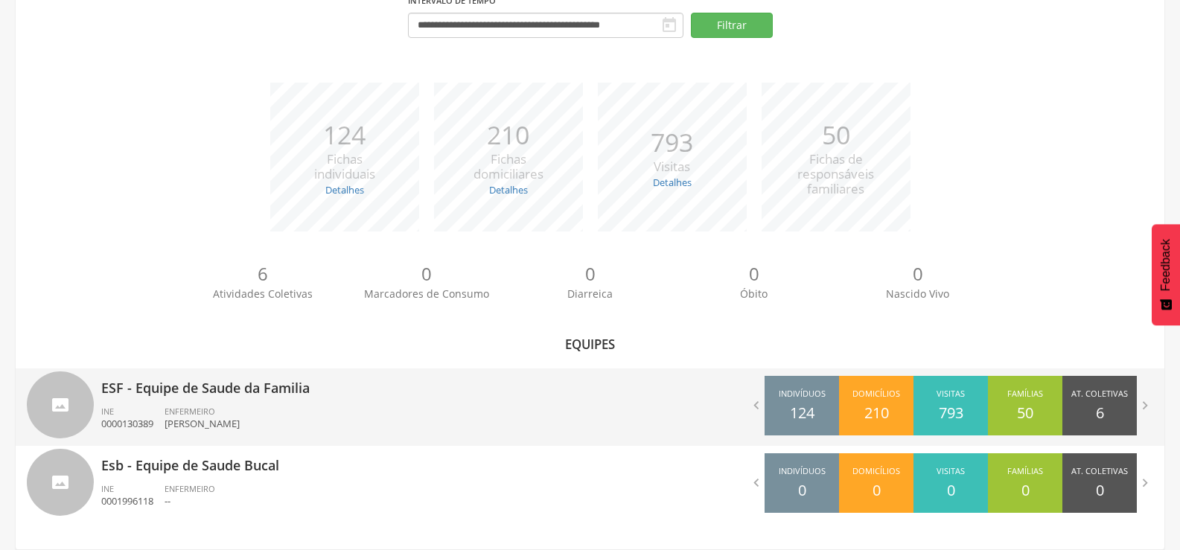
click at [233, 389] on p "ESF - Equipe de Saude da Familia" at bounding box center [340, 383] width 478 height 30
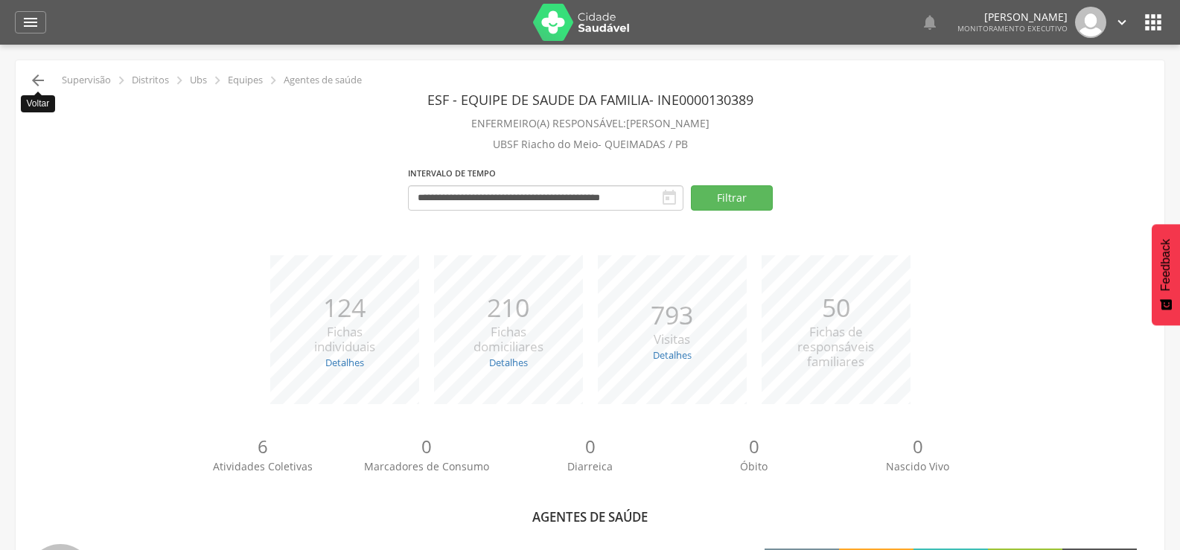
click at [33, 74] on icon "" at bounding box center [38, 80] width 18 height 18
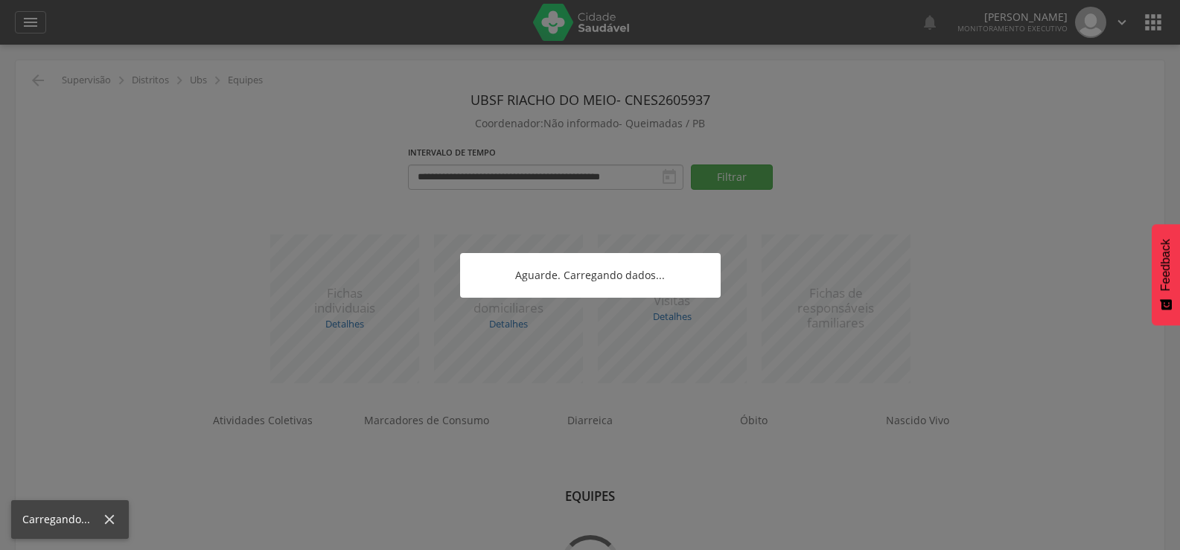
scroll to position [45, 0]
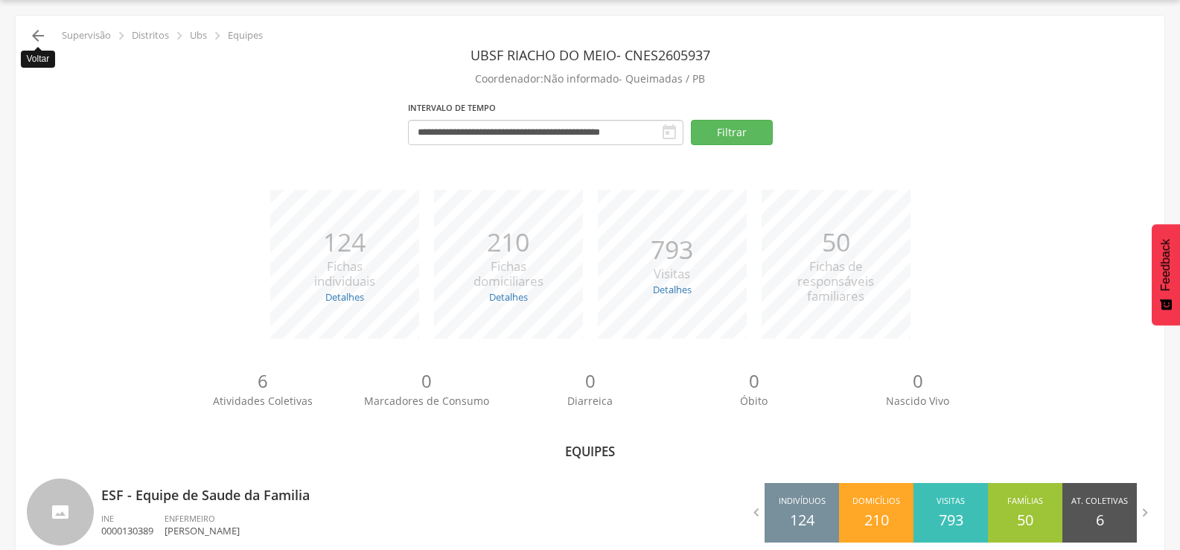
click at [37, 34] on icon "" at bounding box center [38, 36] width 18 height 18
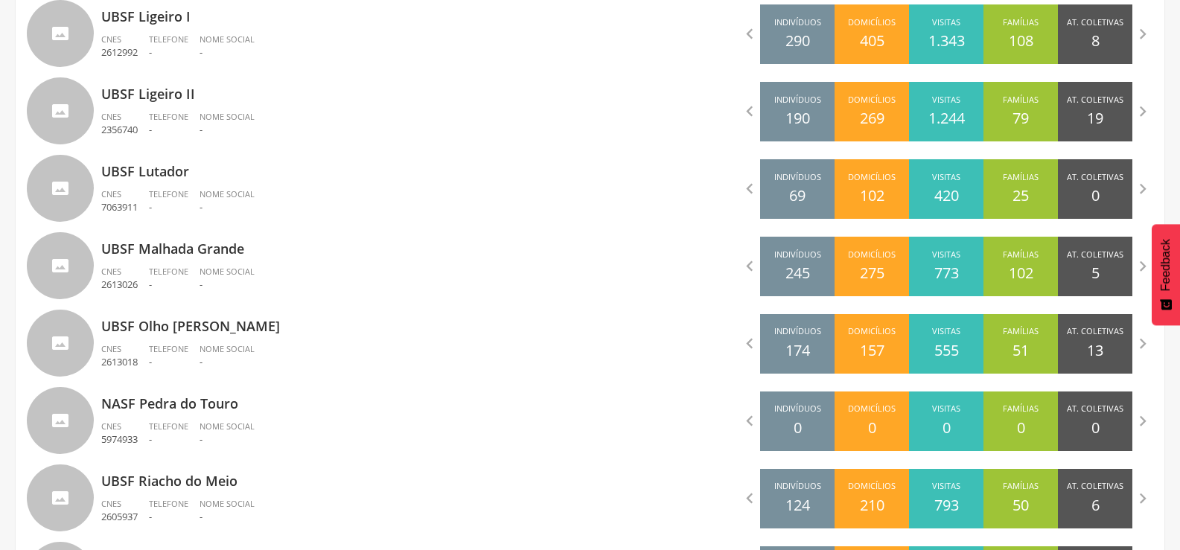
scroll to position [1235, 0]
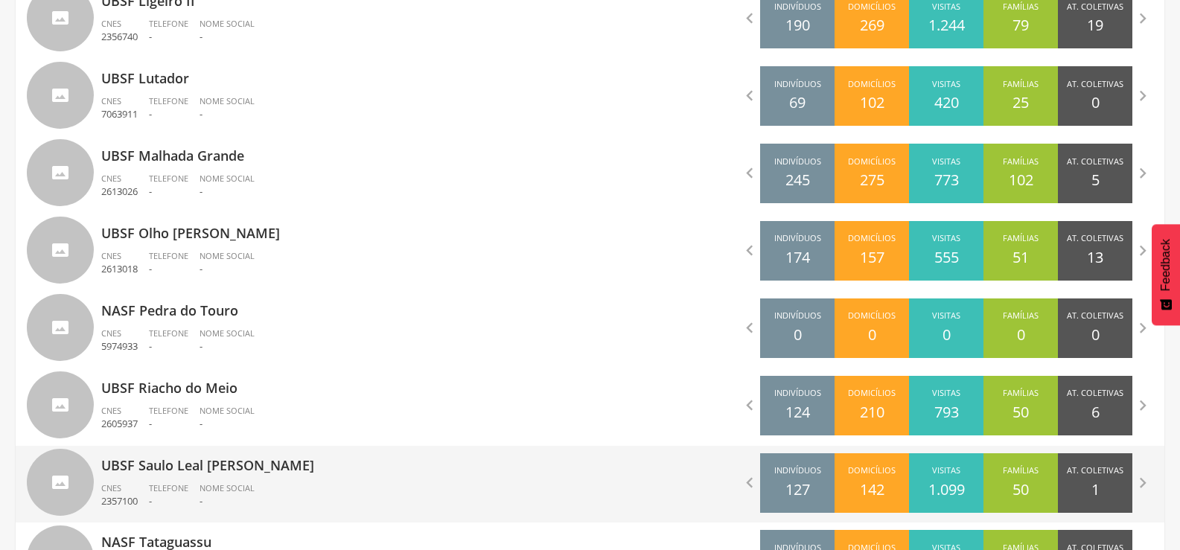
click at [170, 487] on span "Telefone" at bounding box center [168, 487] width 39 height 11
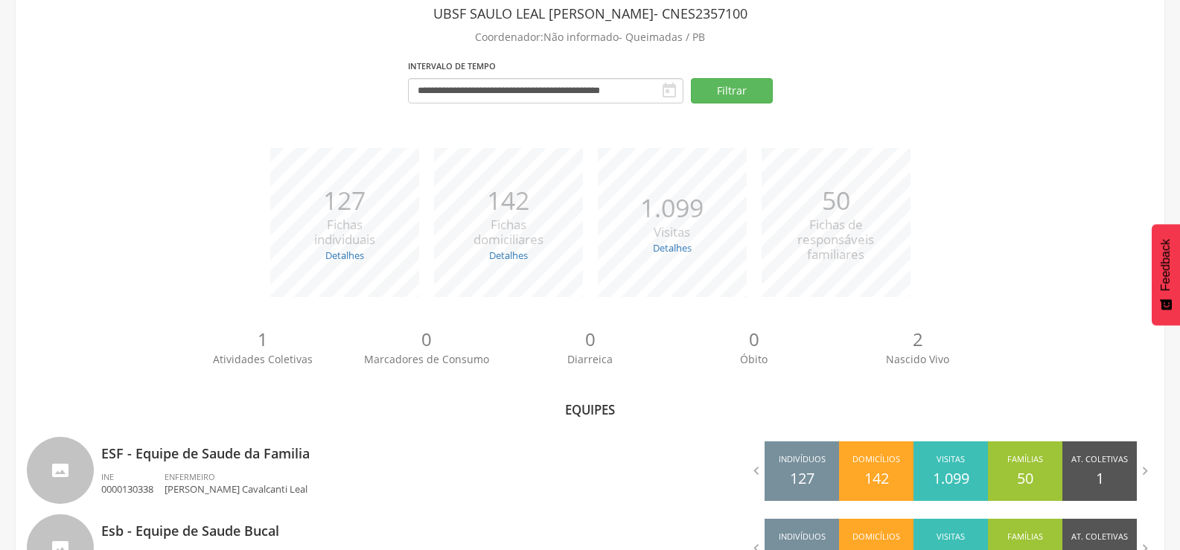
scroll to position [152, 0]
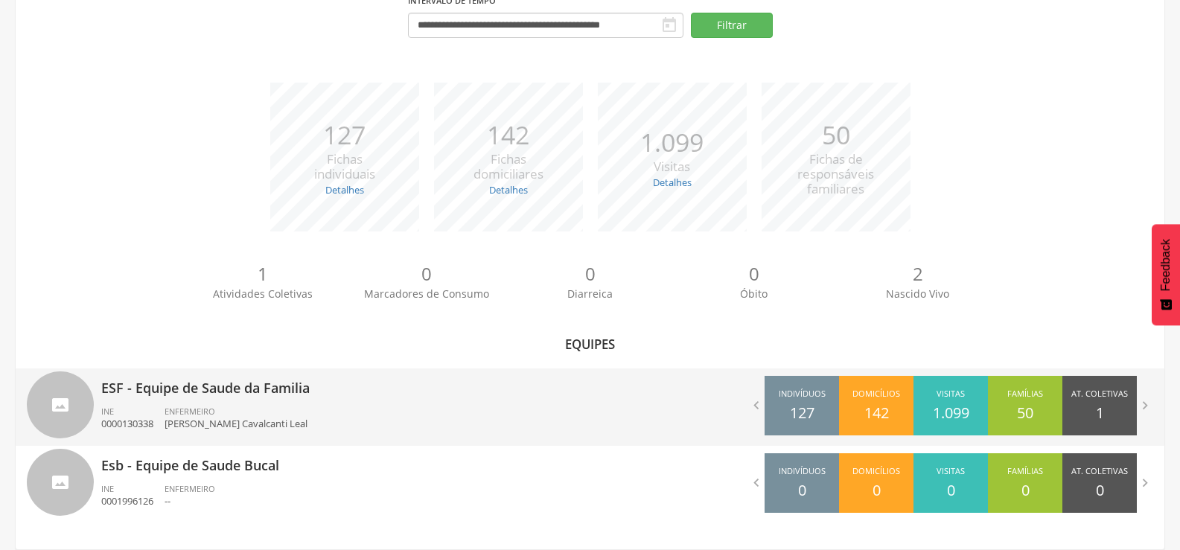
click at [253, 400] on div "ESF - Equipe de Saude da Familia INE 0000130338 ENFERMEIRO [PERSON_NAME] Cavalc…" at bounding box center [340, 406] width 478 height 77
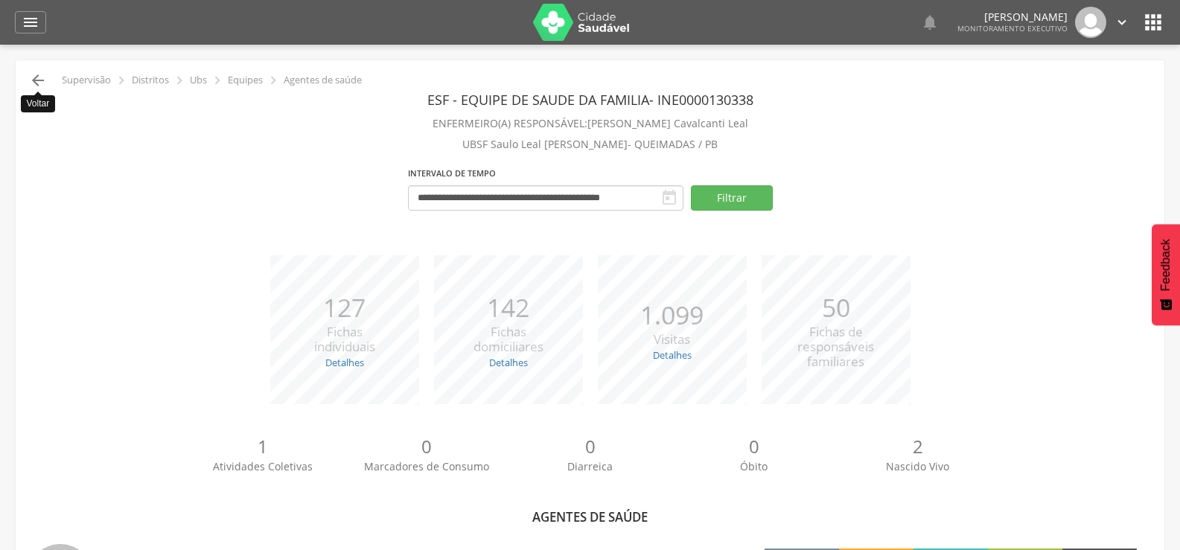
click at [36, 88] on icon "" at bounding box center [38, 80] width 18 height 18
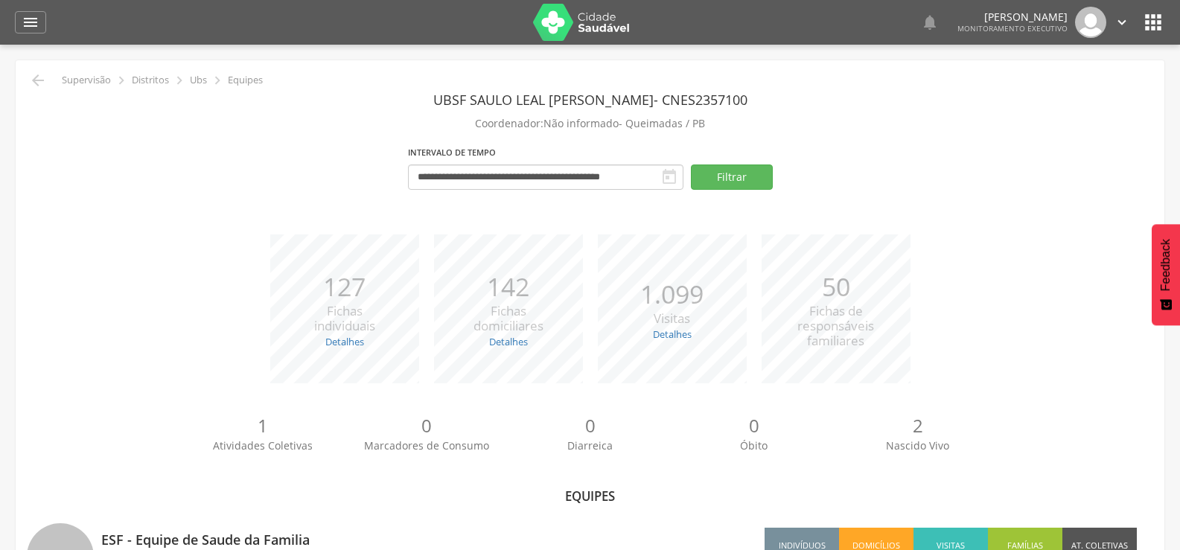
click at [28, 73] on div " Supervisão  Distritos  Ubs  Equipes" at bounding box center [145, 80] width 236 height 18
click at [34, 78] on icon "" at bounding box center [38, 80] width 18 height 18
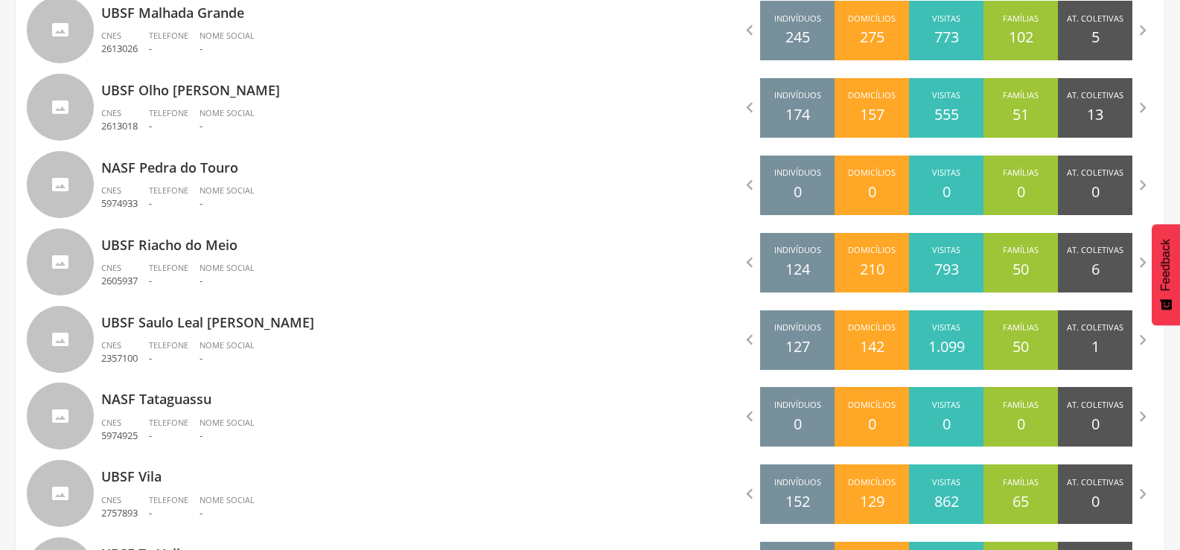
scroll to position [1384, 0]
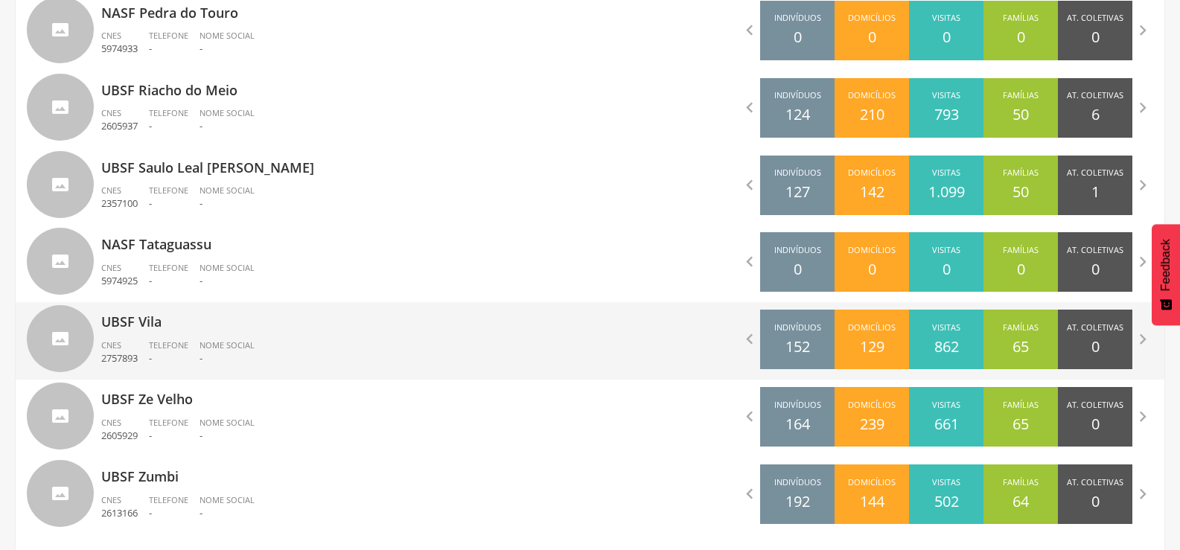
click at [107, 322] on p "UBSF Vila" at bounding box center [340, 317] width 478 height 30
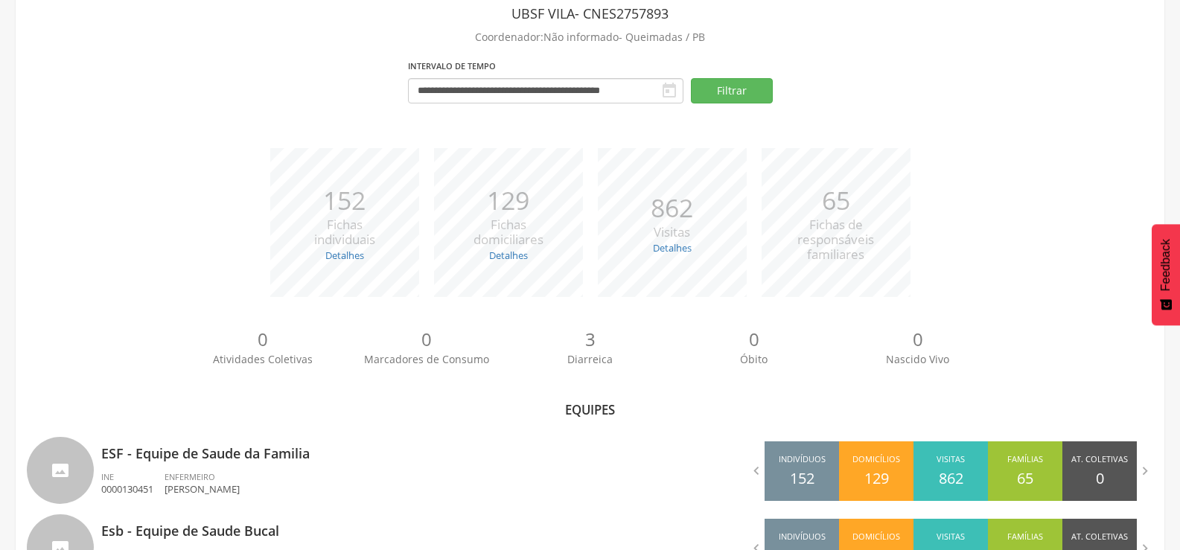
scroll to position [152, 0]
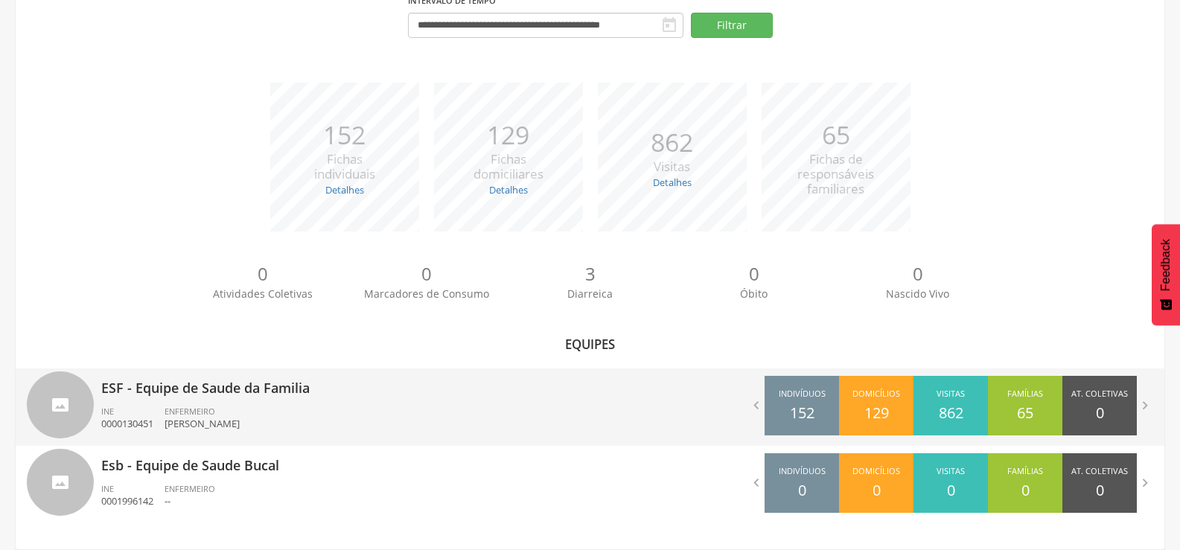
click at [149, 388] on p "ESF - Equipe de Saude da Familia" at bounding box center [340, 383] width 478 height 30
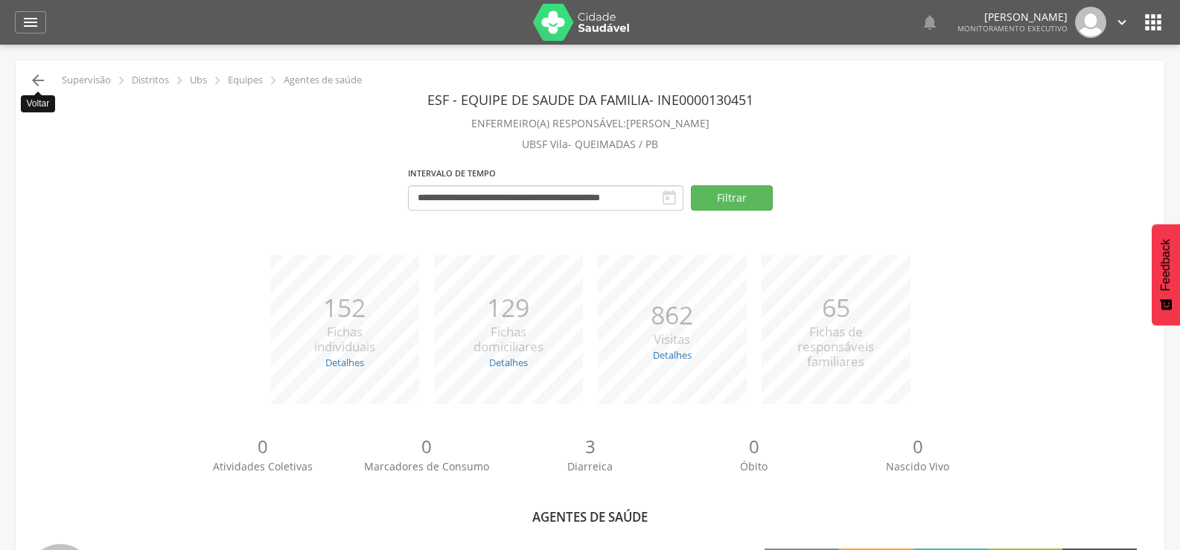
click at [41, 77] on icon "" at bounding box center [38, 80] width 18 height 18
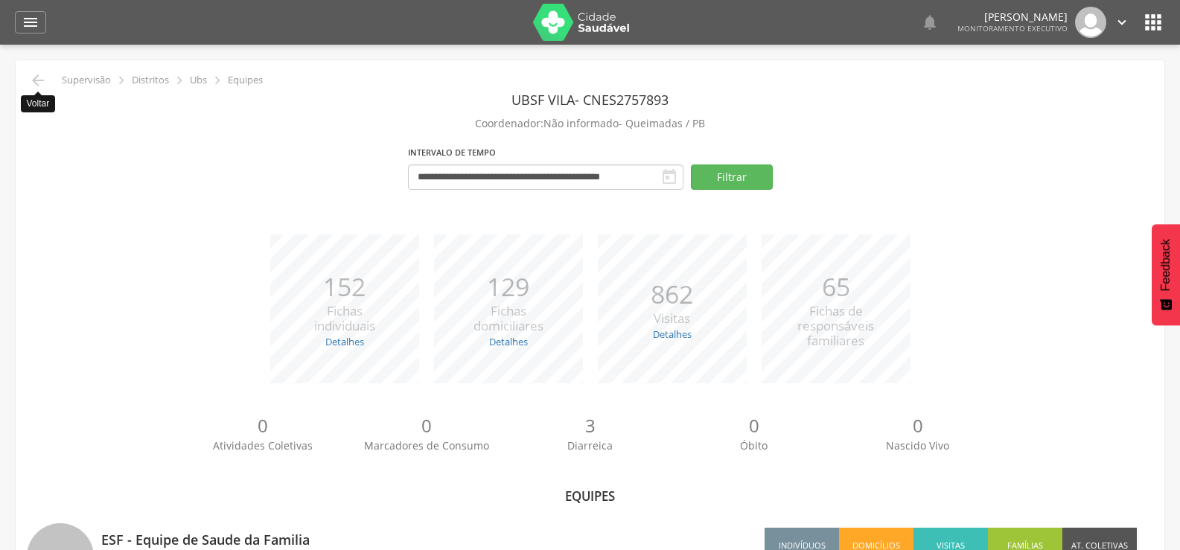
click at [41, 83] on icon "" at bounding box center [38, 80] width 18 height 18
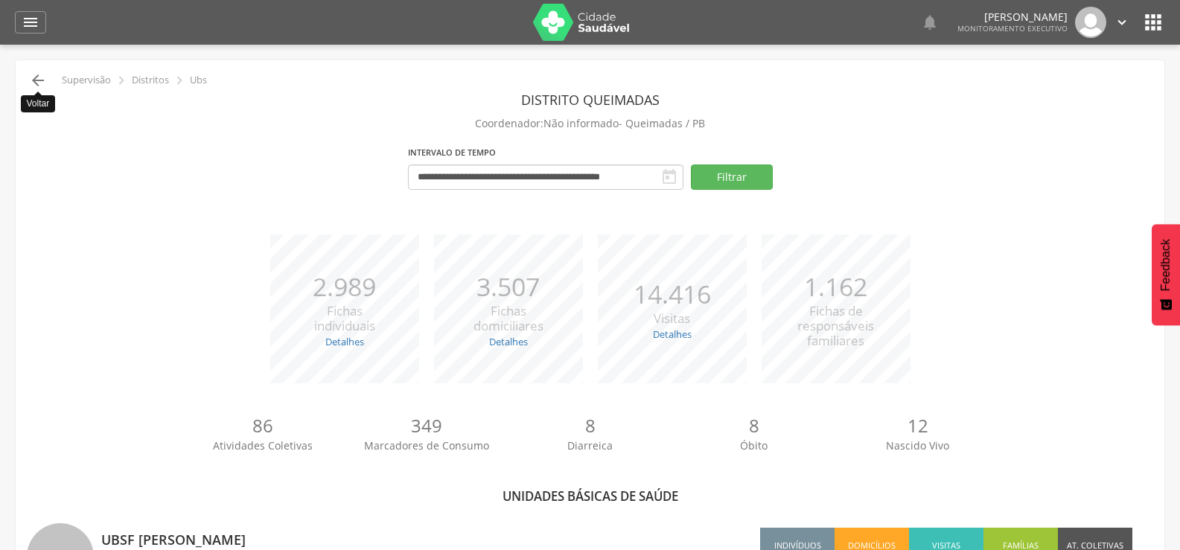
click at [30, 76] on icon "" at bounding box center [38, 80] width 18 height 18
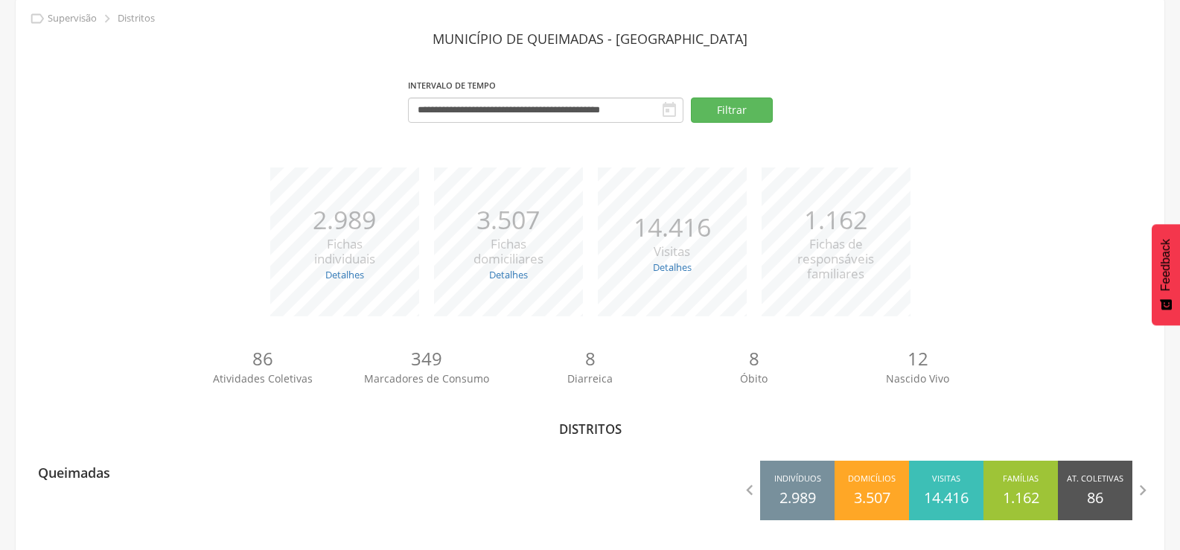
scroll to position [65, 0]
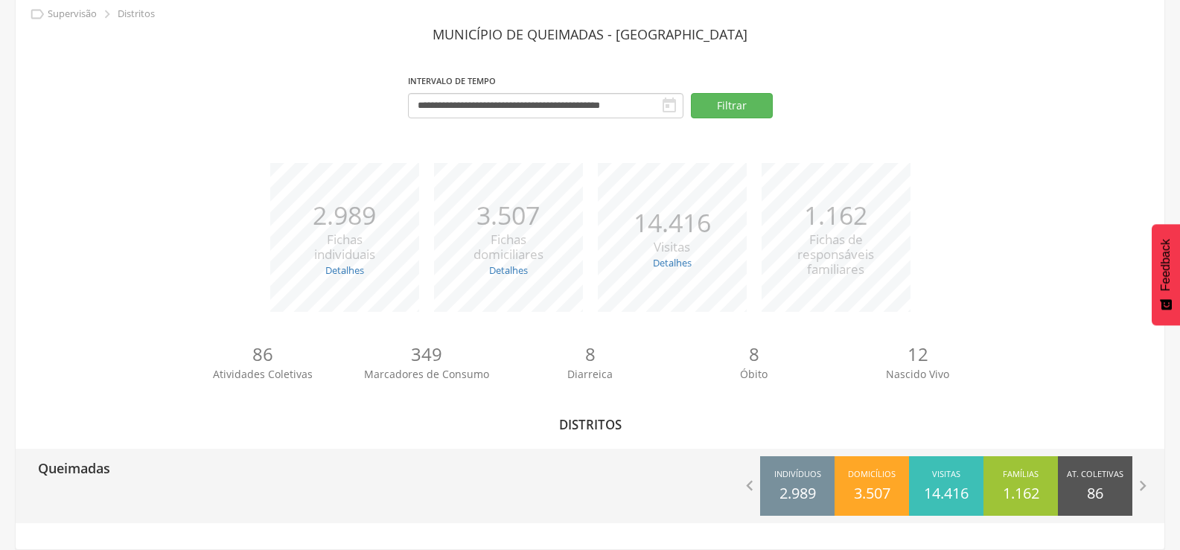
click at [127, 477] on div "Queimadas" at bounding box center [303, 467] width 575 height 37
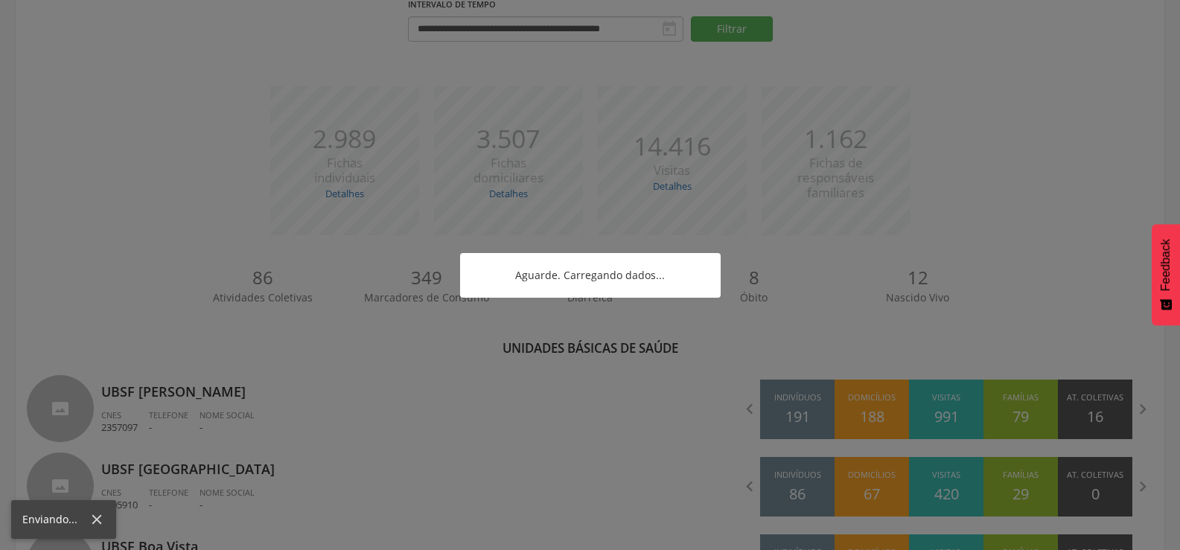
scroll to position [363, 0]
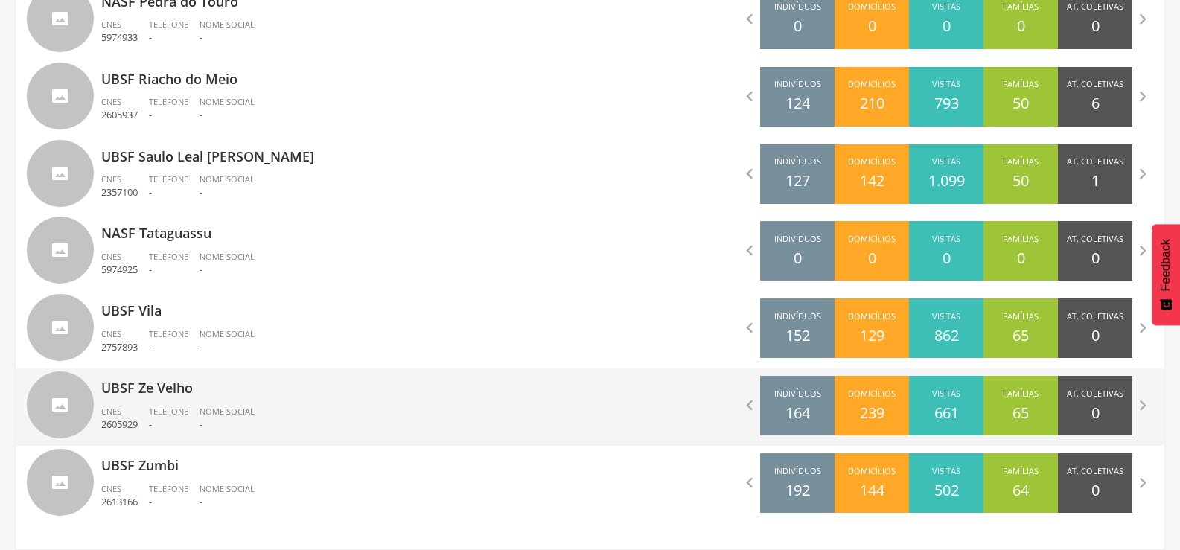
click at [183, 406] on span "Telefone" at bounding box center [168, 411] width 39 height 11
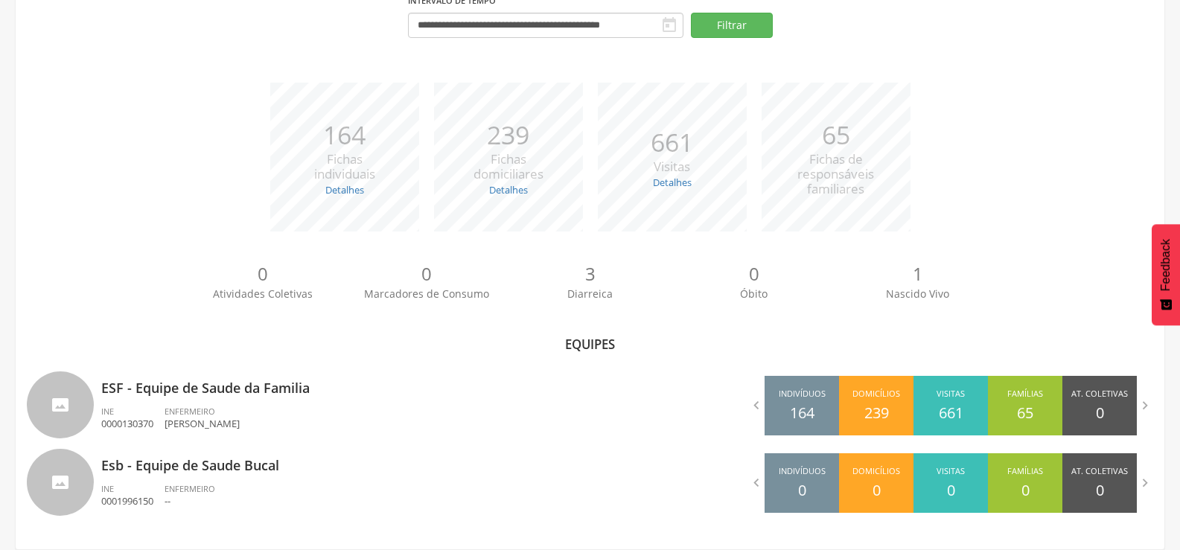
click at [183, 406] on span "ENFERMEIRO" at bounding box center [189, 411] width 51 height 11
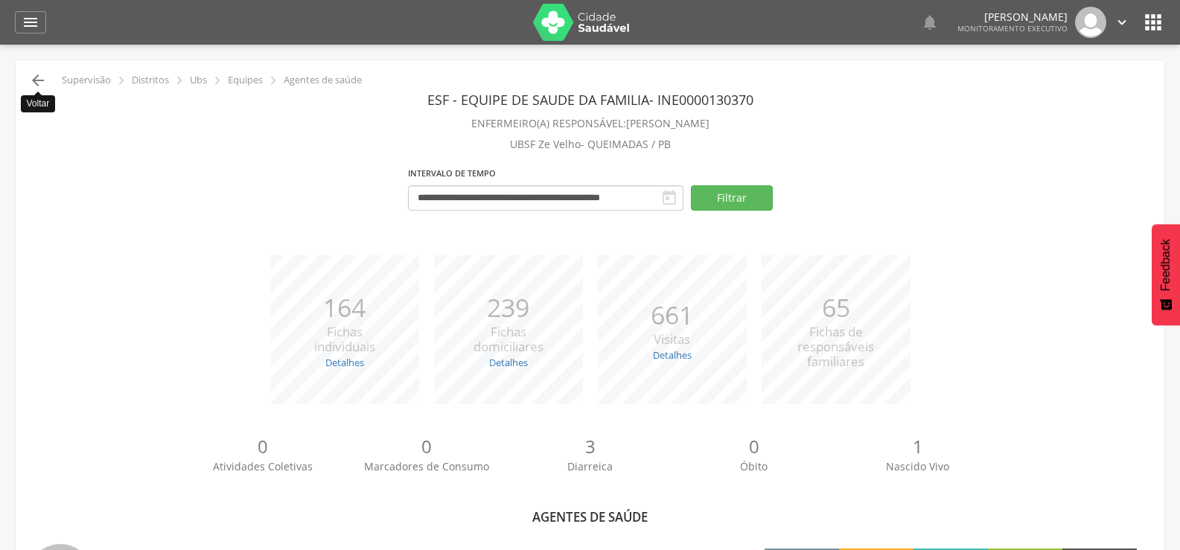
click at [45, 87] on icon "" at bounding box center [38, 80] width 18 height 18
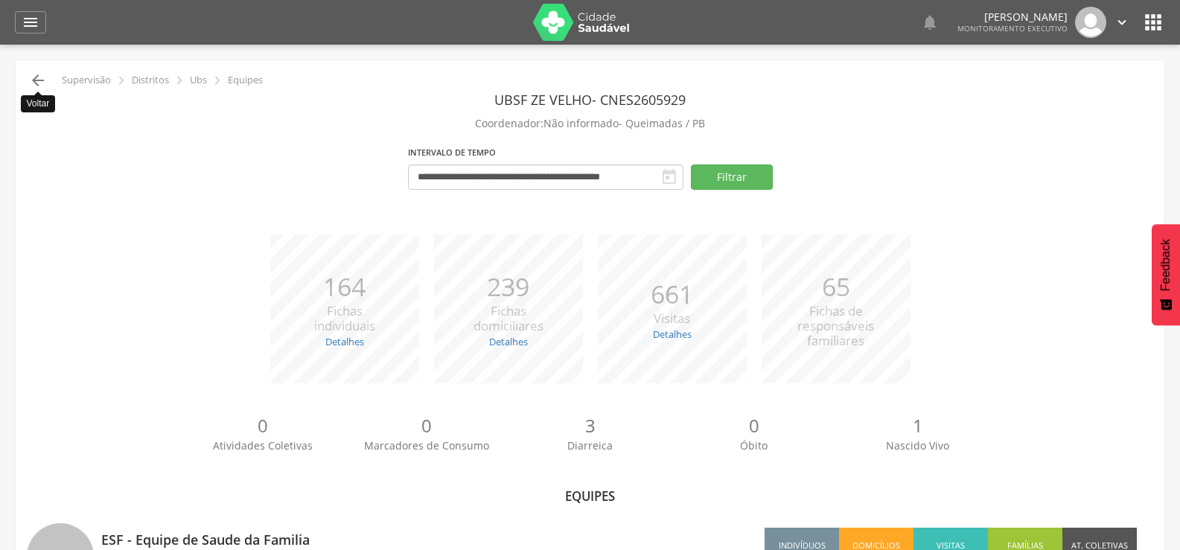
click at [42, 74] on icon "" at bounding box center [38, 80] width 18 height 18
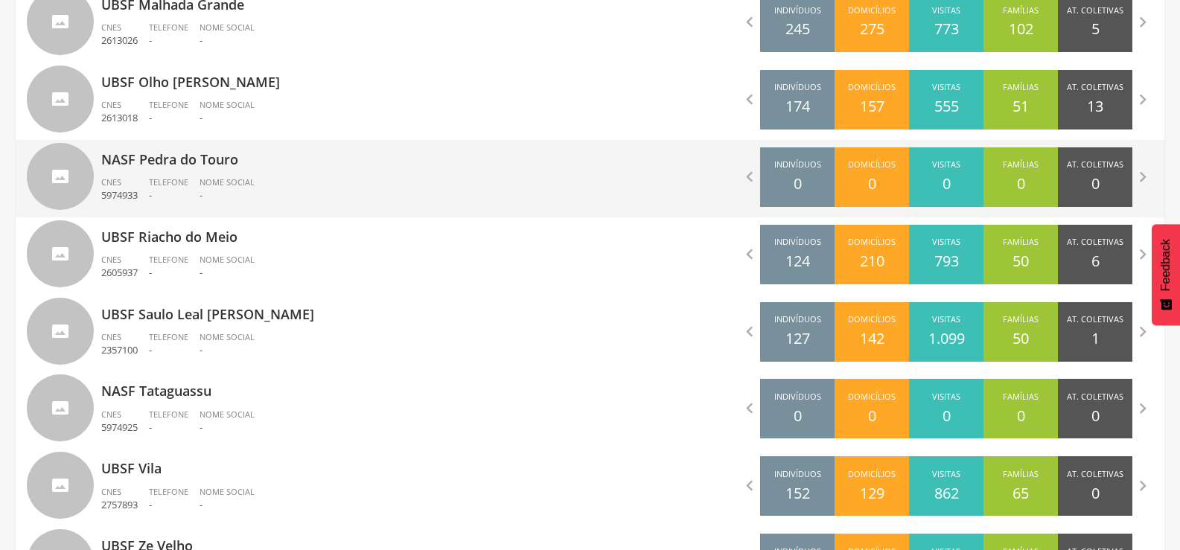
scroll to position [1544, 0]
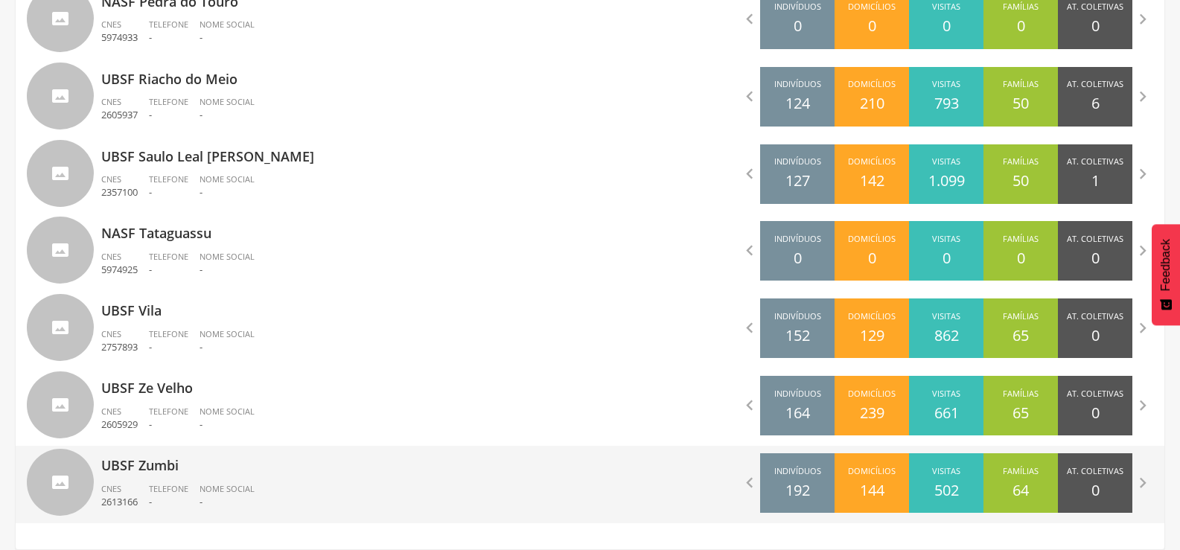
click at [219, 460] on p "UBSF Zumbi" at bounding box center [340, 461] width 478 height 30
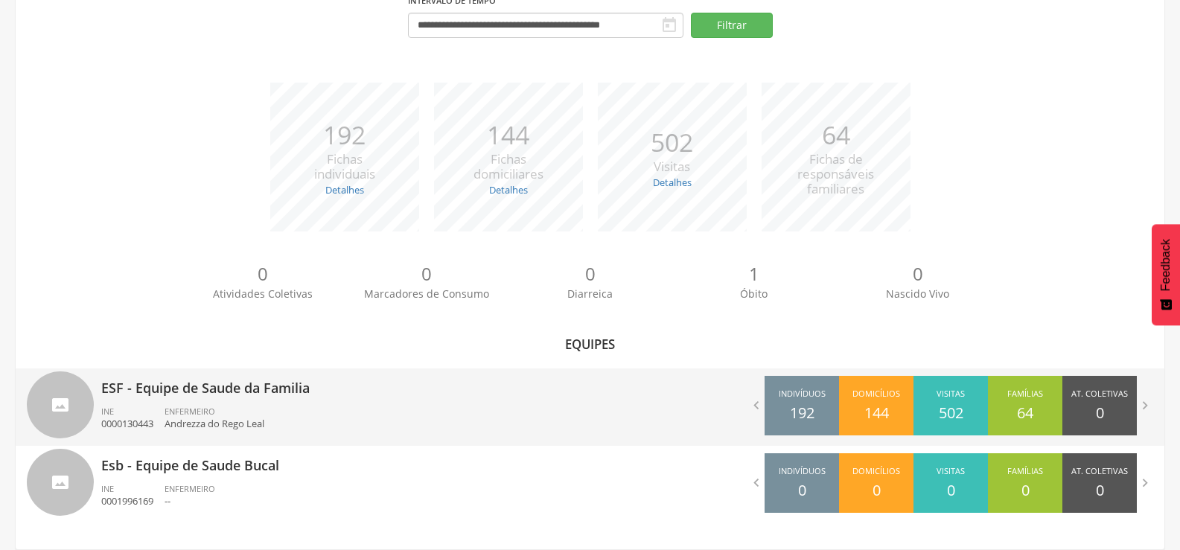
click at [235, 374] on p "ESF - Equipe de Saude da Familia" at bounding box center [340, 383] width 478 height 30
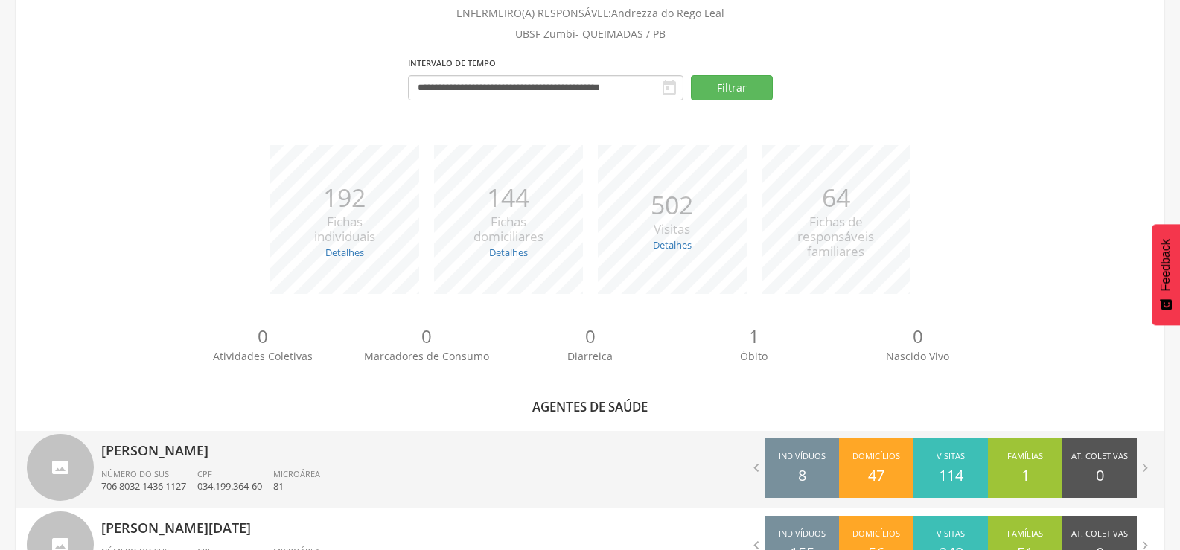
scroll to position [104, 0]
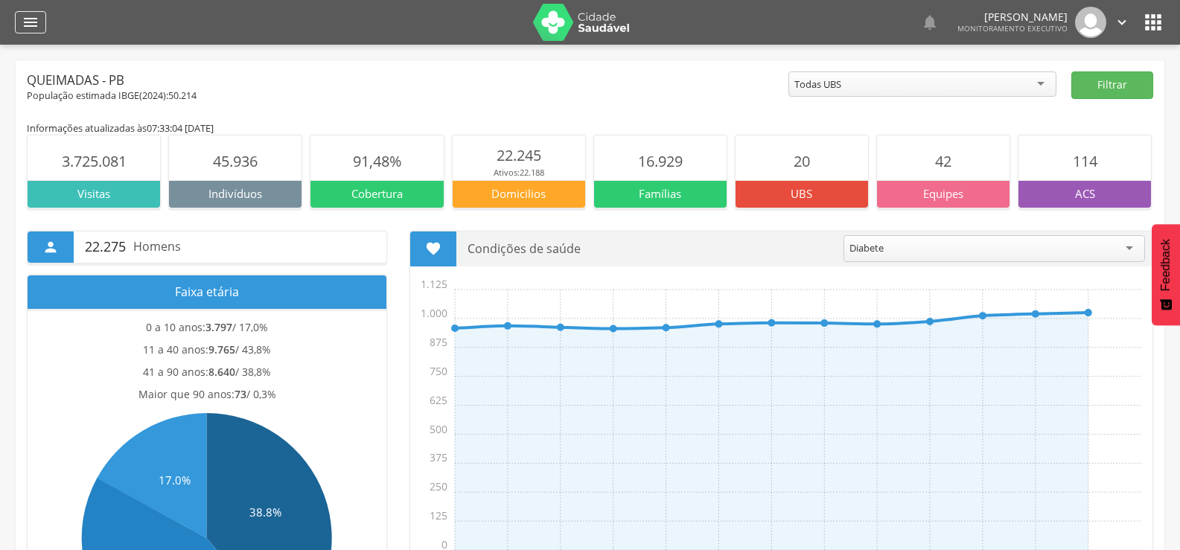
click at [28, 27] on icon "" at bounding box center [31, 22] width 18 height 18
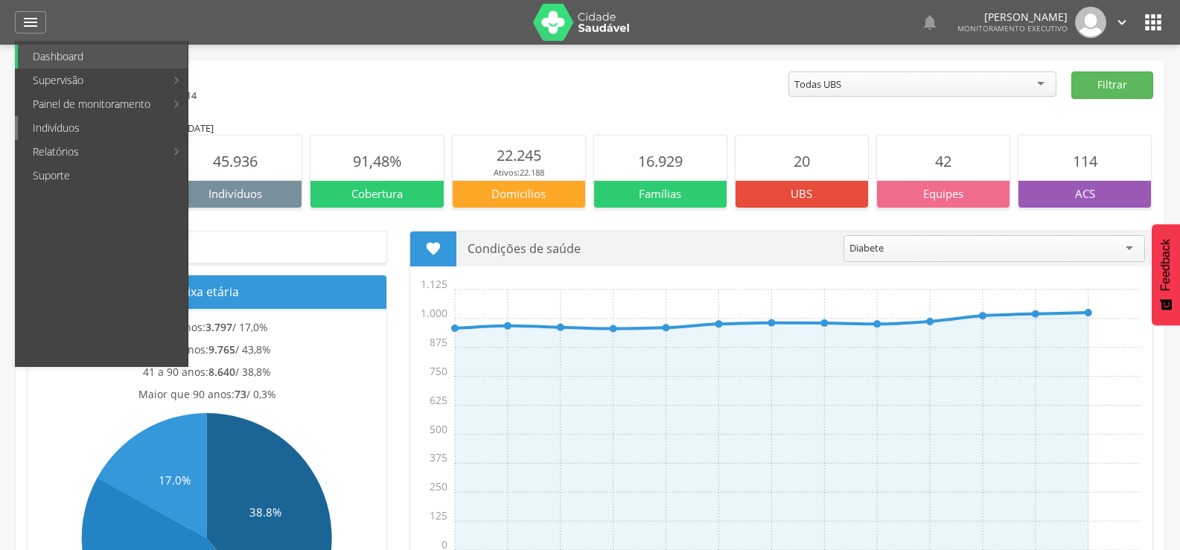
click at [37, 130] on link "Indivíduos" at bounding box center [103, 128] width 170 height 24
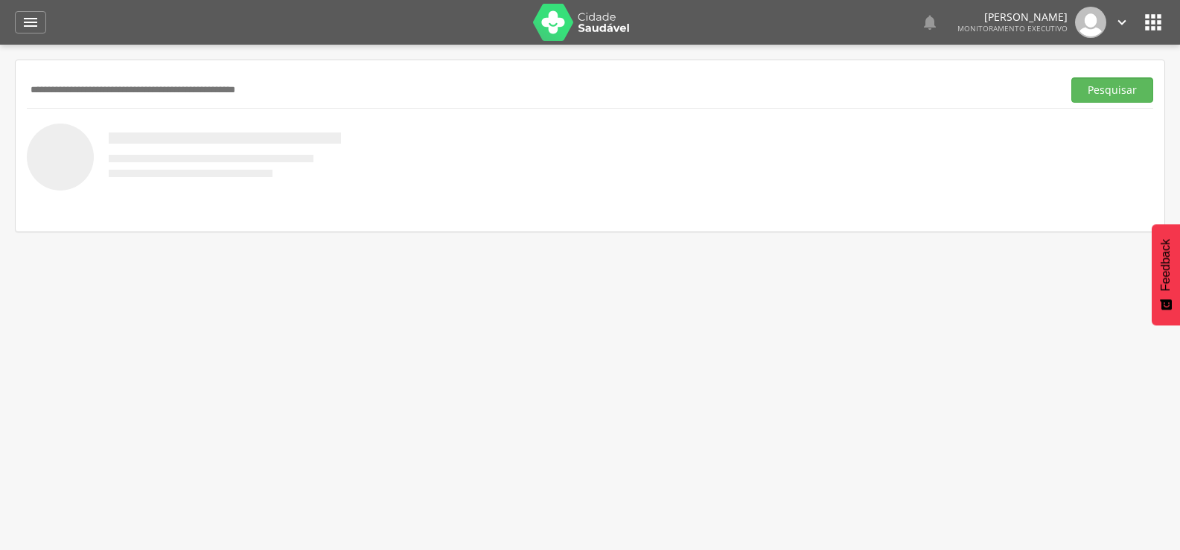
paste input "**********"
type input "**********"
click at [1071, 77] on button "Pesquisar" at bounding box center [1112, 89] width 82 height 25
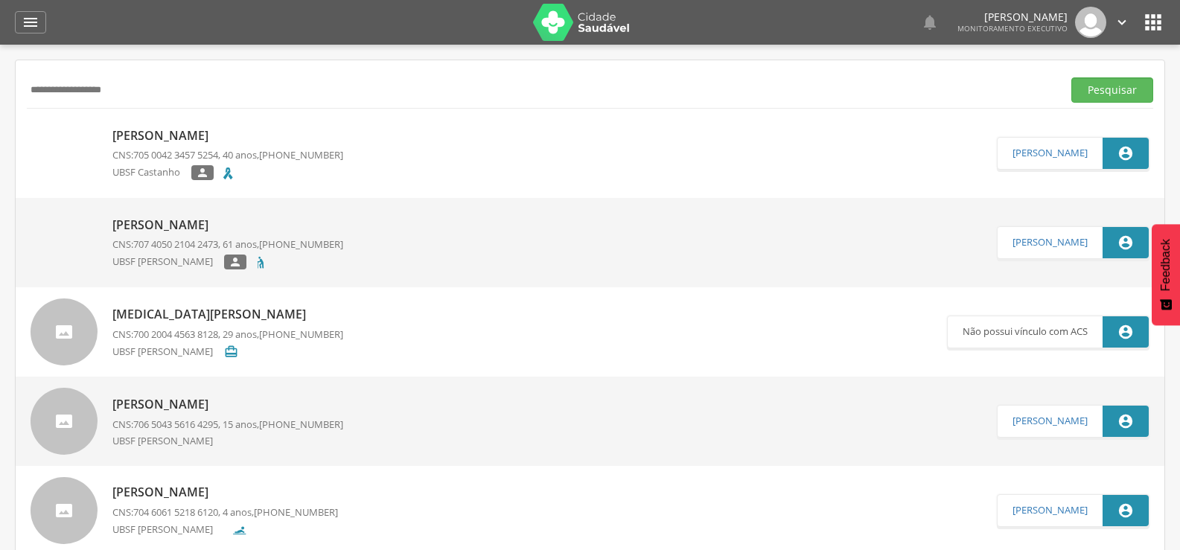
click at [214, 127] on p "Thaís Nunes Miranda" at bounding box center [227, 135] width 231 height 17
type input "**********"
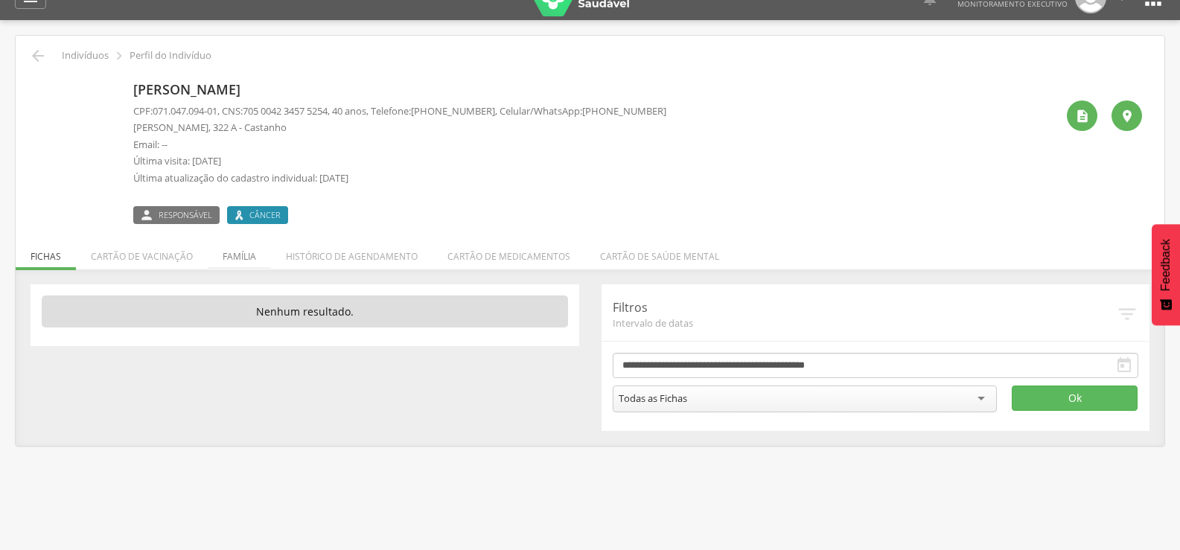
scroll to position [45, 0]
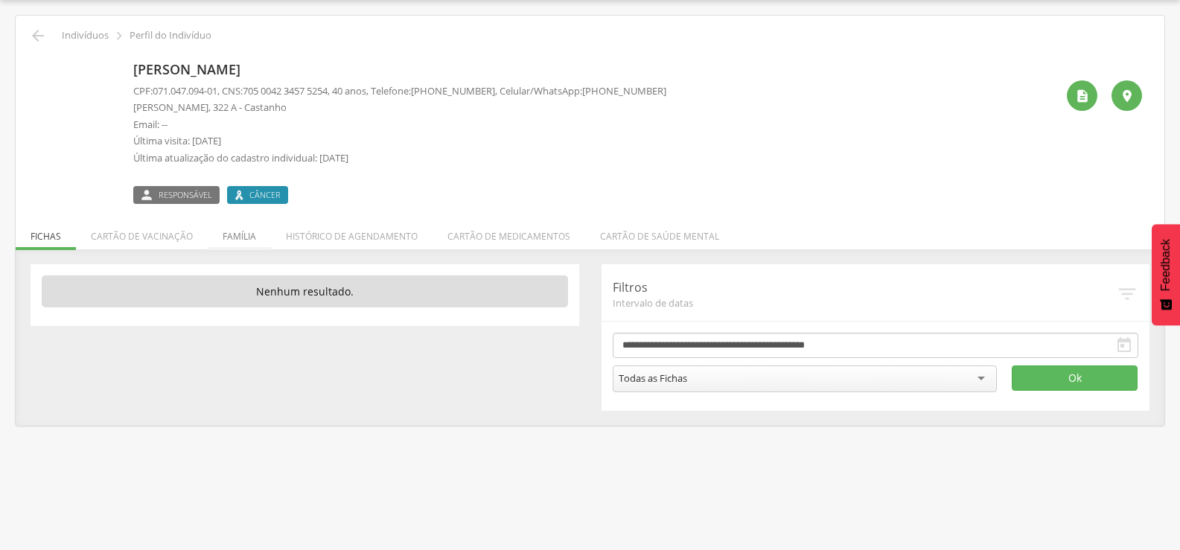
click at [252, 240] on li "Família" at bounding box center [239, 232] width 63 height 35
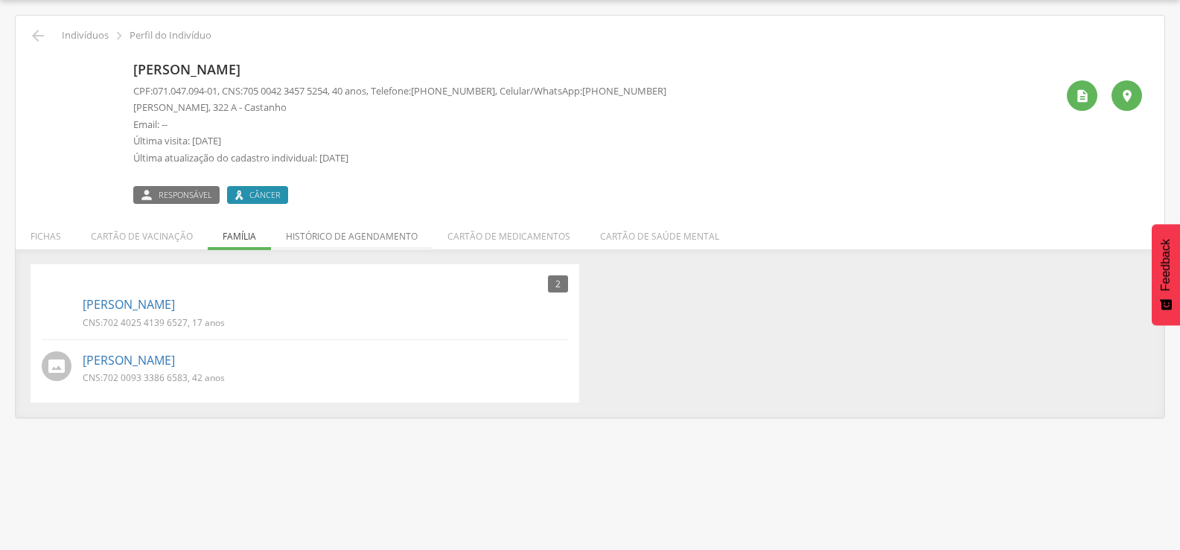
click at [306, 241] on li "Histórico de agendamento" at bounding box center [351, 232] width 161 height 35
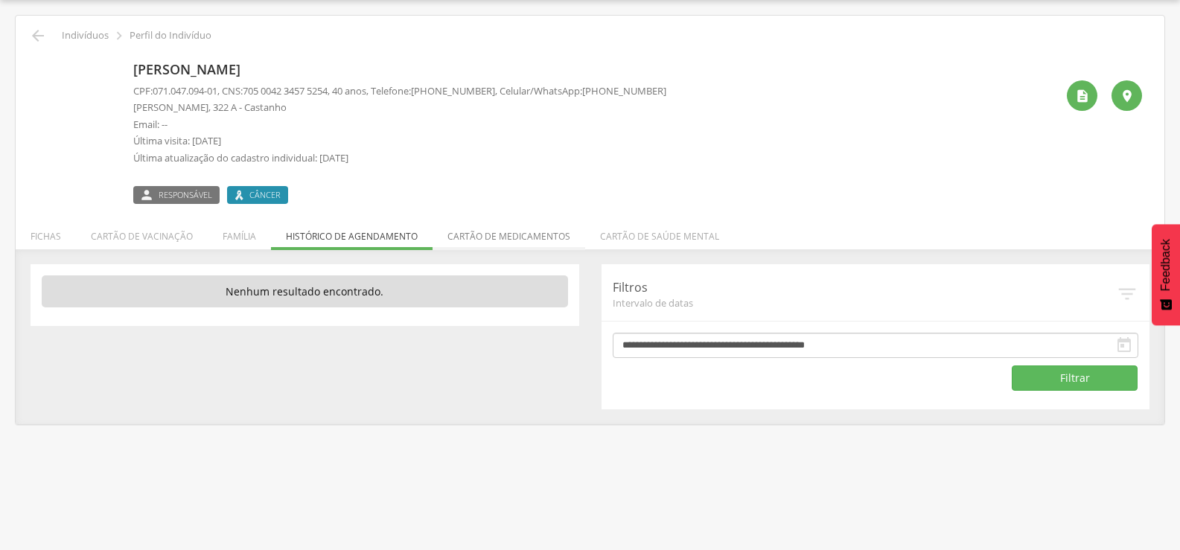
click at [454, 242] on li "Cartão de medicamentos" at bounding box center [508, 232] width 153 height 35
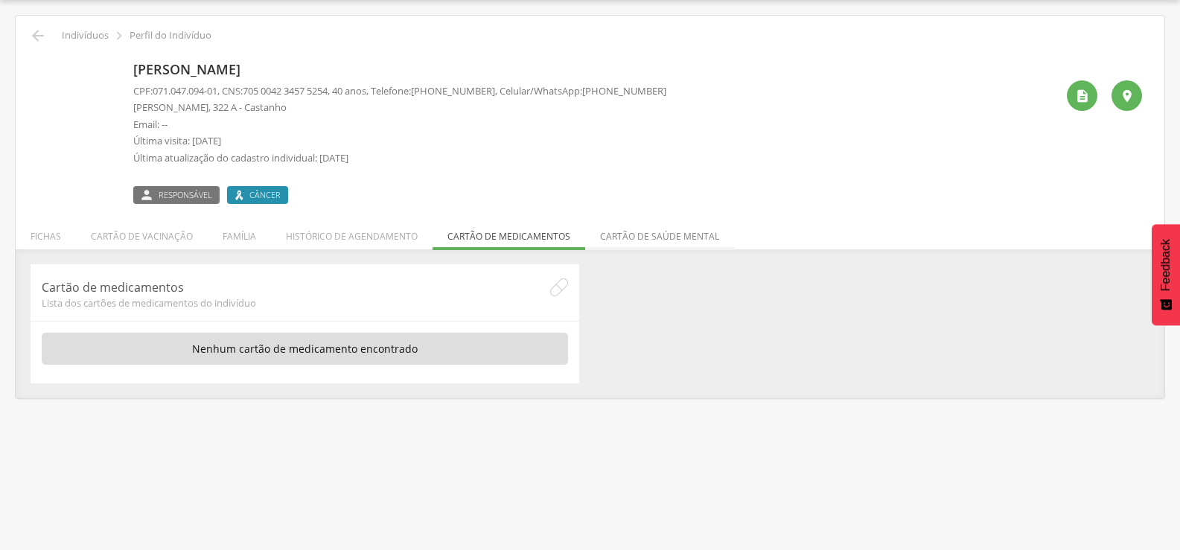
click at [603, 234] on li "Cartão de saúde mental" at bounding box center [659, 232] width 149 height 35
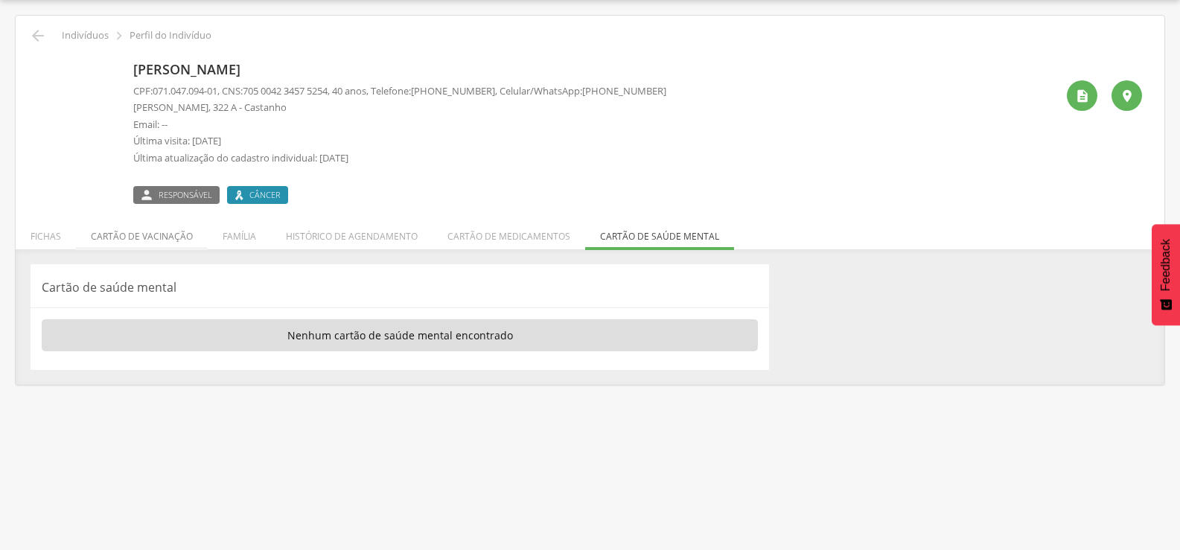
click at [170, 243] on li "Cartão de vacinação" at bounding box center [142, 232] width 132 height 35
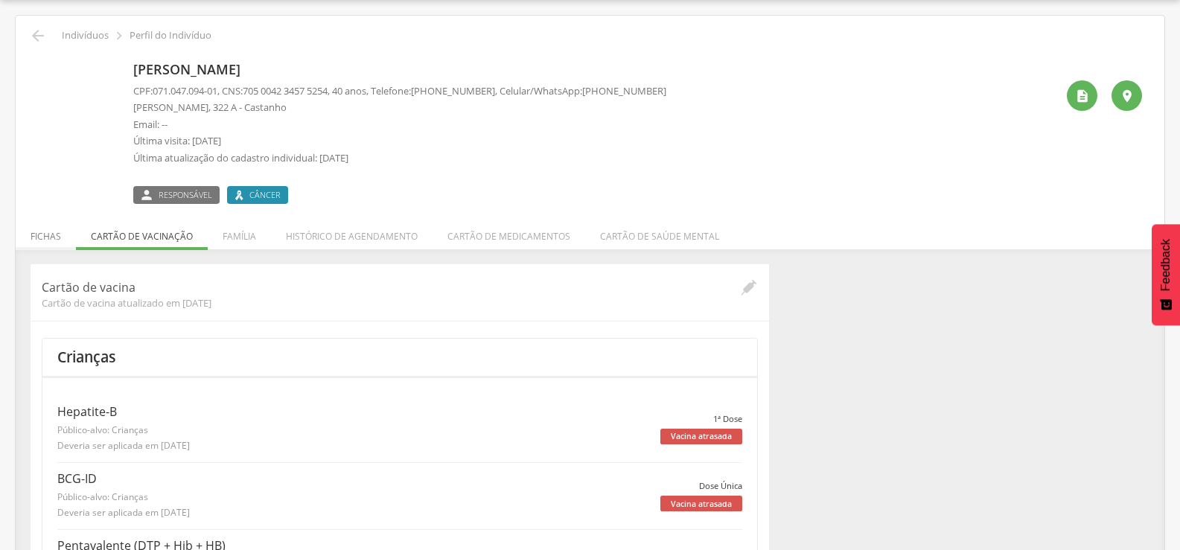
click at [59, 243] on li "Fichas" at bounding box center [46, 232] width 60 height 35
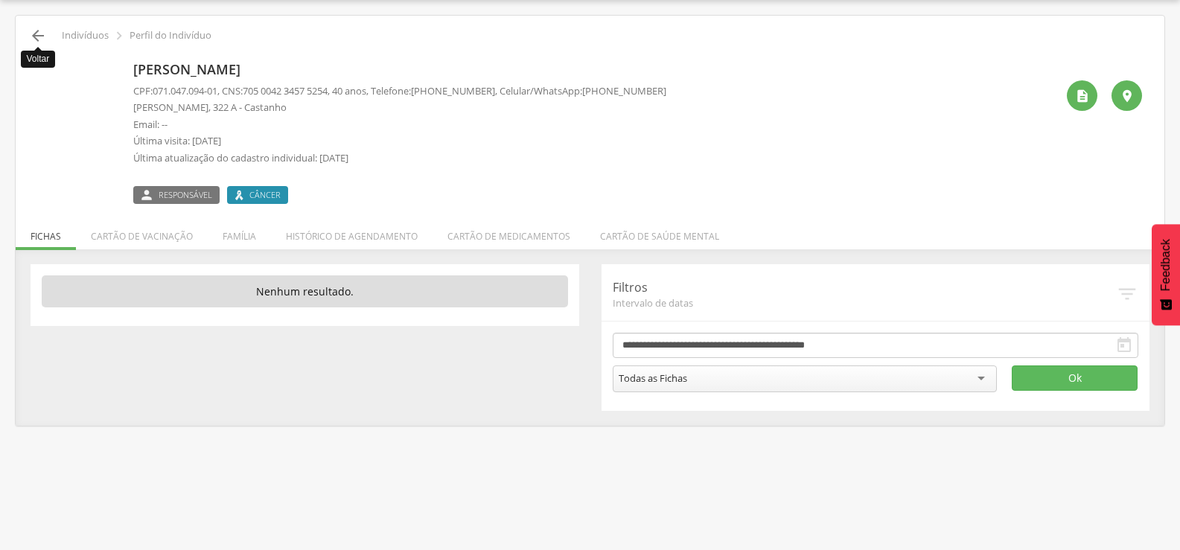
click at [39, 40] on icon "" at bounding box center [38, 36] width 18 height 18
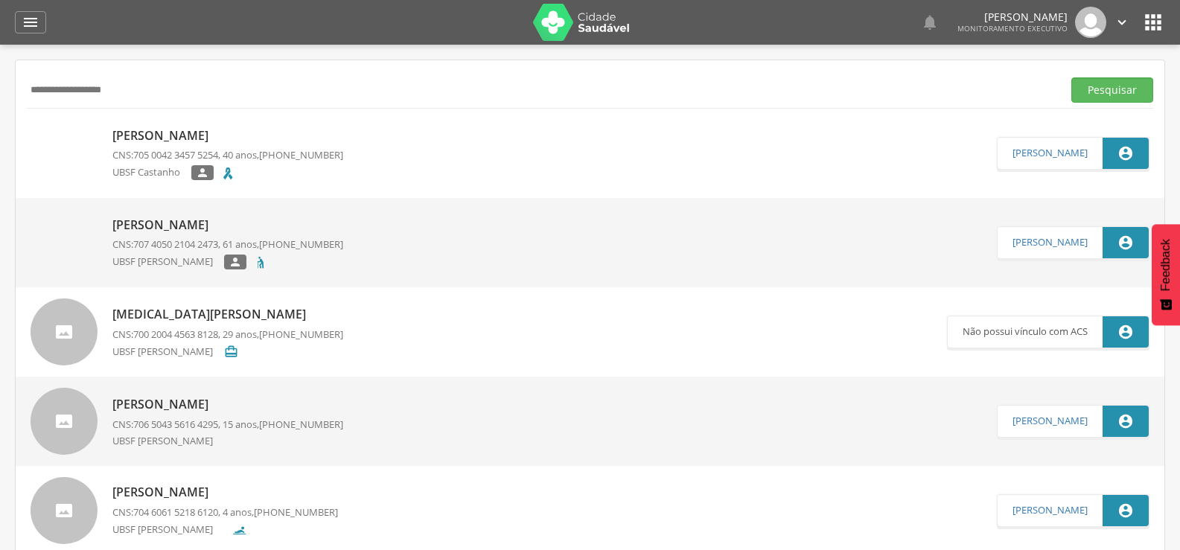
click at [159, 73] on div "**********" at bounding box center [590, 89] width 1126 height 36
drag, startPoint x: 163, startPoint y: 89, endPoint x: 147, endPoint y: 90, distance: 15.6
click at [147, 90] on input "**********" at bounding box center [541, 89] width 1029 height 25
drag, startPoint x: 147, startPoint y: 90, endPoint x: 0, endPoint y: 92, distance: 147.4
click at [0, 92] on div " Supervisão  Distritos  Ubs Coordenador: - Queimadas / PB Intervalo de Tempo…" at bounding box center [590, 320] width 1180 height 550
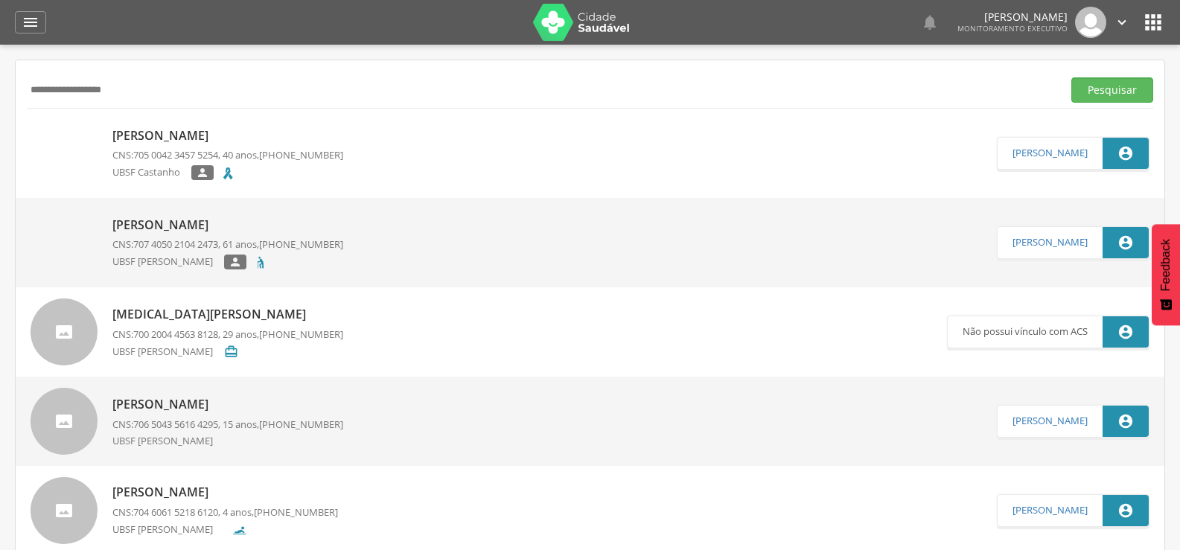
click at [0, 92] on div " Supervisão  Distritos  Ubs Coordenador: - Queimadas / PB Intervalo de Tempo…" at bounding box center [590, 320] width 1180 height 550
drag, startPoint x: 145, startPoint y: 92, endPoint x: 0, endPoint y: 93, distance: 145.1
click at [0, 93] on div " Supervisão  Distritos  Ubs Coordenador: - Queimadas / PB Intervalo de Tempo…" at bounding box center [590, 320] width 1180 height 550
